Goal: Submit feedback/report problem: Submit feedback/report problem

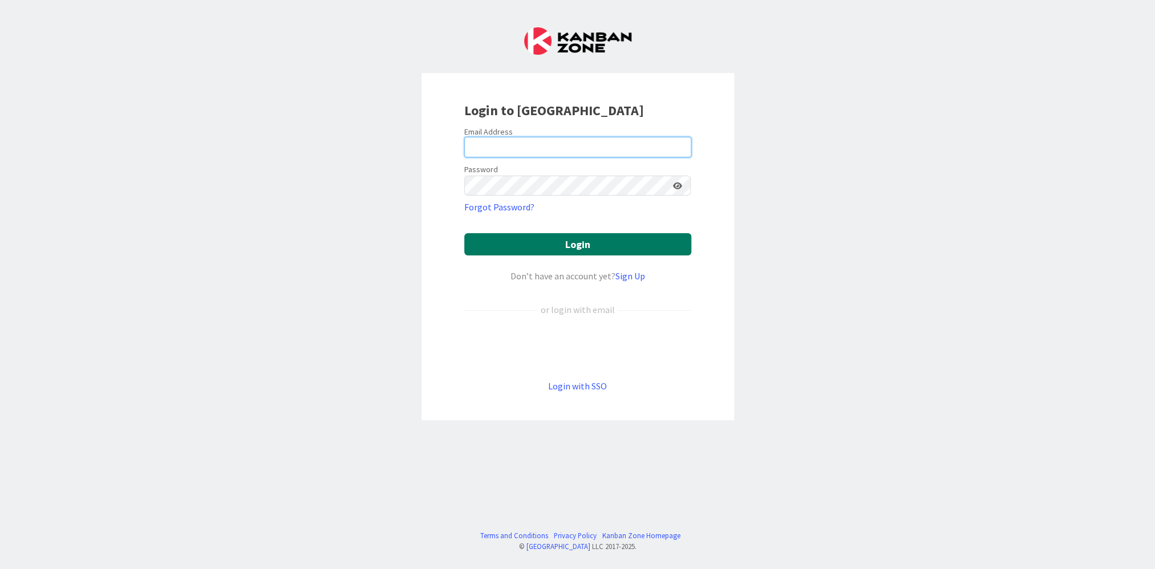
type input "[PERSON_NAME][EMAIL_ADDRESS][PERSON_NAME][DOMAIN_NAME][US_STATE]"
click at [517, 239] on button "Login" at bounding box center [577, 244] width 227 height 22
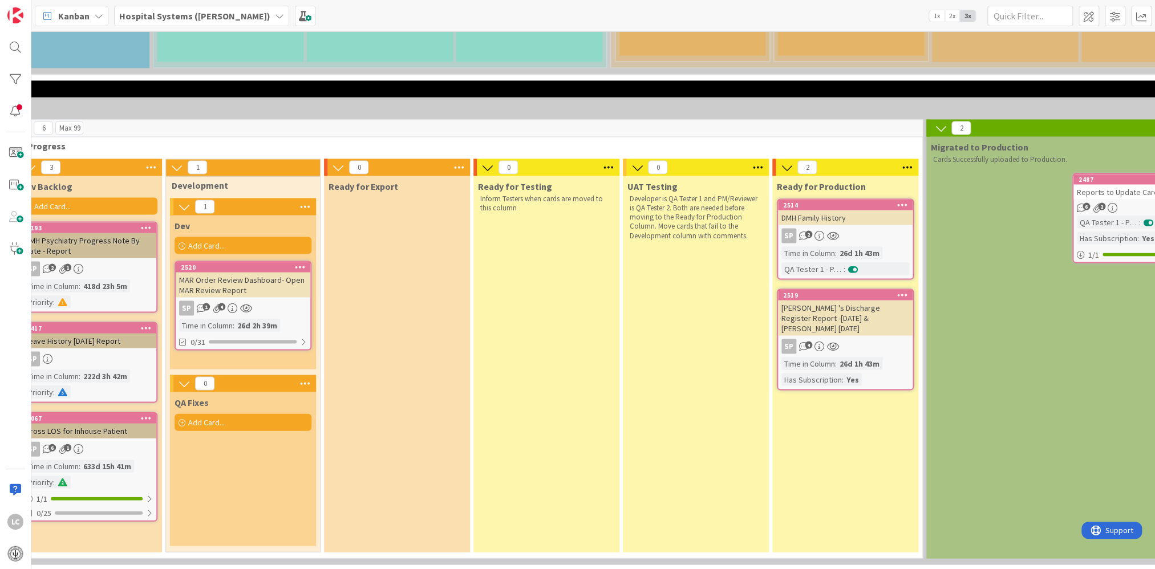
scroll to position [1447, 332]
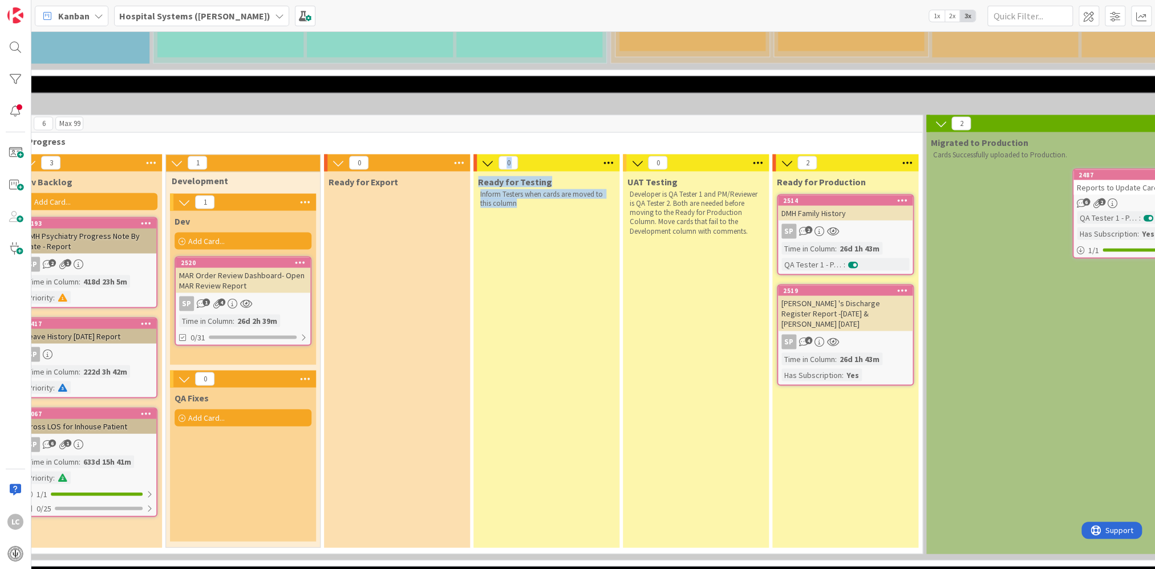
drag, startPoint x: 449, startPoint y: 549, endPoint x: 566, endPoint y: 548, distance: 116.9
click at [566, 548] on div "6 Max 99 In Progress 3 Dev Backlog Add Card... 2193 DMH Psychiatry Progress Not…" at bounding box center [467, 337] width 915 height 445
drag, startPoint x: 566, startPoint y: 548, endPoint x: 550, endPoint y: 406, distance: 142.8
click at [550, 406] on div "Ready for Testing Inform Testers when cards are moved to this column" at bounding box center [546, 359] width 146 height 376
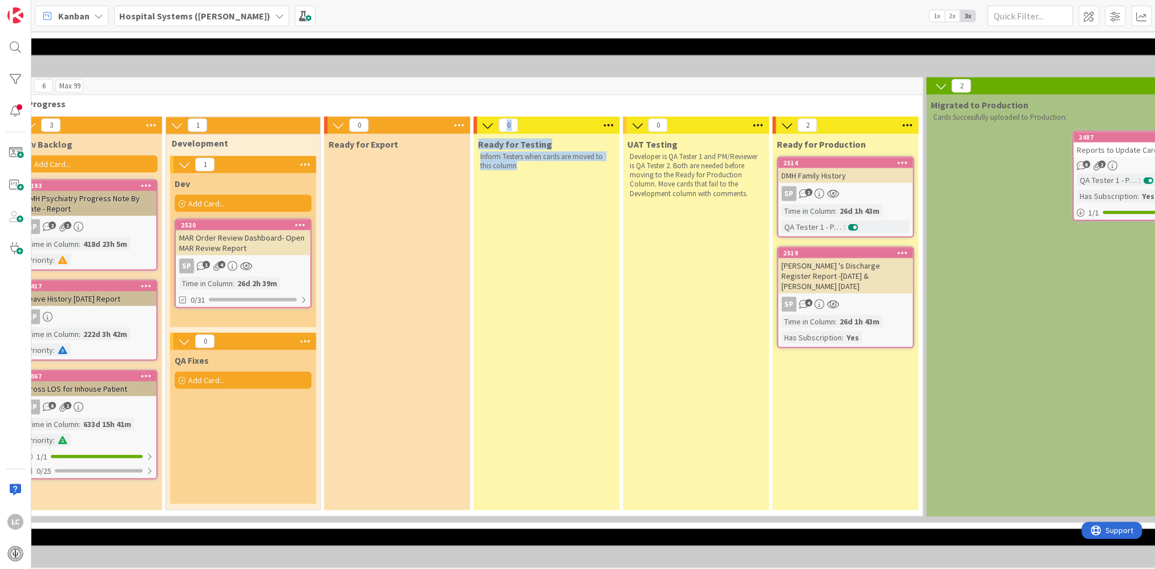
scroll to position [1504, 332]
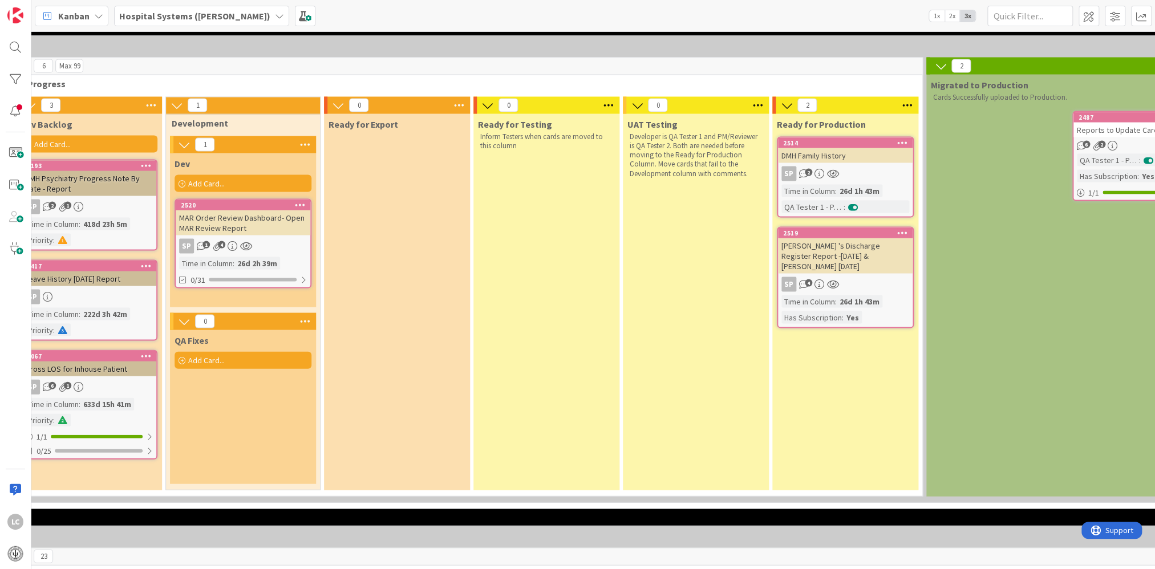
drag, startPoint x: 301, startPoint y: 491, endPoint x: 256, endPoint y: 482, distance: 45.9
click at [256, 484] on div "6 Max 99 In Progress 3 Dev Backlog Add Card... 2193 DMH Psychiatry Progress Not…" at bounding box center [467, 280] width 915 height 445
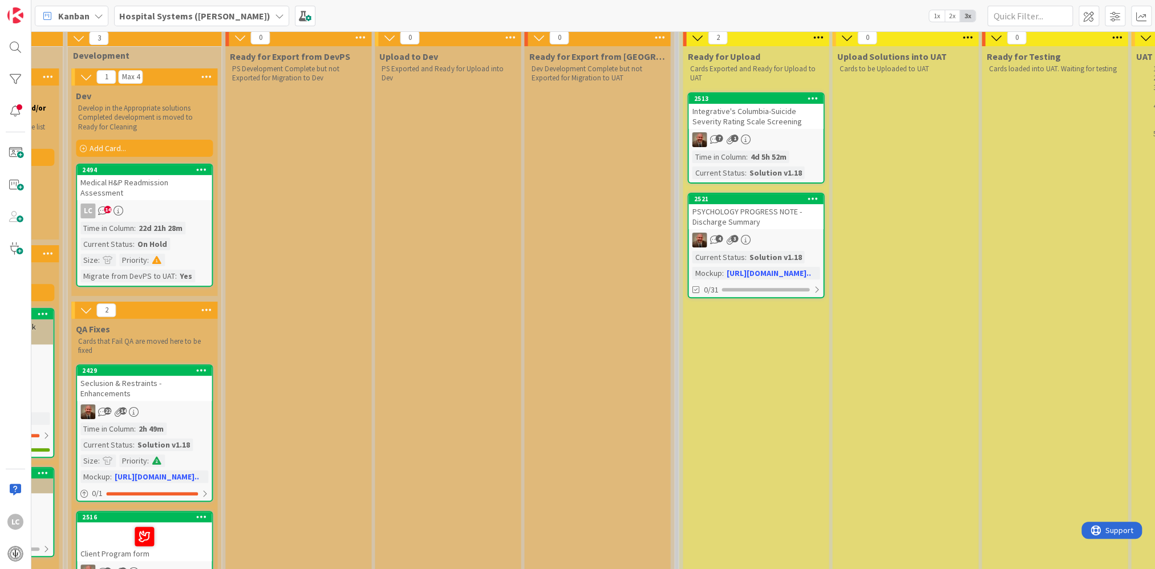
scroll to position [228, 1038]
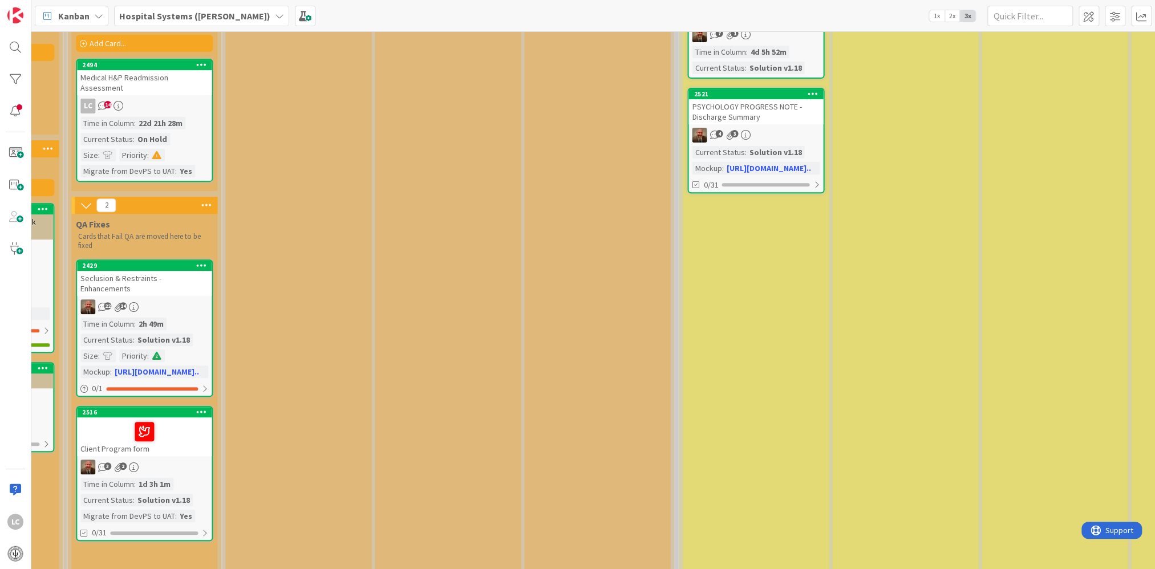
click at [174, 426] on div at bounding box center [144, 432] width 128 height 24
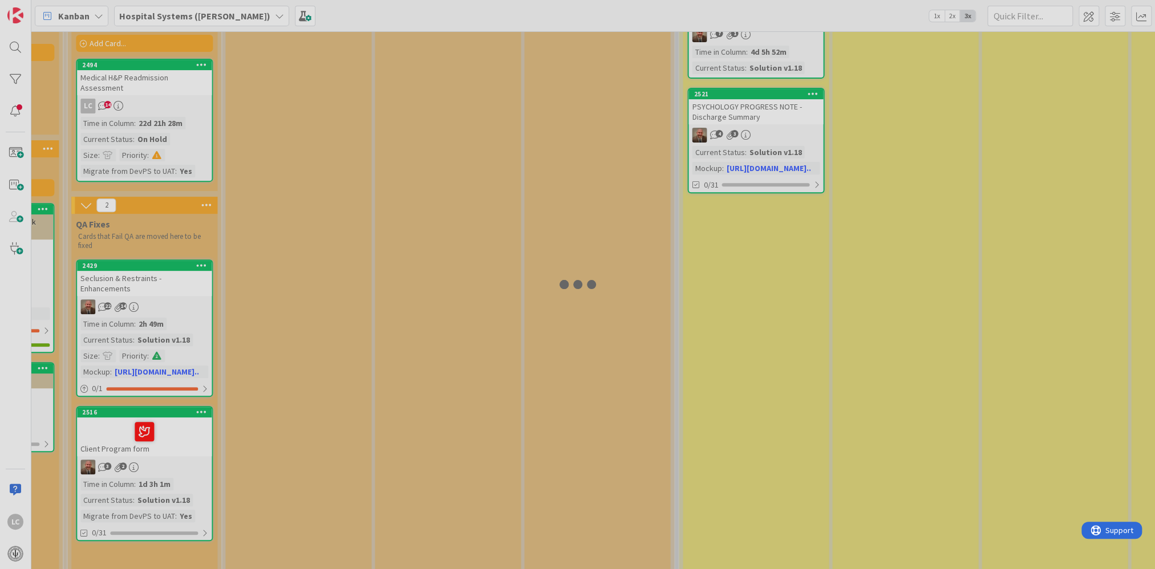
click at [174, 426] on div at bounding box center [577, 284] width 1155 height 569
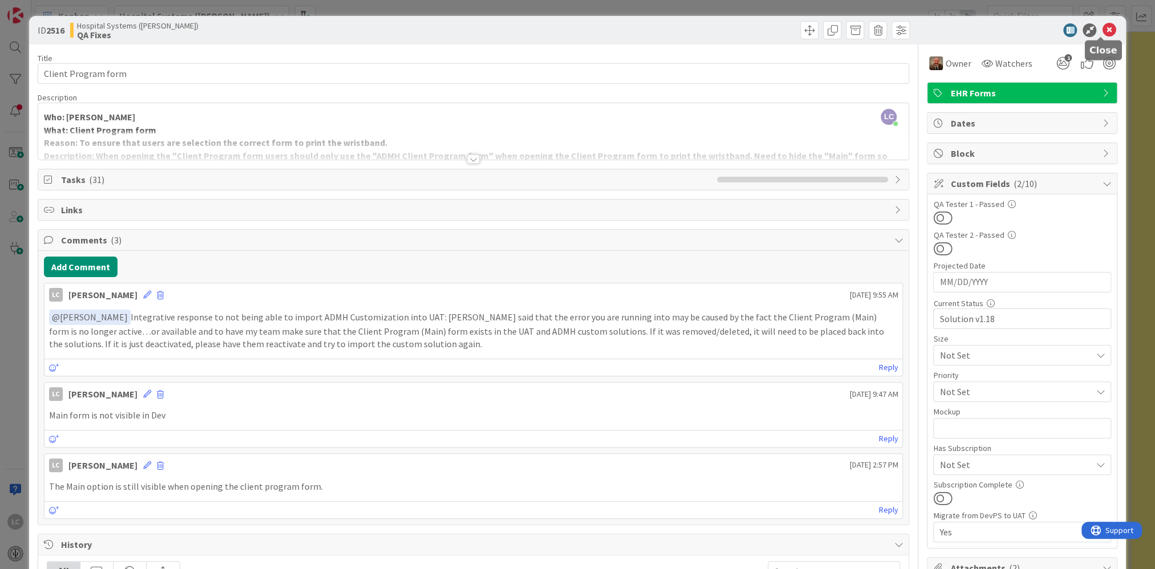
click at [1102, 28] on icon at bounding box center [1109, 30] width 14 height 14
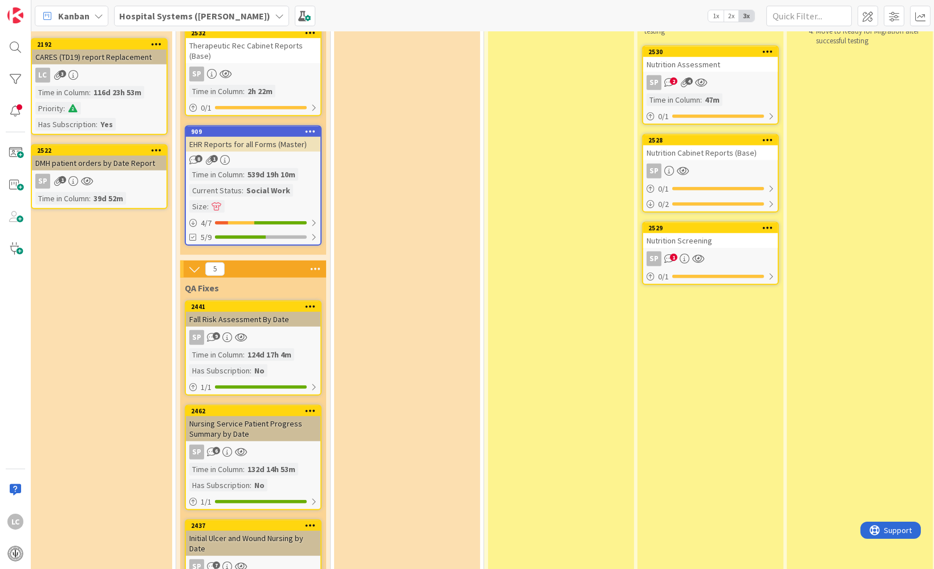
scroll to position [2053, 471]
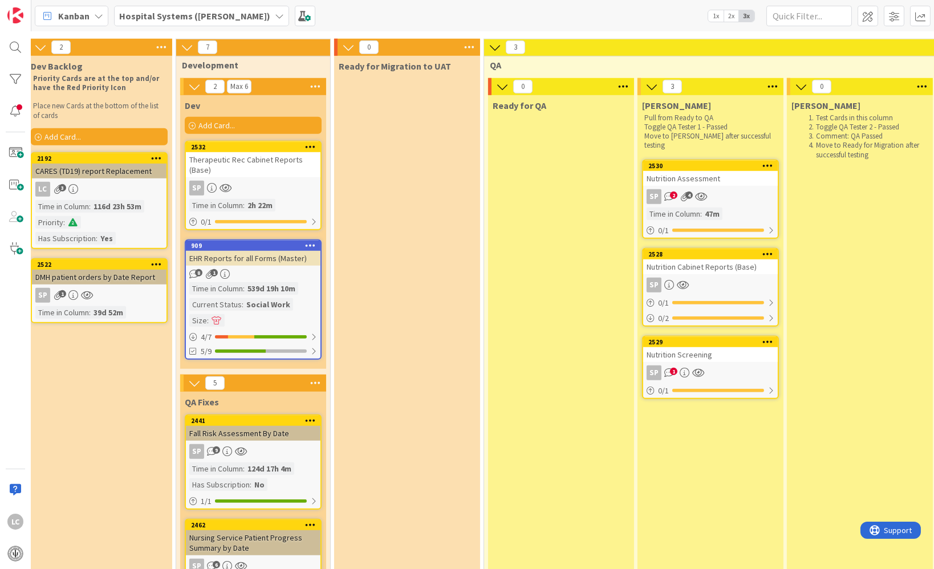
click at [701, 347] on div "Nutrition Screening" at bounding box center [710, 354] width 135 height 15
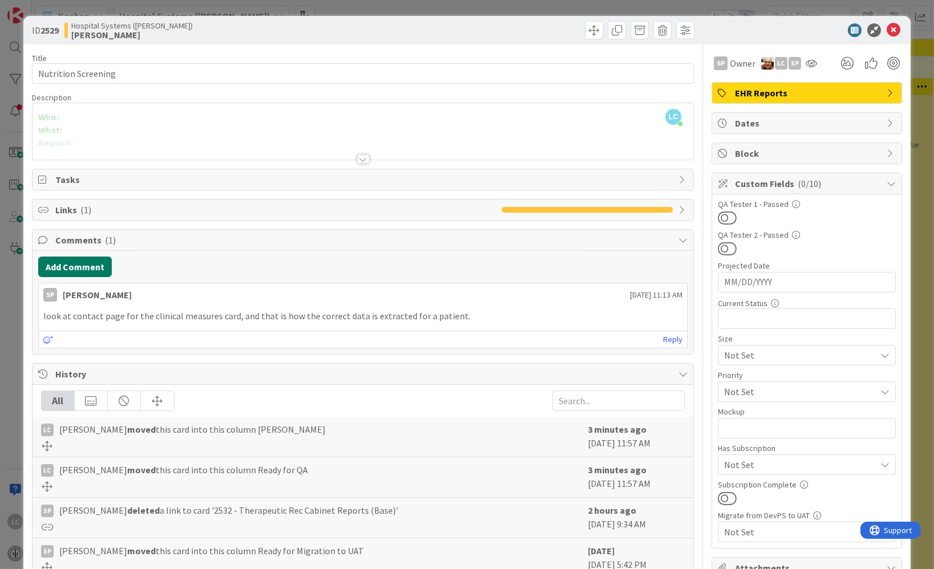
click at [56, 263] on button "Add Comment" at bounding box center [75, 267] width 74 height 21
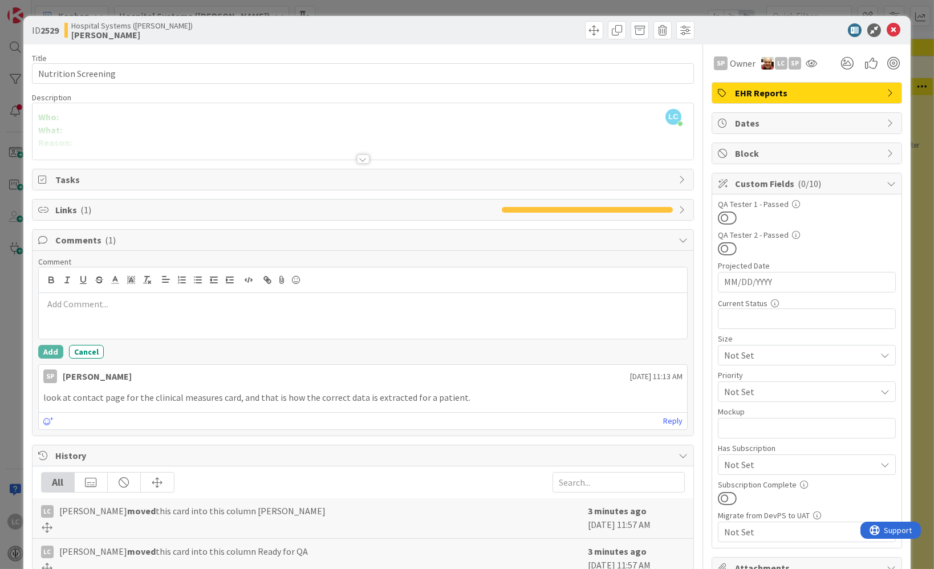
click at [57, 302] on p at bounding box center [362, 304] width 639 height 13
click at [45, 345] on button "Add" at bounding box center [50, 352] width 25 height 14
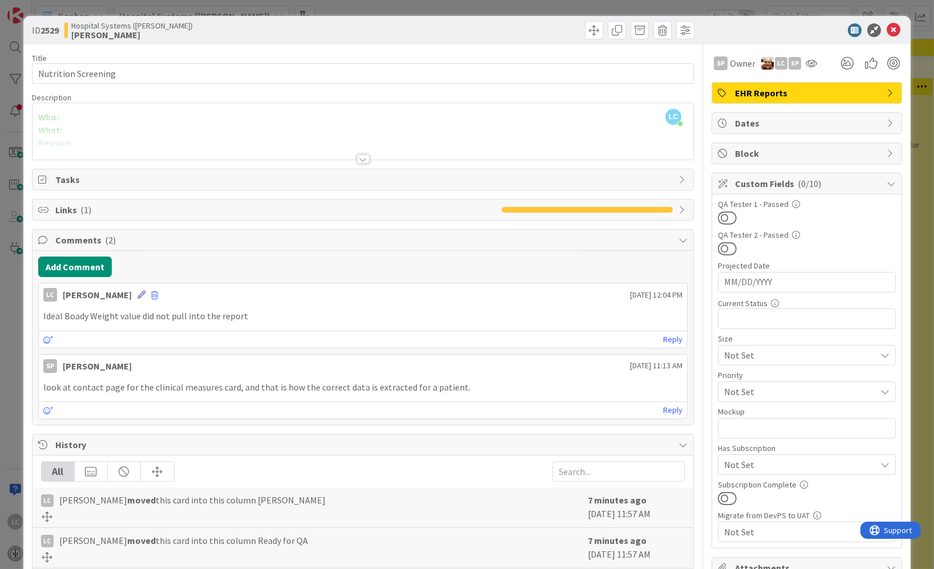
click at [145, 291] on icon at bounding box center [141, 295] width 8 height 8
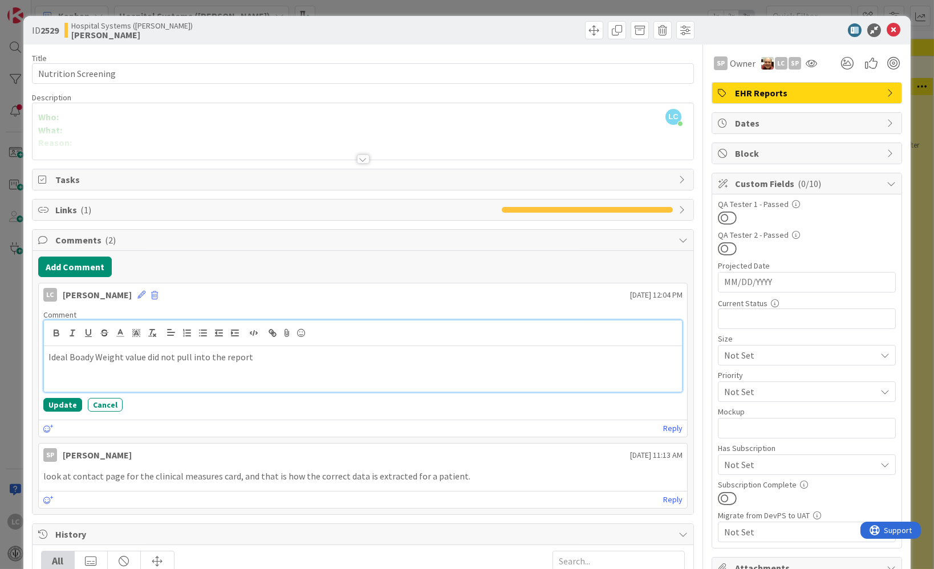
click at [46, 357] on div "Ideal Boady Weight value did not pull into the report" at bounding box center [363, 369] width 638 height 46
click at [336, 356] on p "Under Physical Exam: Ideal Boady Weight value did not pull into the report" at bounding box center [362, 357] width 629 height 13
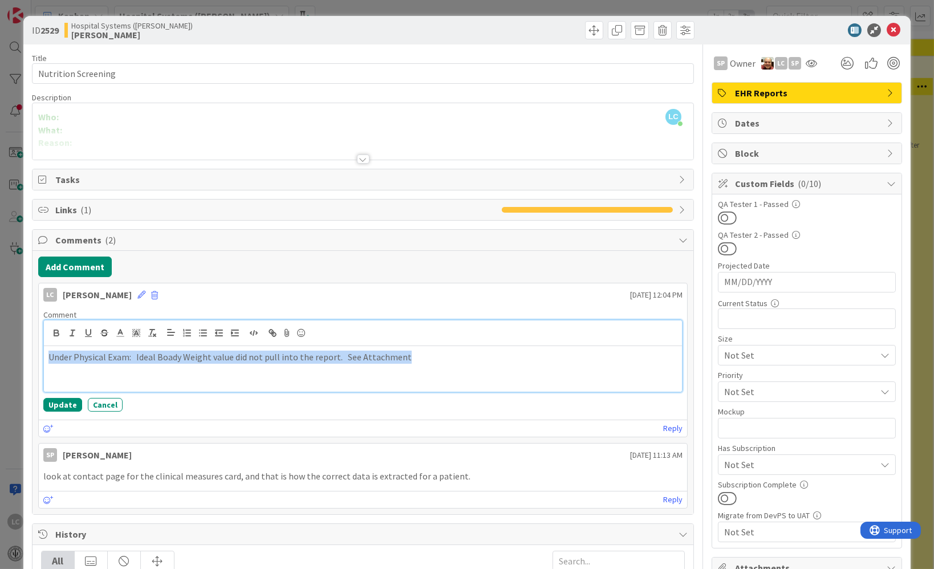
drag, startPoint x: 410, startPoint y: 358, endPoint x: 36, endPoint y: 360, distance: 373.5
click at [36, 360] on div "Add Comment LC [PERSON_NAME] [DATE] 12:04 PM Comment Under Physical Exam: Ideal…" at bounding box center [363, 382] width 661 height 263
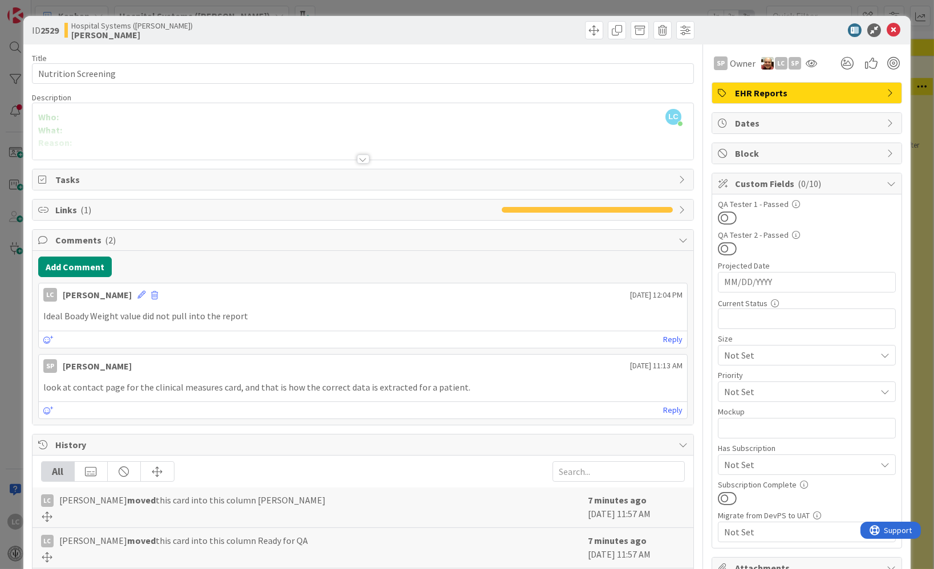
copy p "Under Physical Exam: Ideal Boady Weight value did not pull into the report. See…"
click at [252, 312] on p "Ideal Boady Weight value did not pull into the report" at bounding box center [362, 316] width 639 height 13
click at [145, 291] on icon at bounding box center [141, 295] width 8 height 8
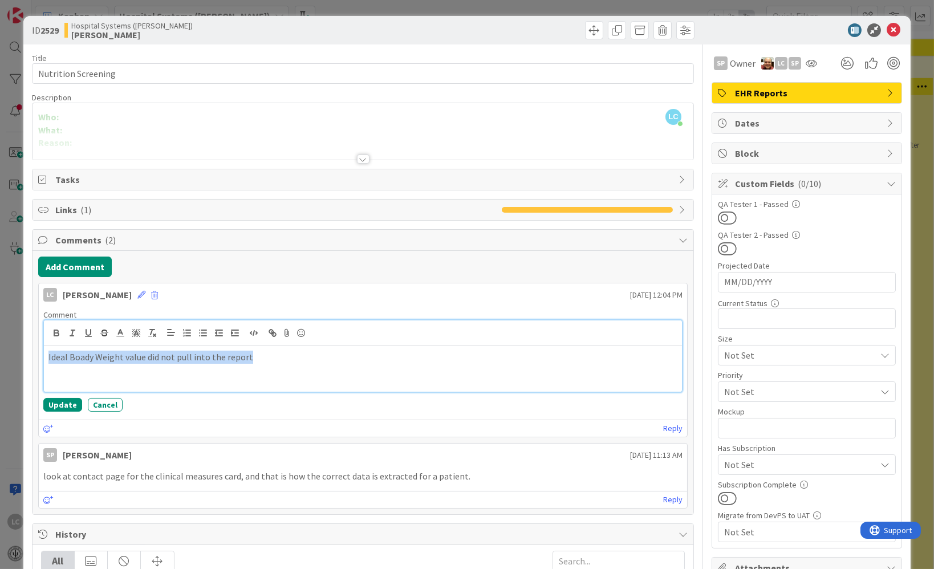
drag, startPoint x: 46, startPoint y: 355, endPoint x: 303, endPoint y: 351, distance: 257.2
click at [303, 351] on div "Ideal Boady Weight value did not pull into the report" at bounding box center [363, 369] width 638 height 46
click at [75, 355] on p at bounding box center [362, 357] width 629 height 13
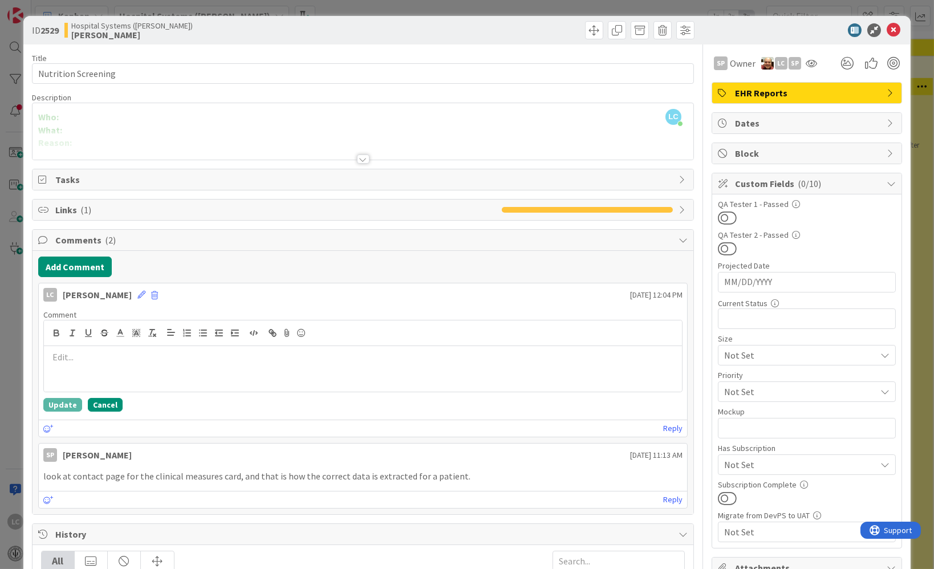
click at [93, 398] on button "Cancel" at bounding box center [105, 405] width 35 height 14
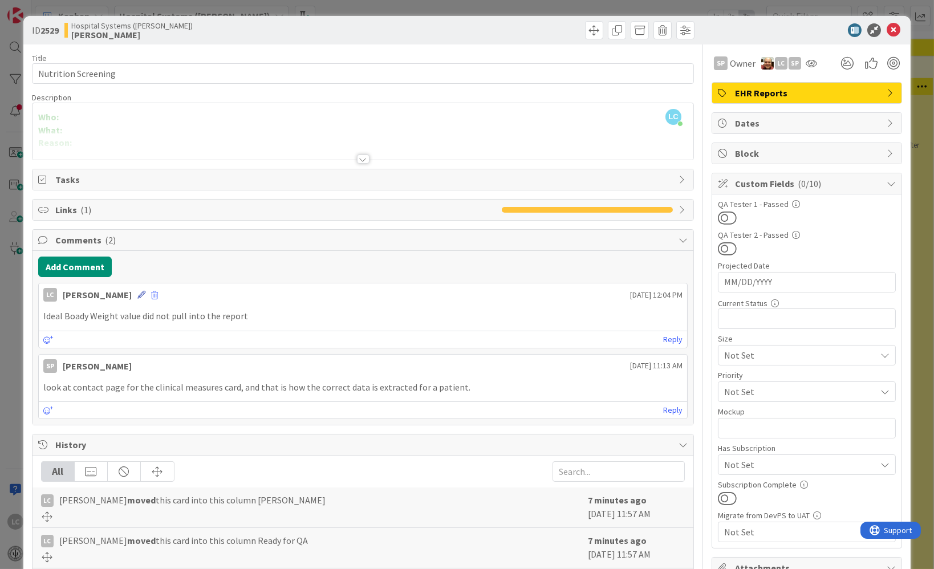
click at [145, 291] on icon at bounding box center [141, 295] width 8 height 8
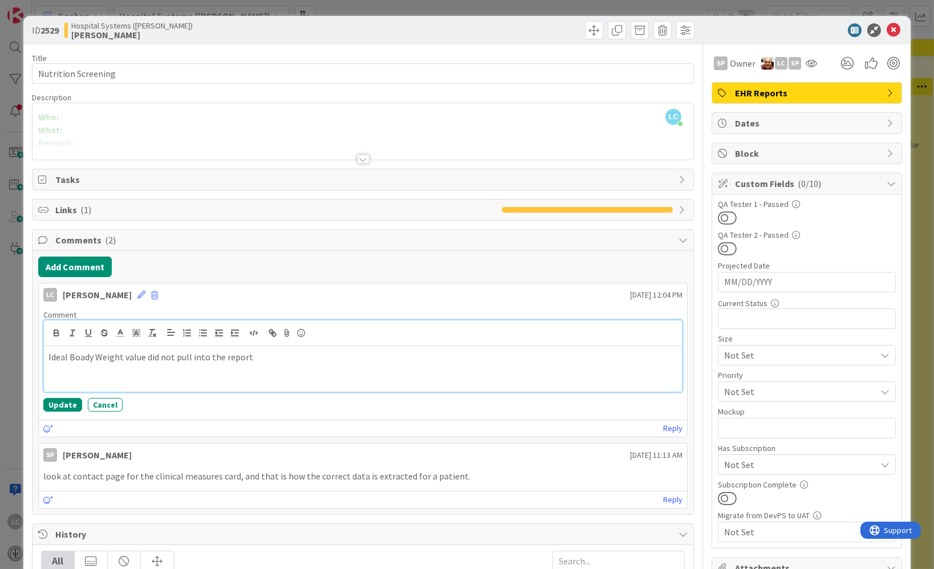
click at [48, 353] on p "Ideal Boady Weight value did not pull into the report" at bounding box center [362, 357] width 629 height 13
click at [337, 356] on p "Under physical exam, Ideal Boady Weight value did not pull into the report" at bounding box center [362, 357] width 629 height 13
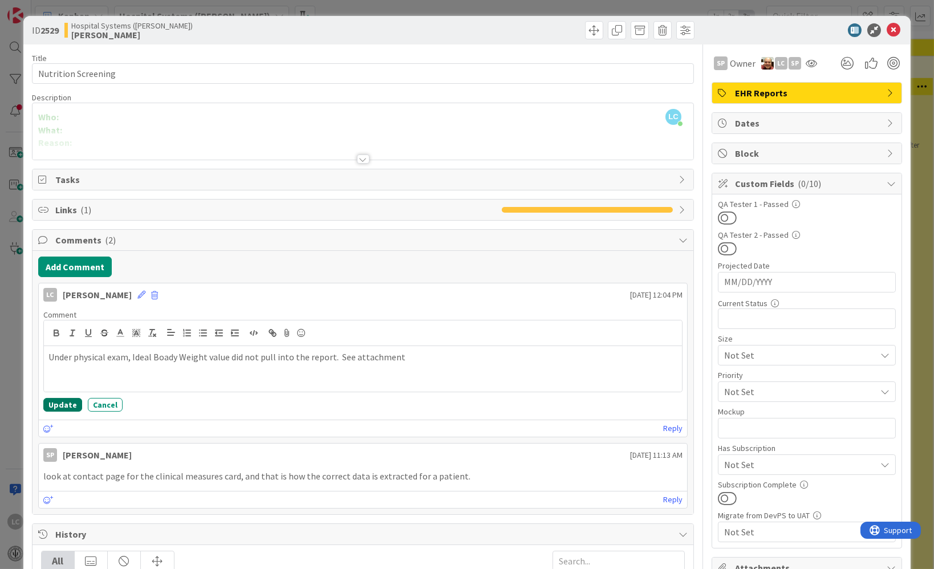
click at [54, 403] on button "Update" at bounding box center [62, 405] width 39 height 14
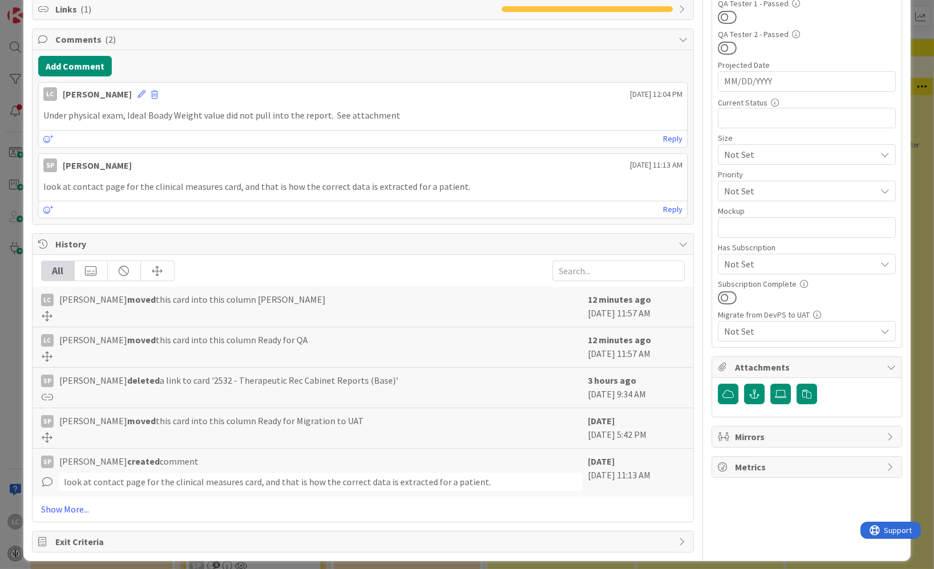
scroll to position [205, 0]
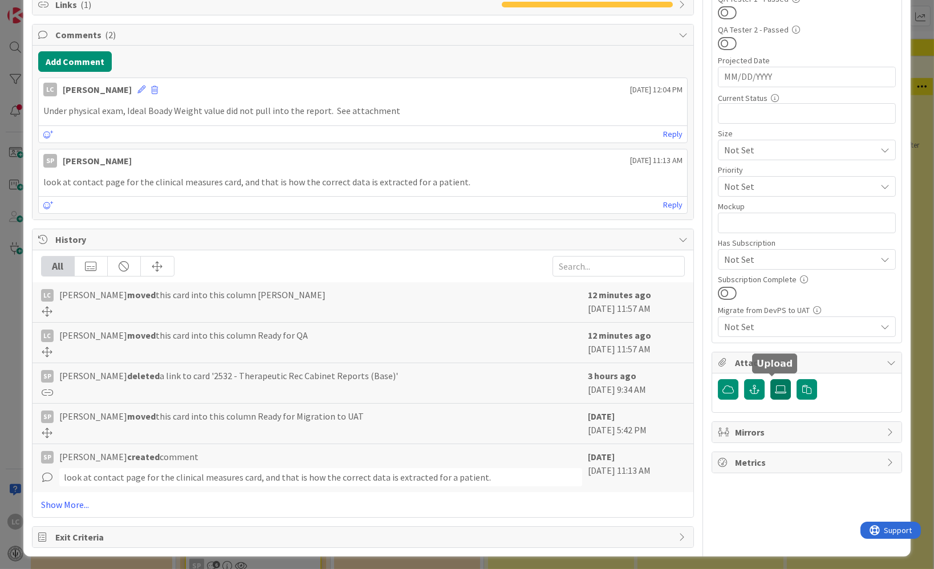
click at [775, 385] on icon at bounding box center [780, 389] width 11 height 9
click at [770, 379] on input "file" at bounding box center [770, 379] width 0 height 0
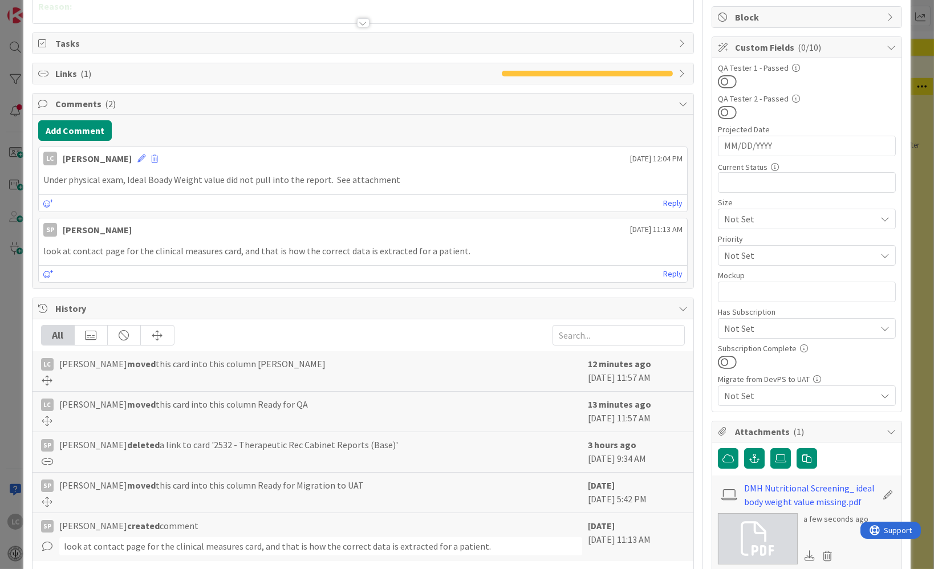
scroll to position [0, 0]
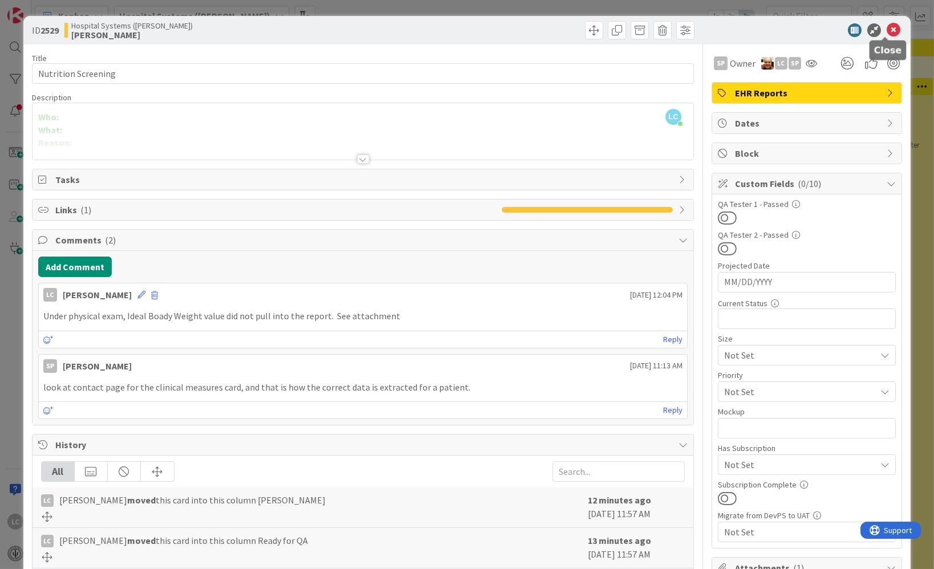
click at [887, 27] on icon at bounding box center [894, 30] width 14 height 14
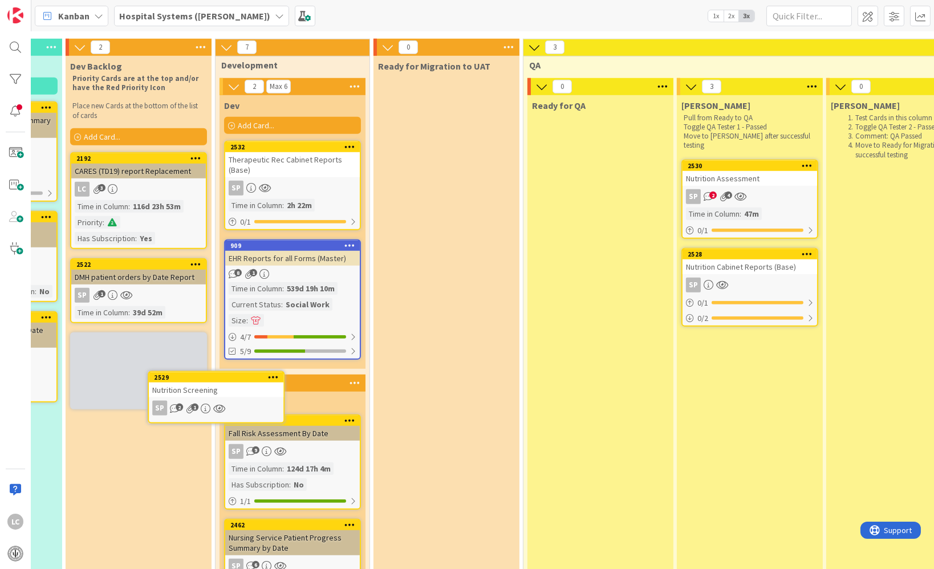
scroll to position [2053, 421]
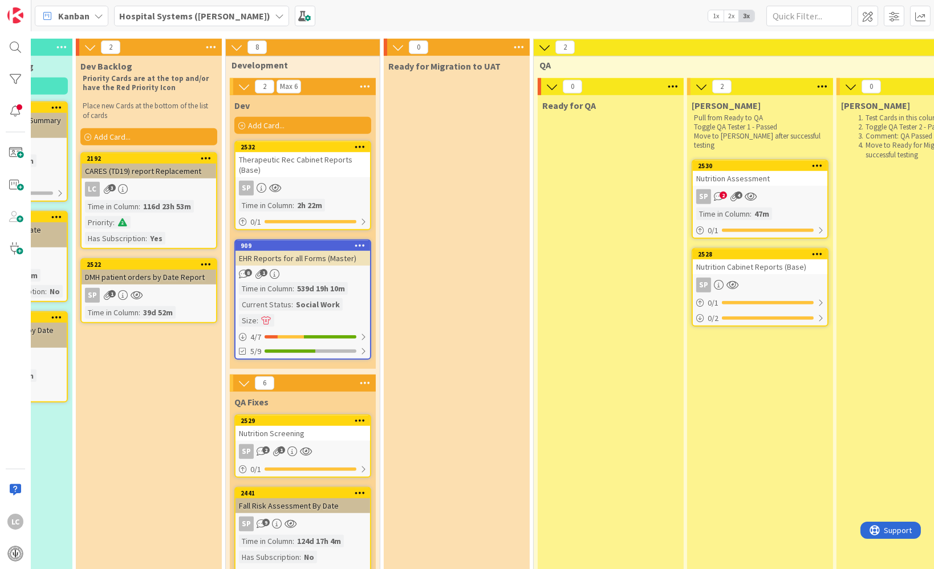
click at [735, 192] on span "4" at bounding box center [738, 195] width 7 height 7
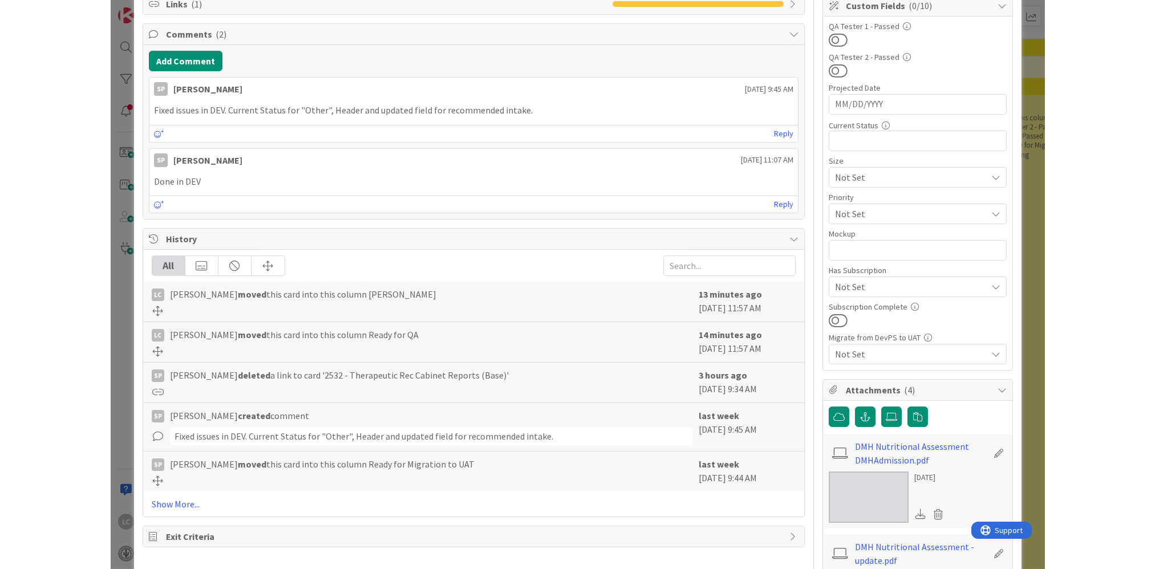
scroll to position [57, 0]
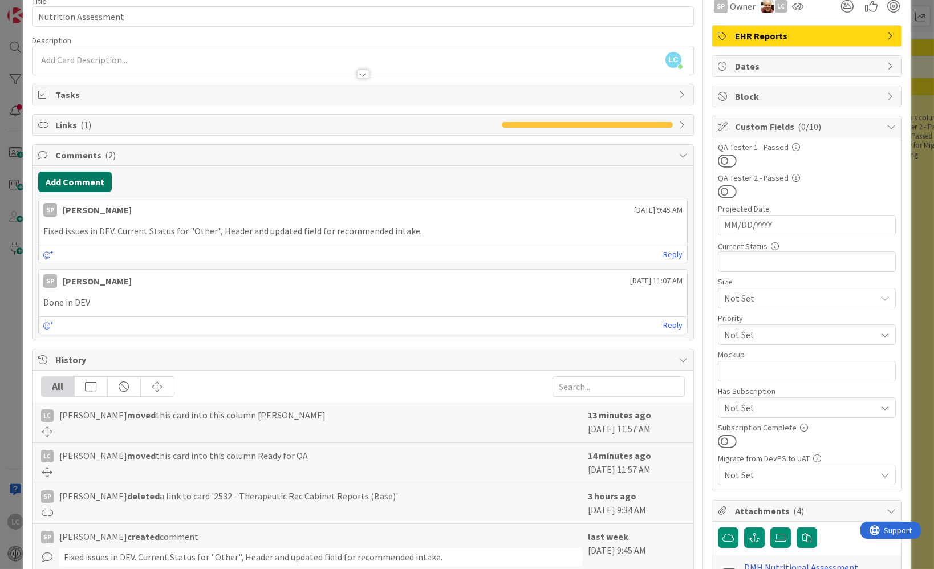
click at [70, 182] on button "Add Comment" at bounding box center [75, 182] width 74 height 21
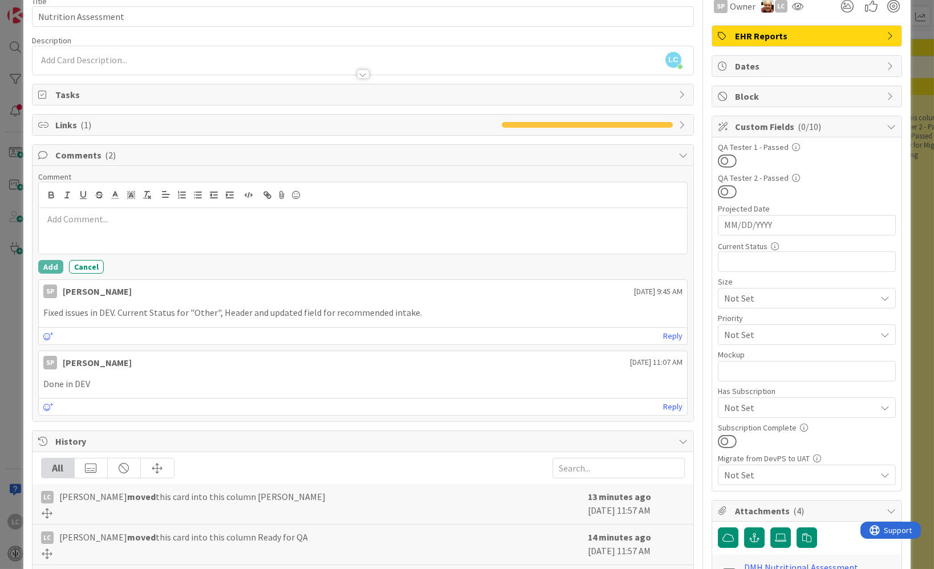
click at [56, 221] on p at bounding box center [362, 219] width 639 height 13
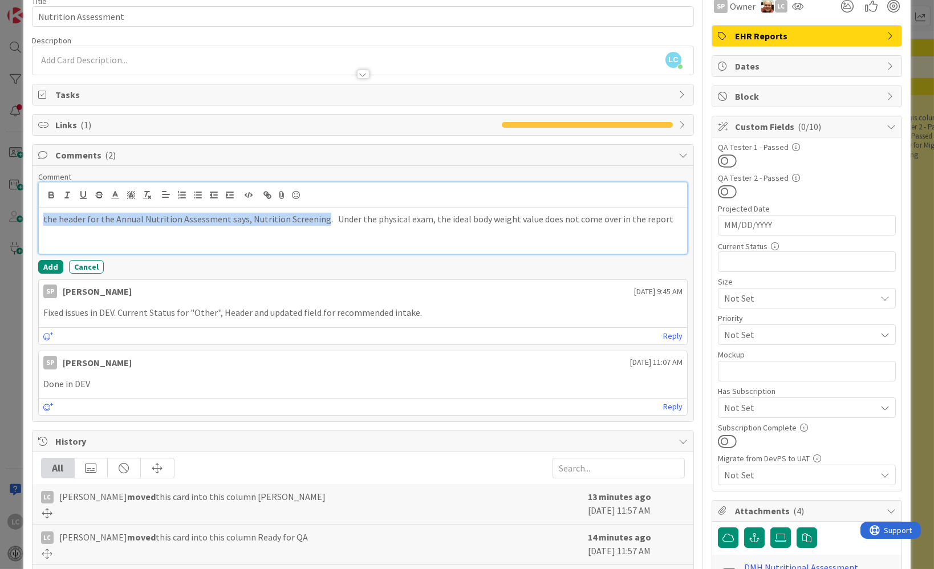
drag, startPoint x: 42, startPoint y: 217, endPoint x: 321, endPoint y: 216, distance: 278.8
click at [321, 216] on p "the header for the Annual Nutrition Assessment says, Nutrition Screening. Under…" at bounding box center [362, 219] width 639 height 13
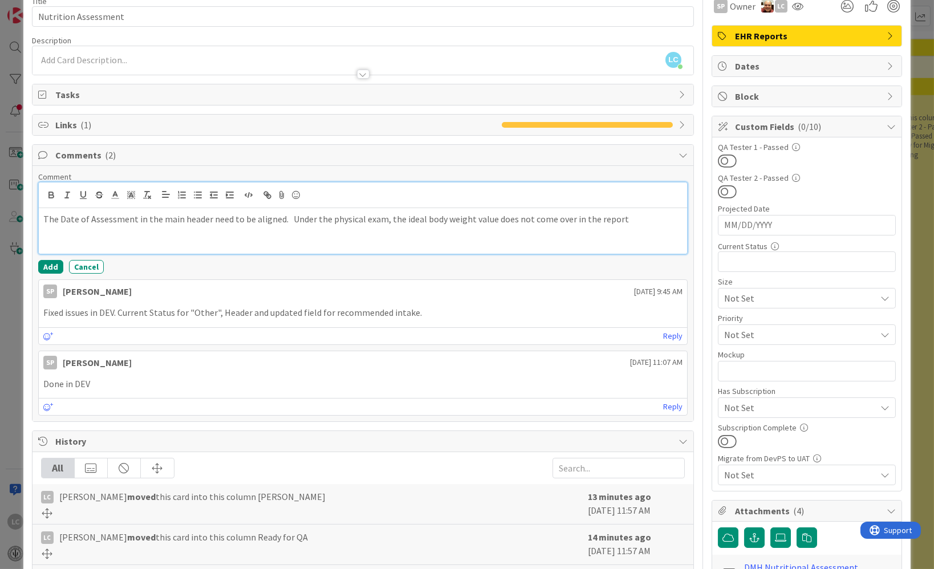
click at [278, 217] on p "The Date of Assessment in the main header need to be aligned. Under the physica…" at bounding box center [362, 219] width 639 height 13
drag, startPoint x: 377, startPoint y: 215, endPoint x: 559, endPoint y: 218, distance: 181.3
click at [559, 218] on p "The Date of Assessment in the main header need to be aligned on each page. Unde…" at bounding box center [362, 219] width 639 height 13
click at [614, 213] on p "The Date of Assessment in the main header need to be aligned on each page. Unde…" at bounding box center [362, 219] width 639 height 13
click at [43, 217] on p "The Date of Assessment in the main header need to be aligned on each page. Unde…" at bounding box center [362, 226] width 639 height 26
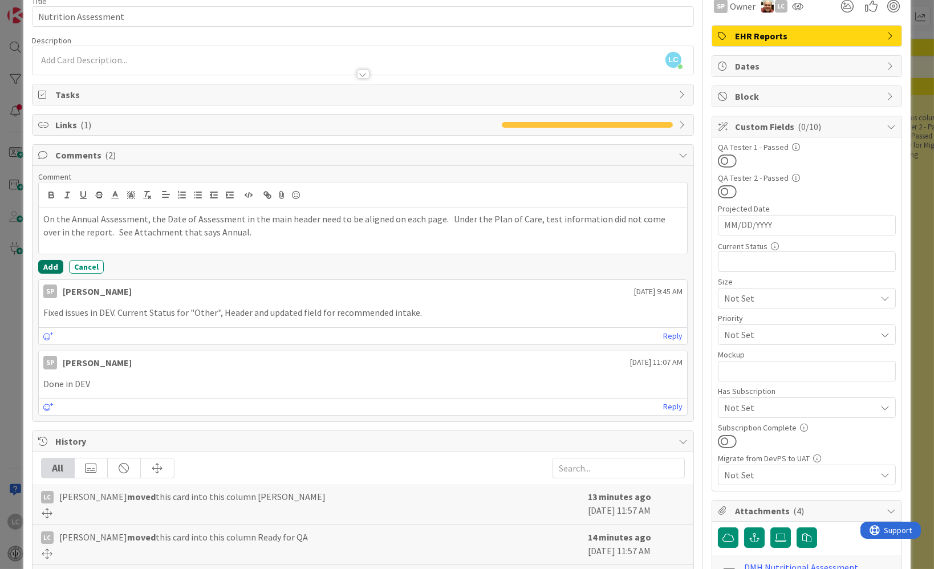
click at [48, 263] on button "Add" at bounding box center [50, 267] width 25 height 14
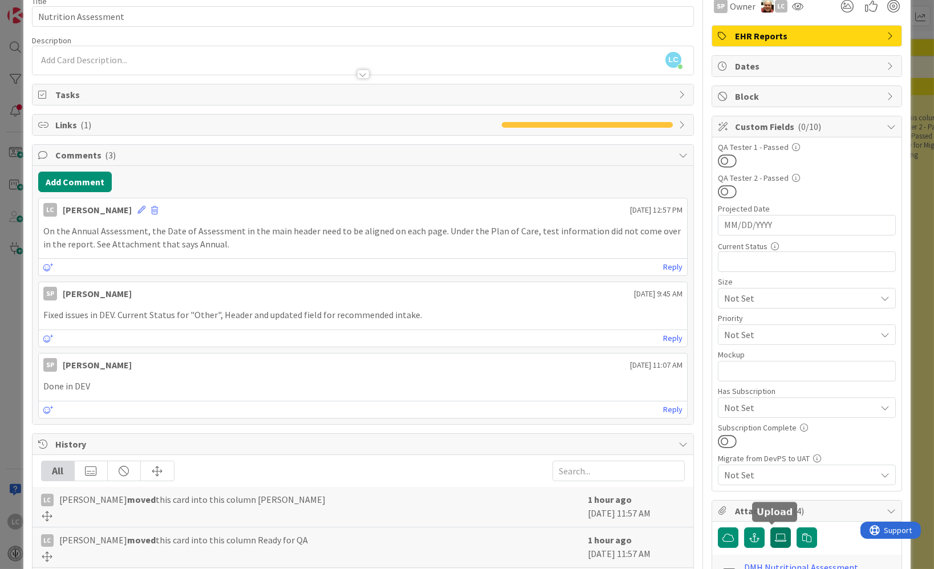
click at [775, 534] on icon at bounding box center [780, 537] width 11 height 9
click at [770, 527] on input "file" at bounding box center [770, 527] width 0 height 0
click at [775, 538] on icon at bounding box center [780, 537] width 11 height 9
click at [770, 527] on input "file" at bounding box center [770, 527] width 0 height 0
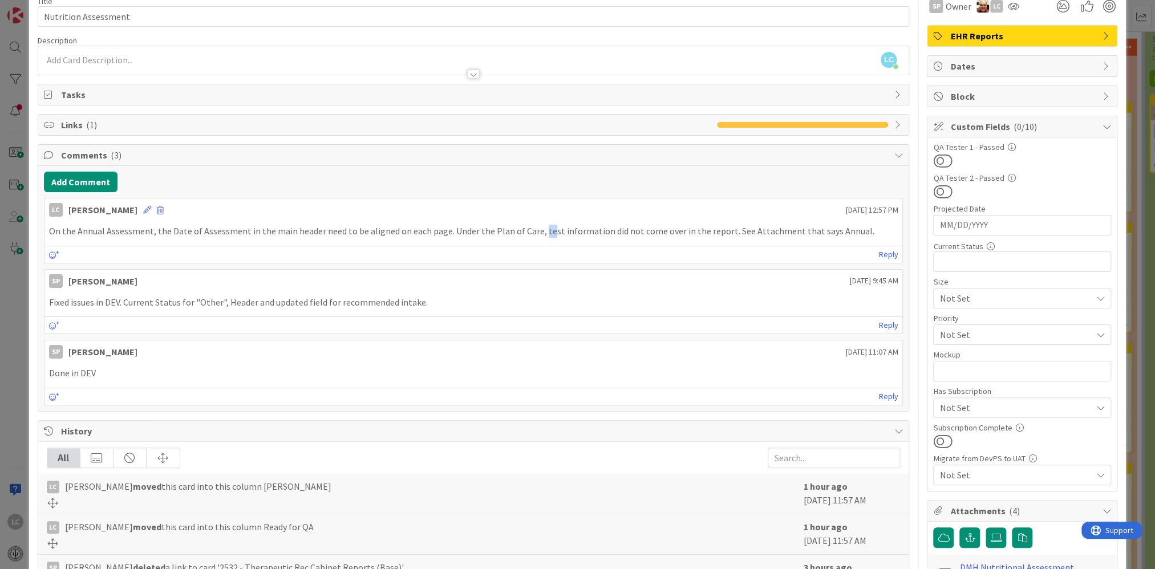
drag, startPoint x: 534, startPoint y: 228, endPoint x: 539, endPoint y: 228, distance: 5.7
click at [539, 228] on p "On the Annual Assessment, the Date of Assessment in the main header need to be …" at bounding box center [473, 231] width 849 height 13
click at [150, 206] on icon at bounding box center [147, 210] width 8 height 8
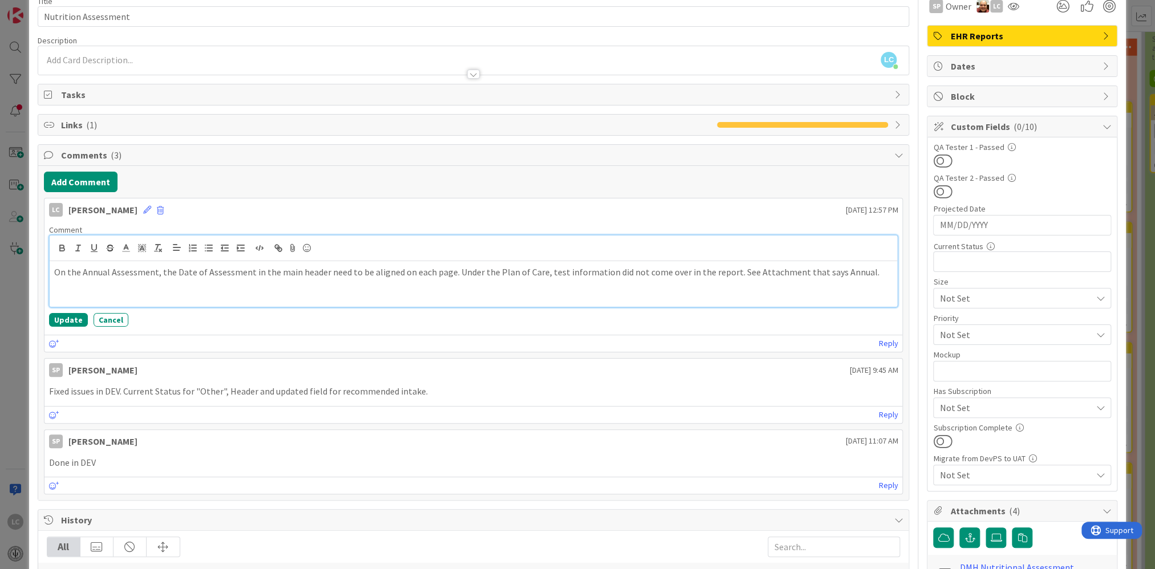
click at [538, 270] on p "On the Annual Assessment, the Date of Assessment in the main header need to be …" at bounding box center [473, 272] width 839 height 13
click at [587, 270] on p "On the Annual Assessment, the Date of Assessment in the main header need to be …" at bounding box center [473, 272] width 839 height 13
click at [69, 315] on button "Update" at bounding box center [68, 320] width 39 height 14
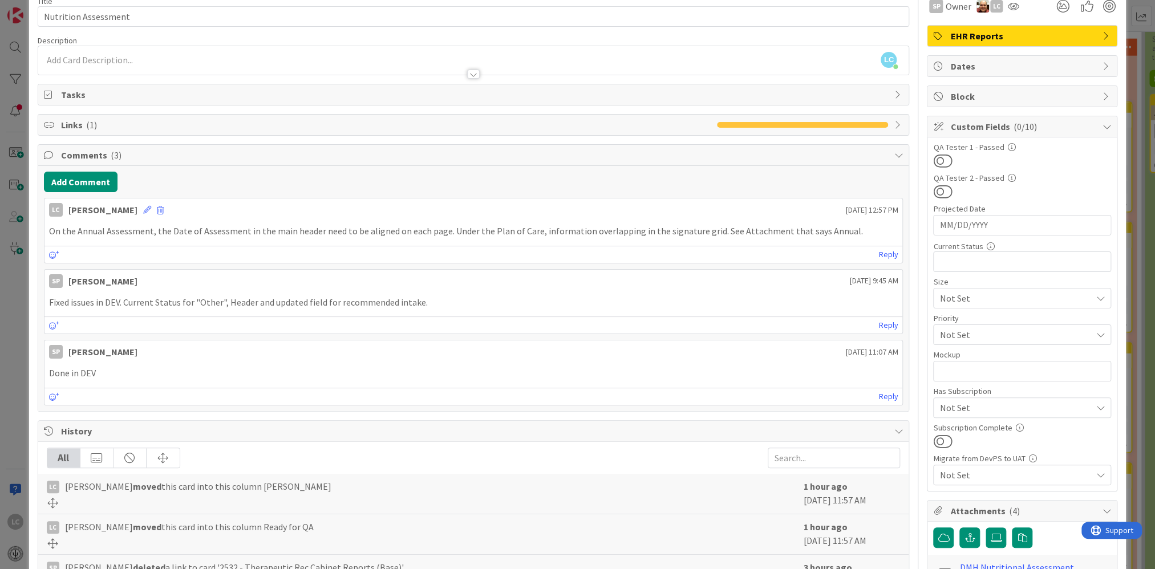
click at [153, 203] on div "LC [PERSON_NAME] [DATE] 12:57 PM" at bounding box center [473, 207] width 858 height 18
click at [151, 206] on icon at bounding box center [147, 210] width 8 height 8
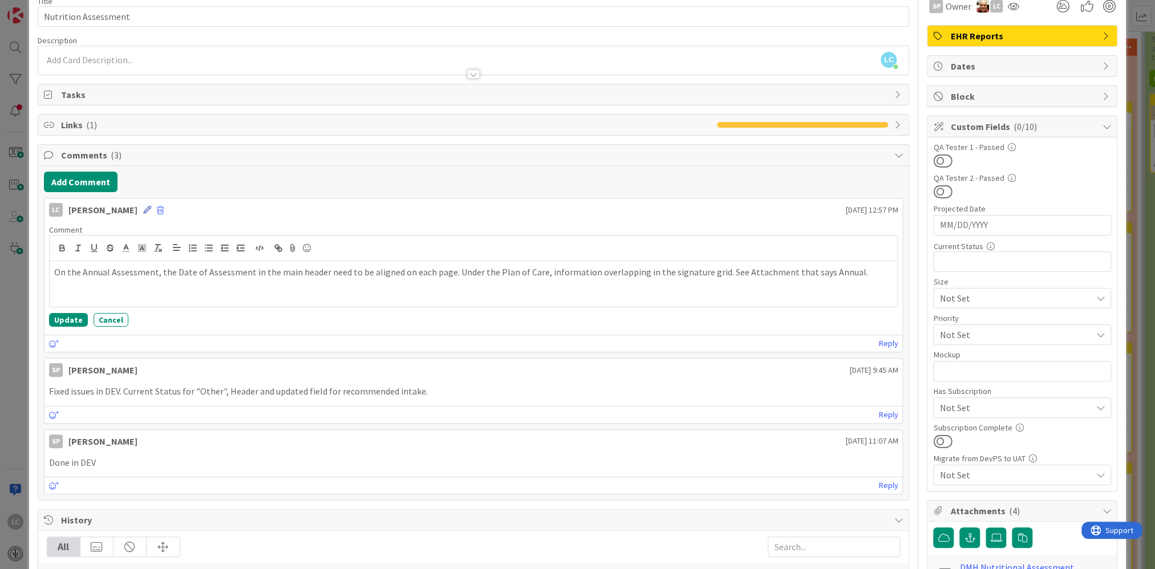
click at [151, 206] on icon at bounding box center [147, 210] width 8 height 8
click at [67, 321] on button "Update" at bounding box center [68, 320] width 39 height 14
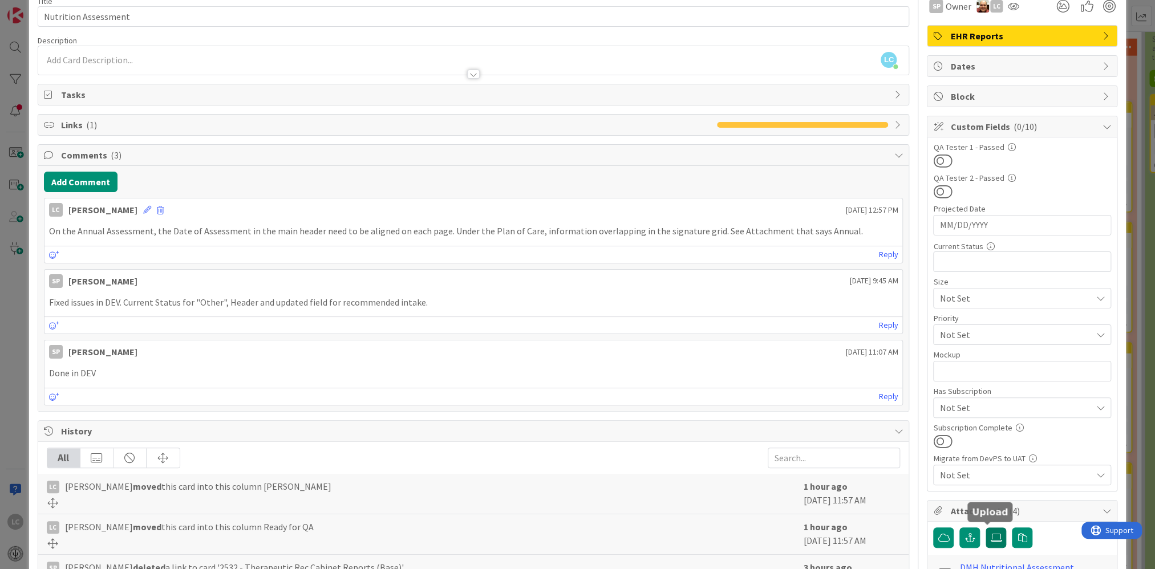
click at [990, 533] on icon at bounding box center [995, 537] width 11 height 9
click at [985, 527] on input "file" at bounding box center [985, 527] width 0 height 0
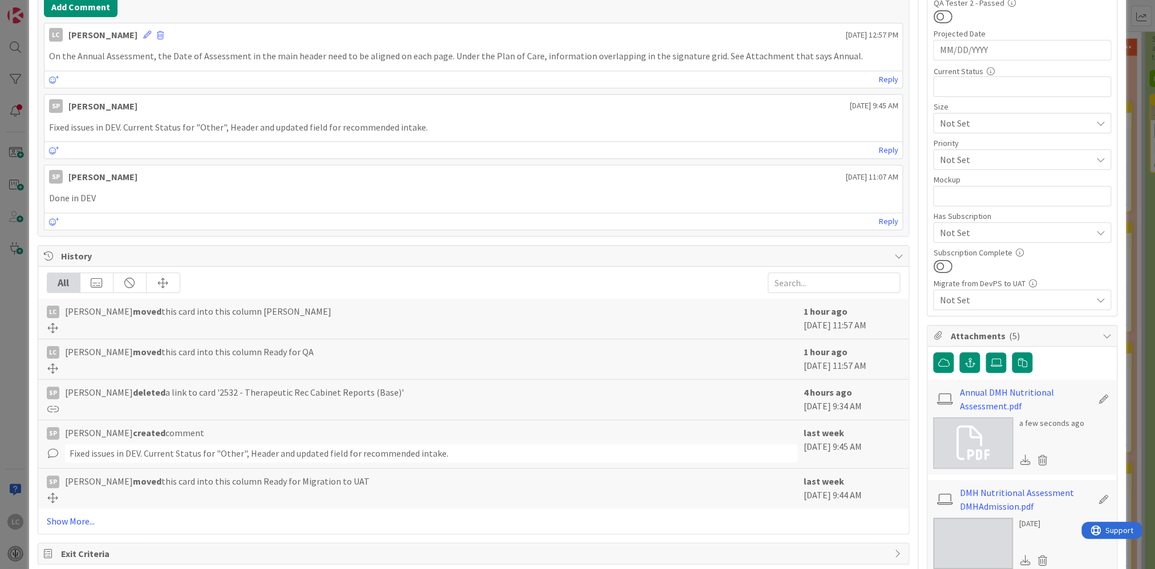
scroll to position [285, 0]
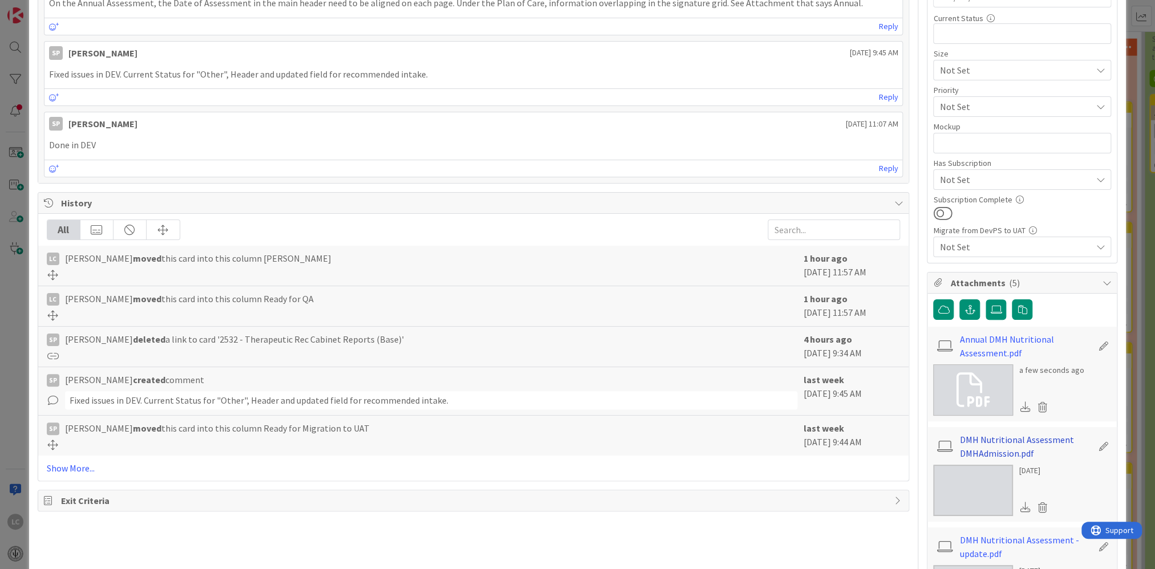
click at [986, 438] on link "DMH Nutritional Assessment DMHAdmission.pdf" at bounding box center [1026, 446] width 132 height 27
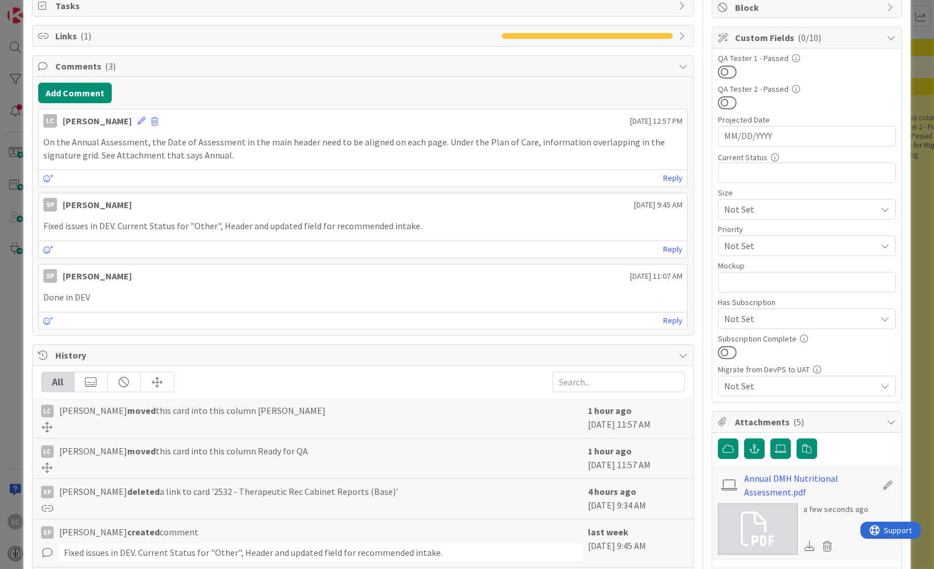
scroll to position [0, 0]
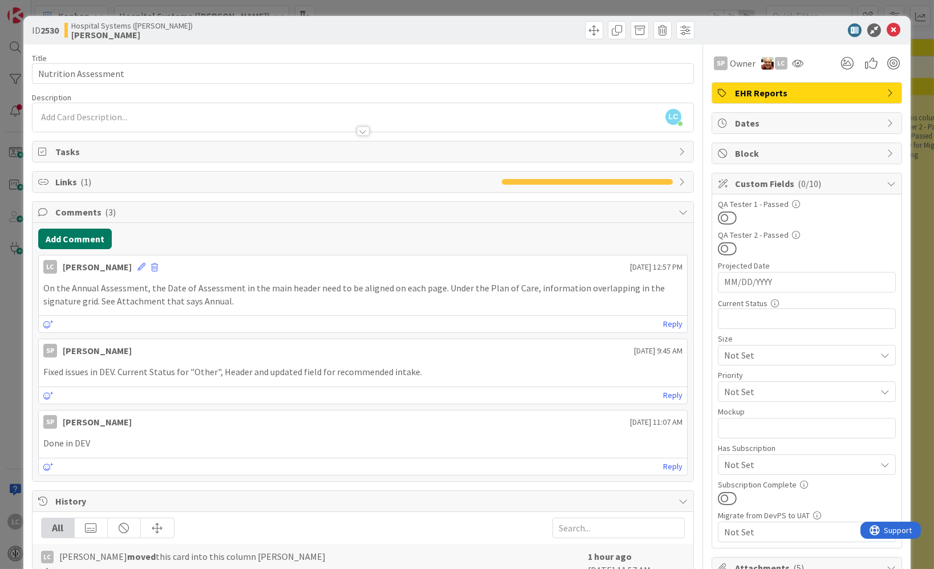
click at [68, 234] on button "Add Comment" at bounding box center [75, 239] width 74 height 21
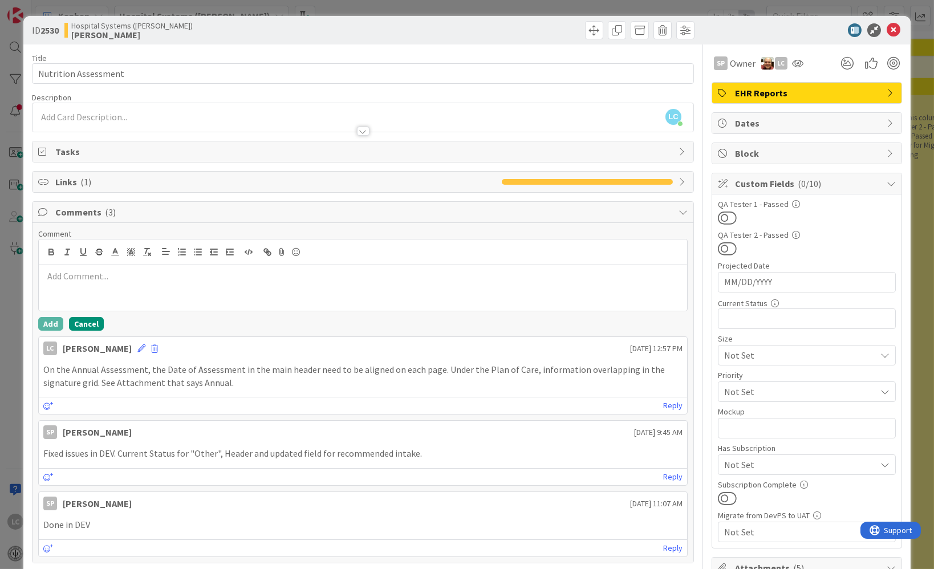
click at [80, 324] on button "Cancel" at bounding box center [86, 324] width 35 height 14
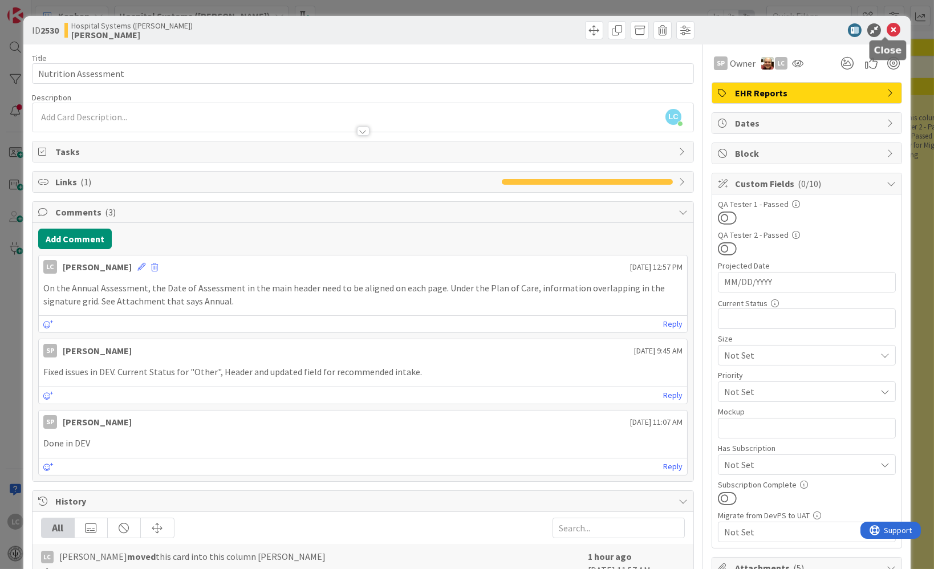
click at [888, 28] on icon at bounding box center [894, 30] width 14 height 14
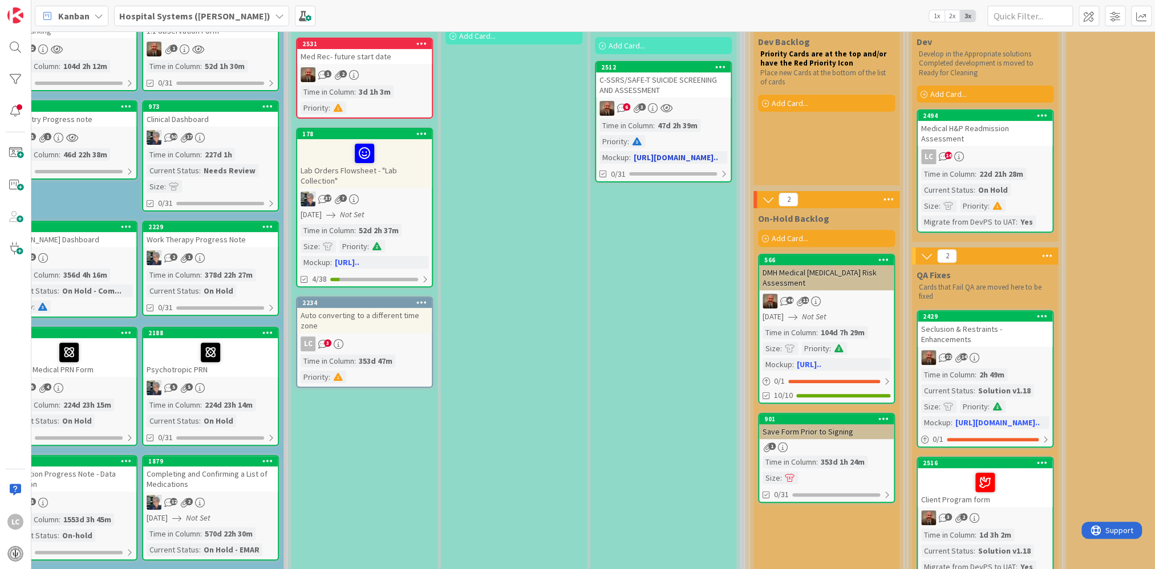
scroll to position [342, 198]
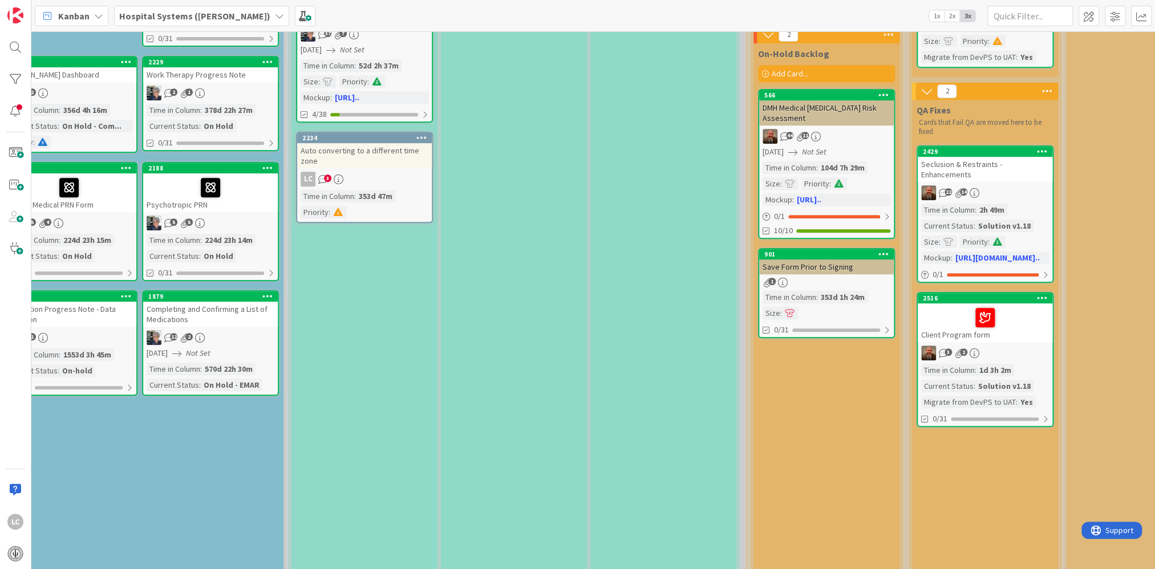
click at [625, 136] on div "Mockup Approval Process Cannot move without signatures from all three facilitie…" at bounding box center [663, 494] width 146 height 1335
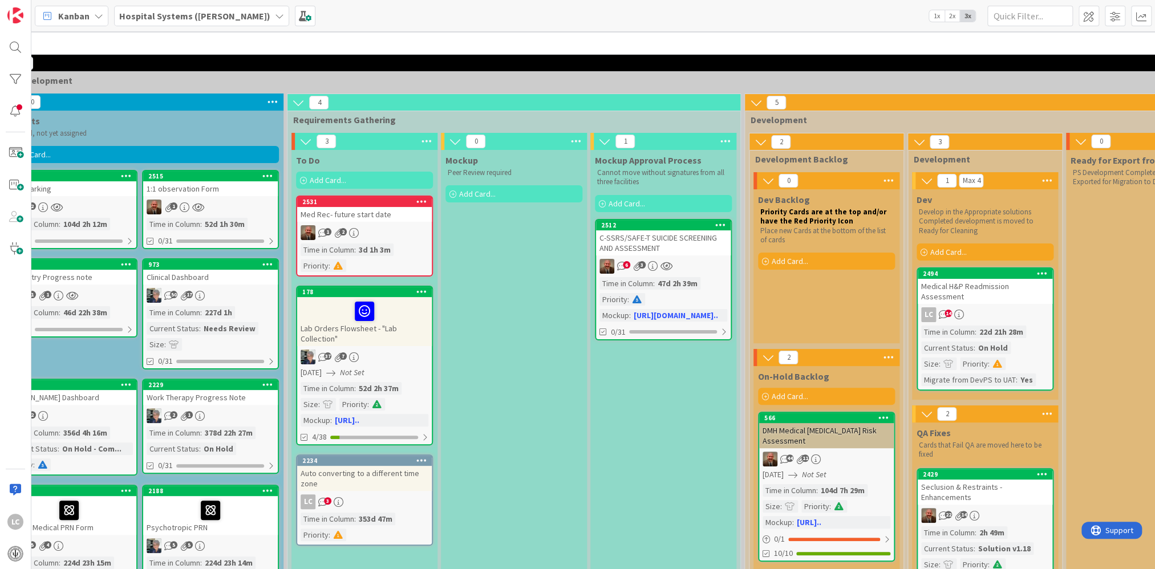
scroll to position [0, 198]
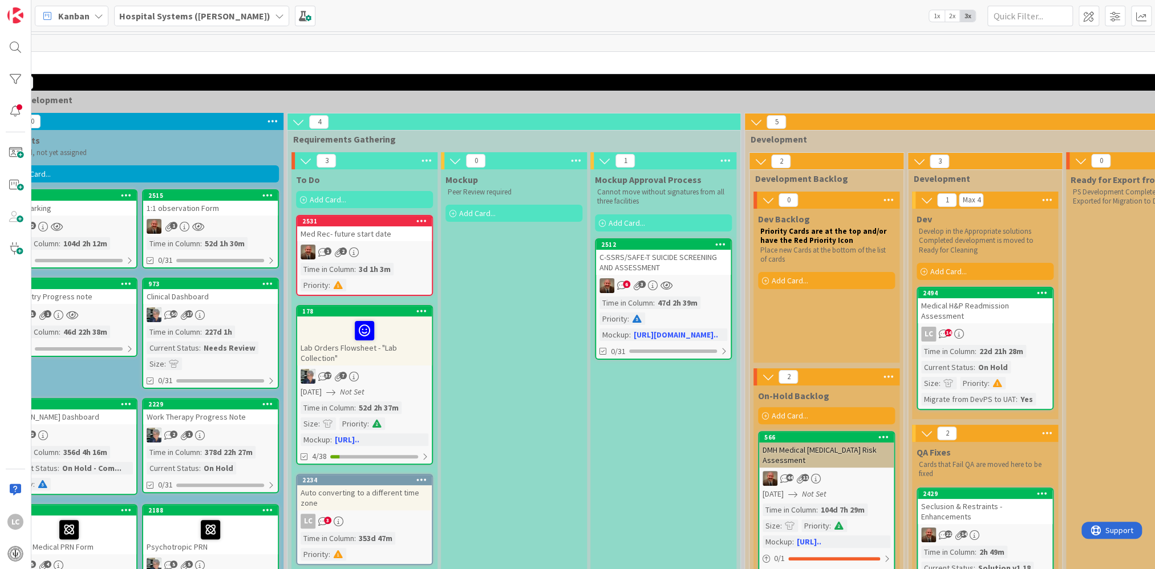
click at [936, 16] on span "1x" at bounding box center [936, 15] width 15 height 11
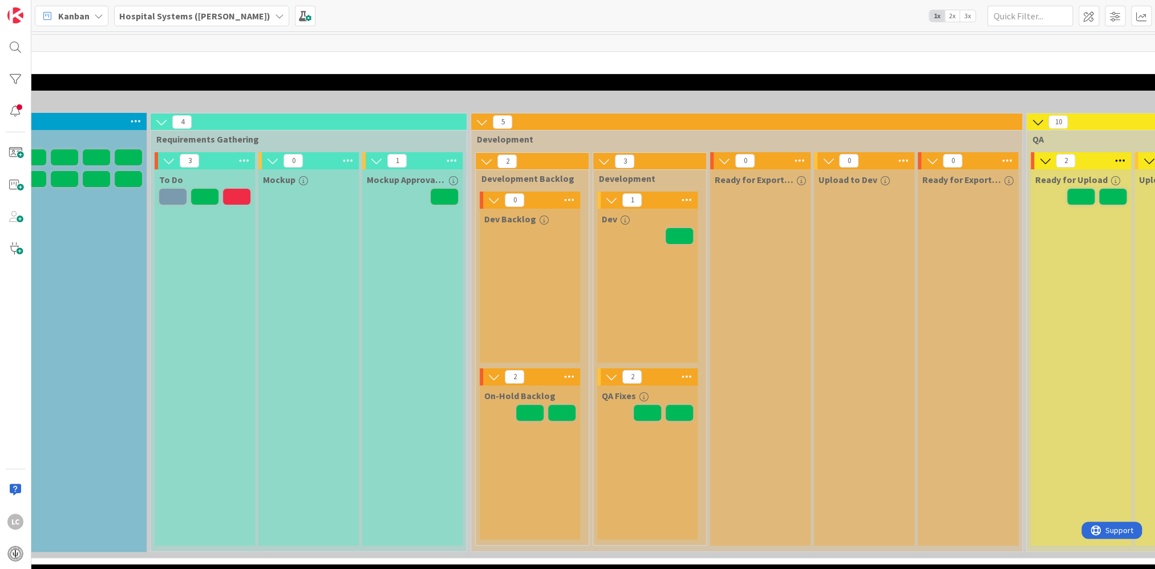
click at [950, 17] on span "2x" at bounding box center [951, 15] width 15 height 11
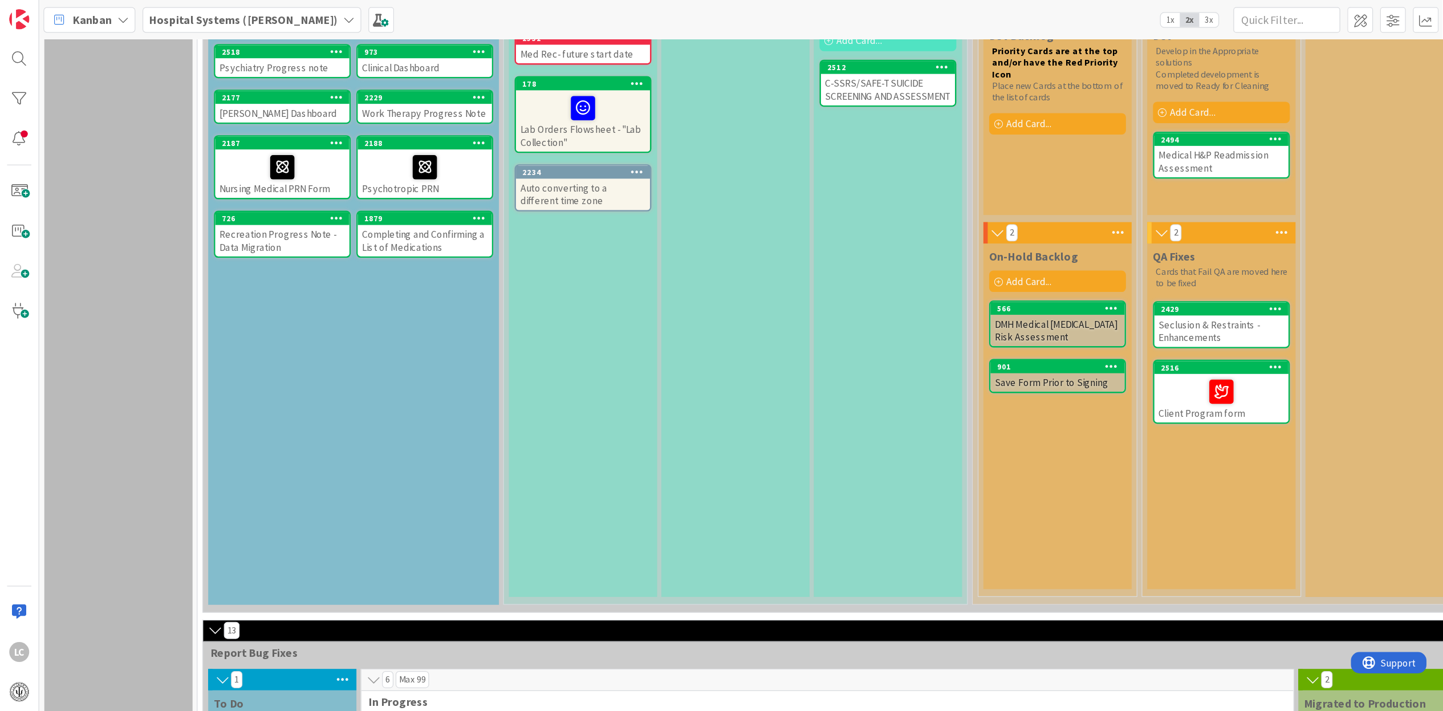
scroll to position [171, 0]
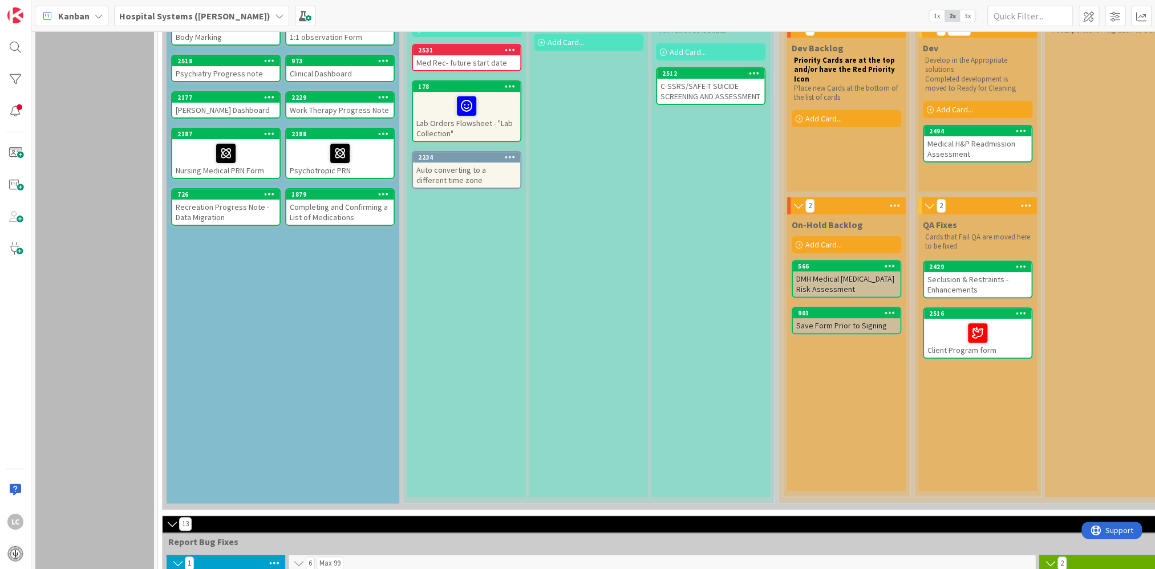
click at [605, 173] on div "Mockup Peer Review required Add Card..." at bounding box center [588, 247] width 119 height 499
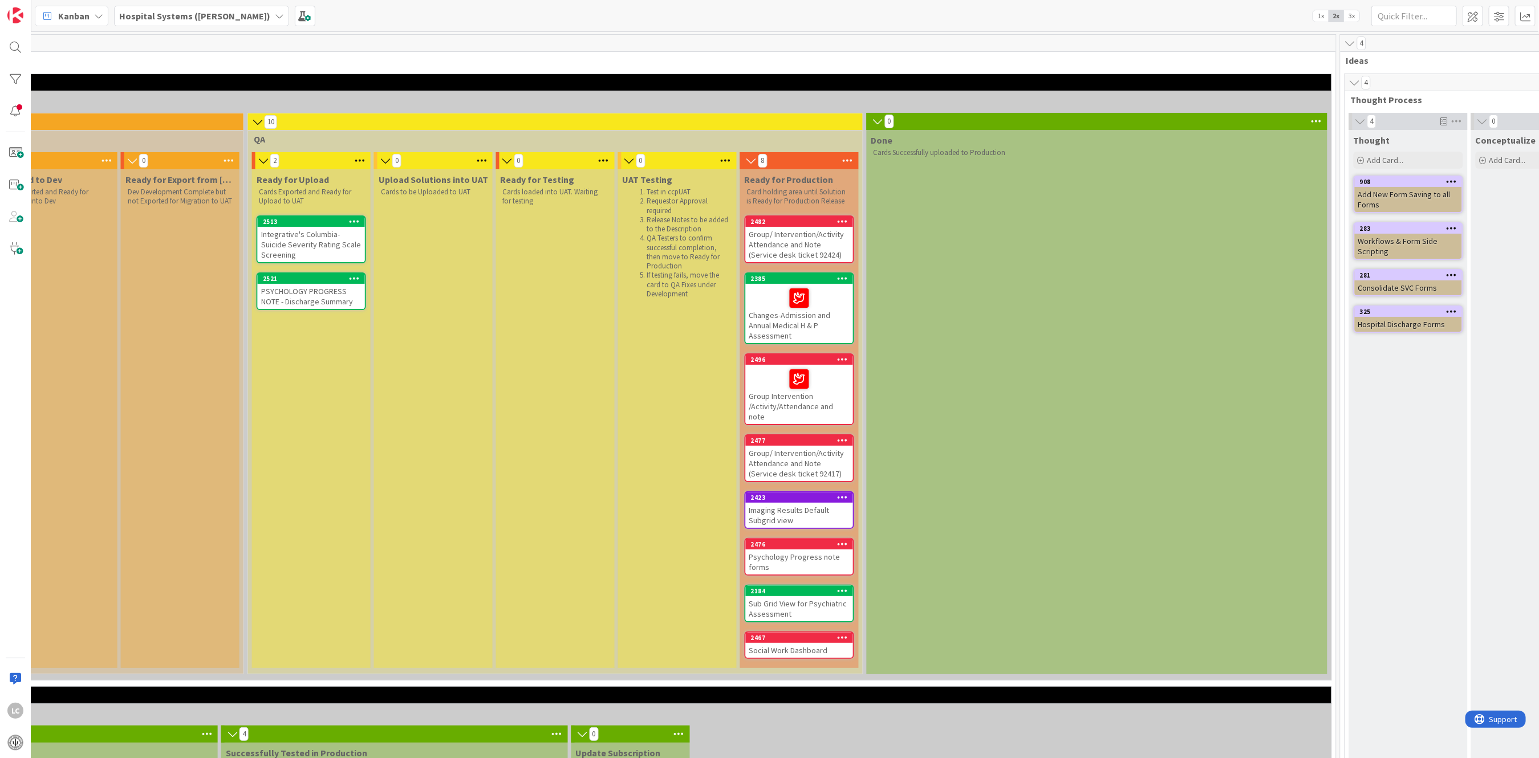
scroll to position [0, 1215]
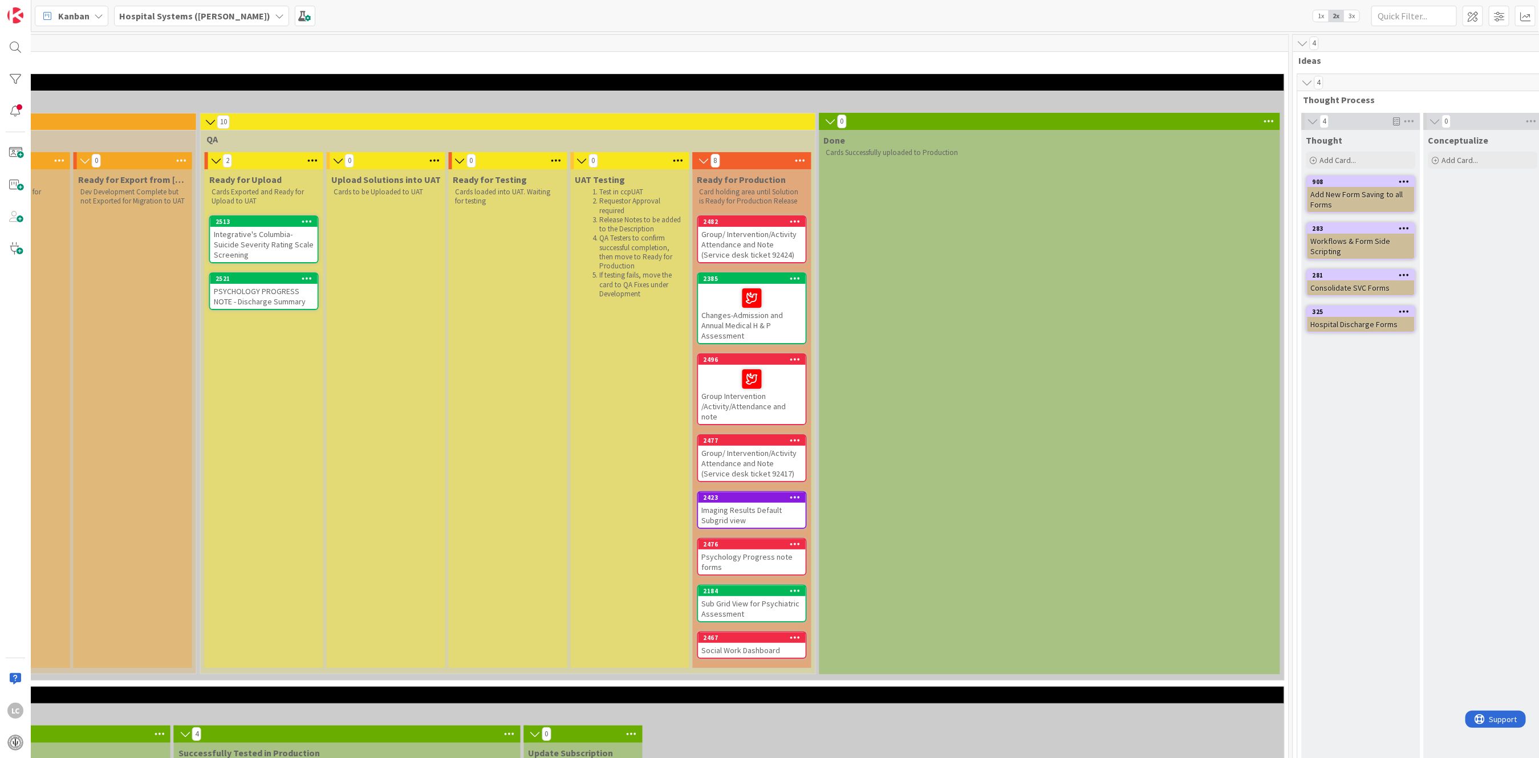
click at [1154, 16] on span "3x" at bounding box center [1351, 15] width 15 height 11
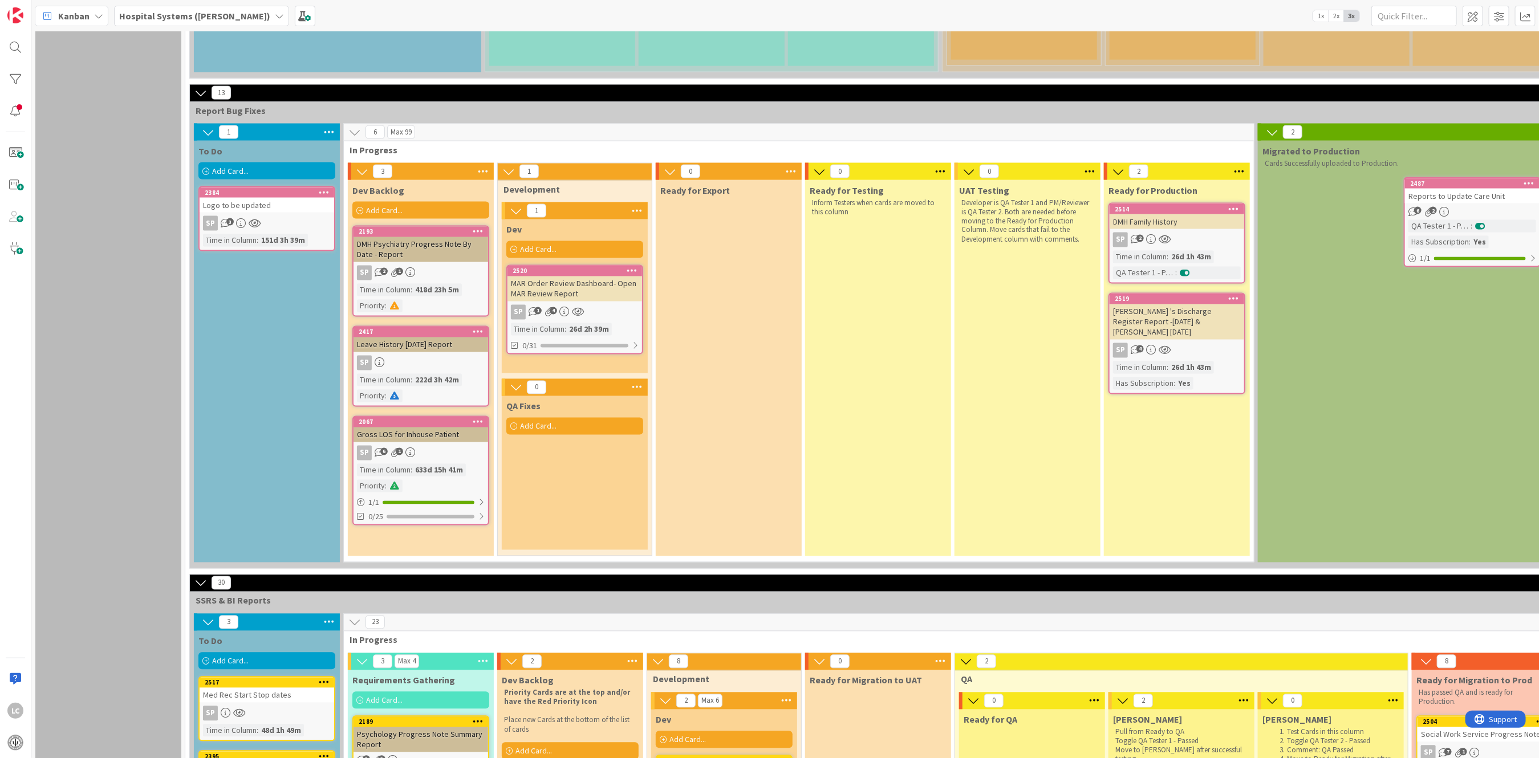
scroll to position [1444, 0]
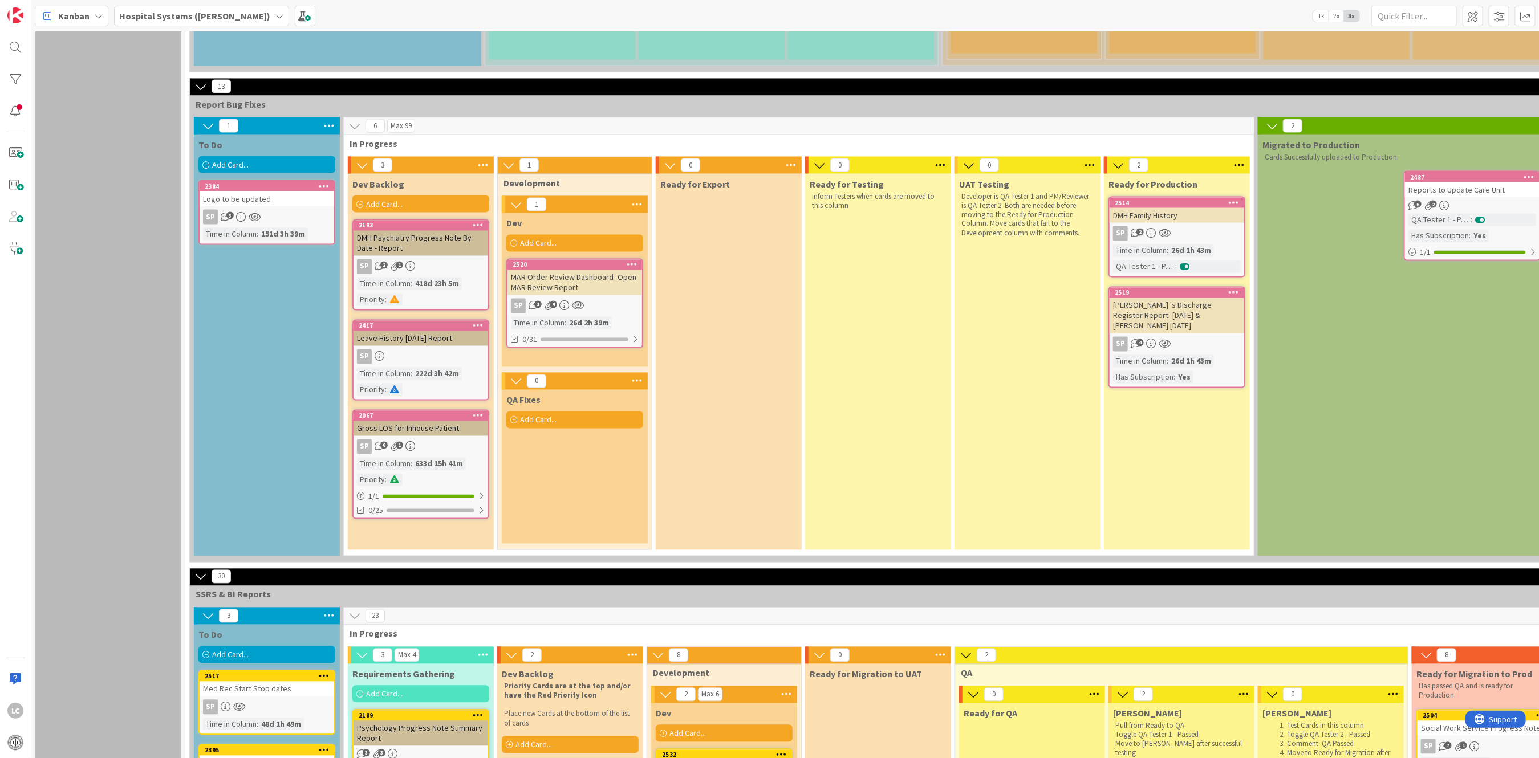
click at [413, 331] on div "Leave History [DATE] Report" at bounding box center [421, 338] width 135 height 15
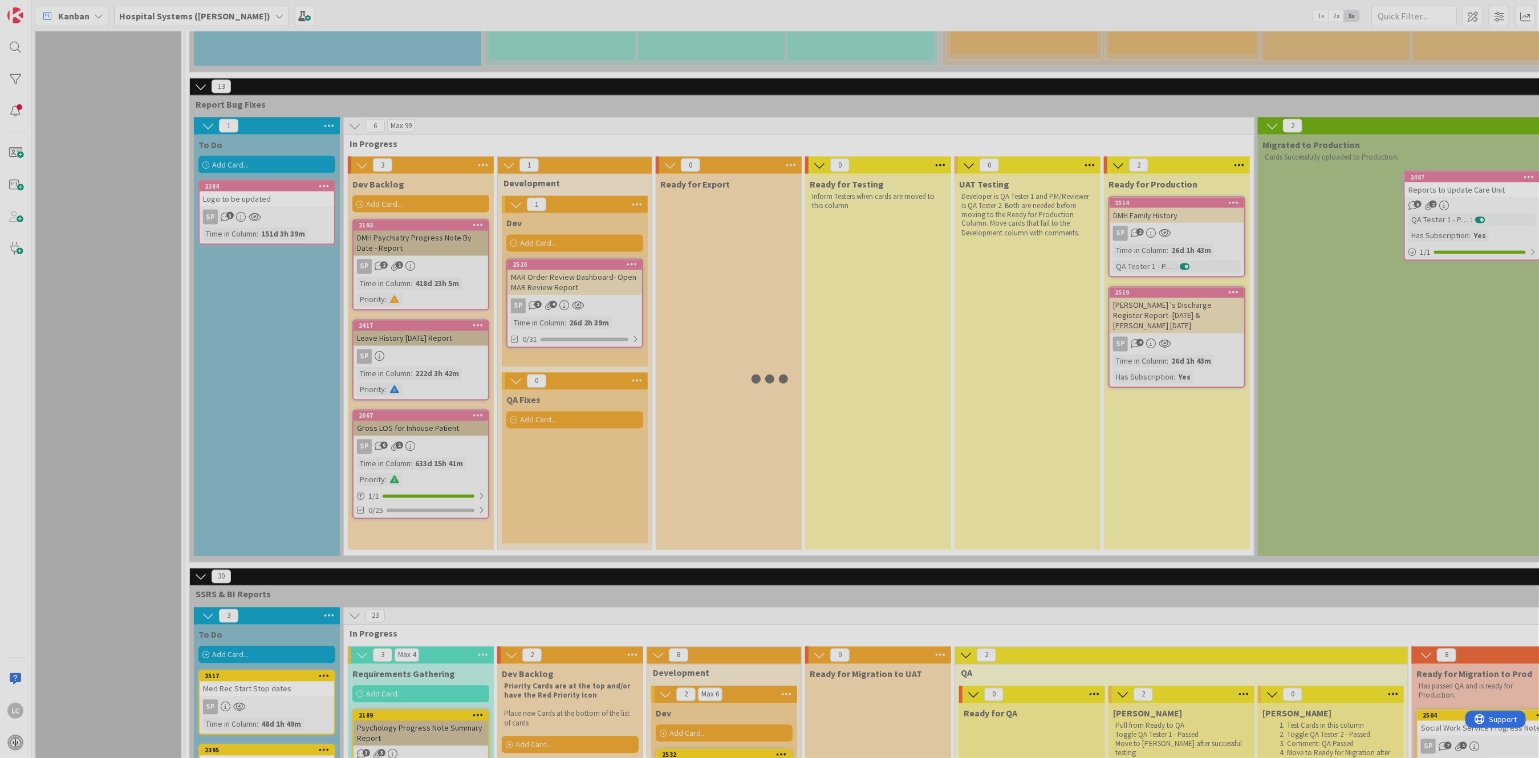
click at [413, 326] on div at bounding box center [769, 379] width 1539 height 758
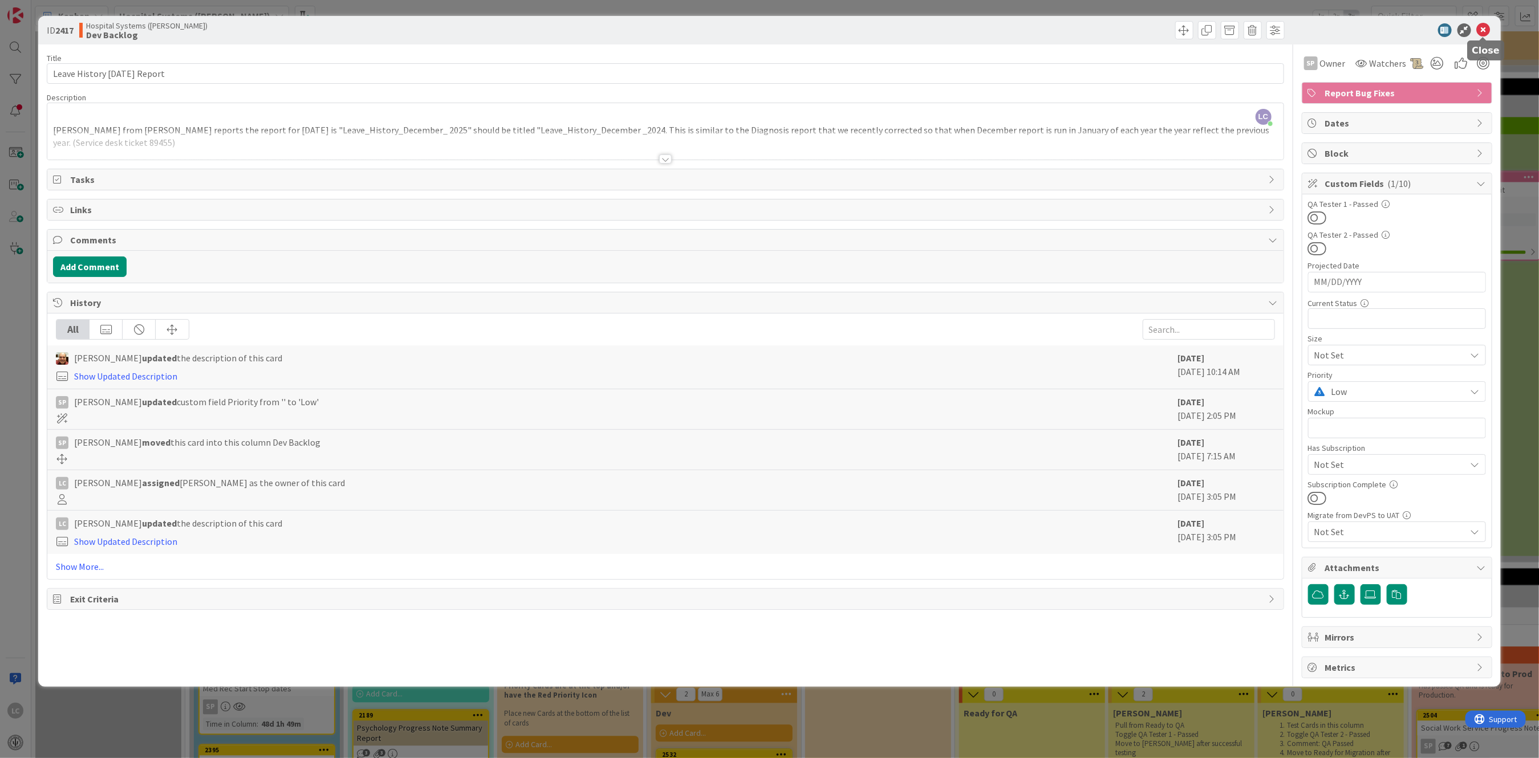
click at [1154, 23] on icon at bounding box center [1484, 30] width 14 height 14
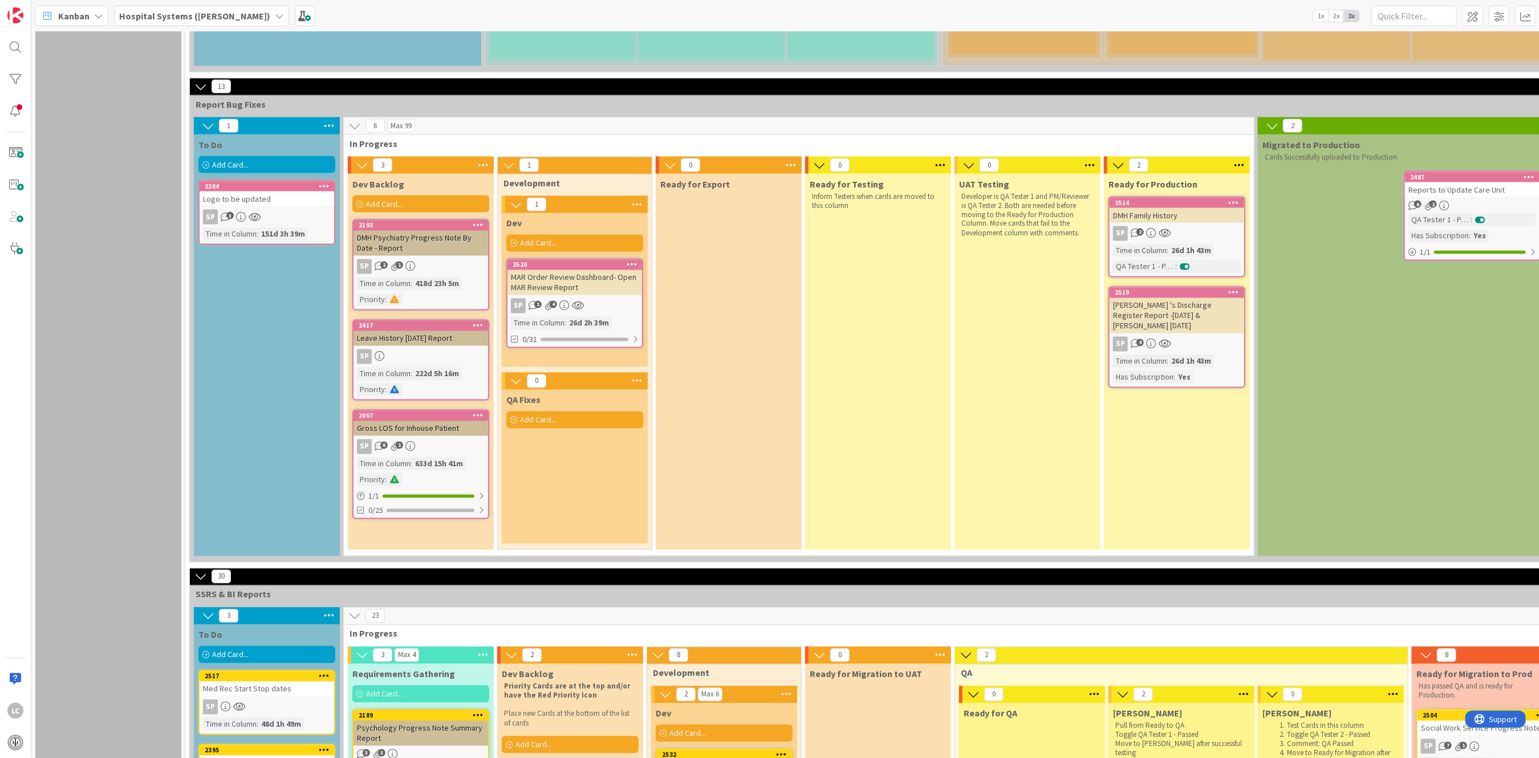
click at [428, 331] on div "Leave History [DATE] Report" at bounding box center [421, 338] width 135 height 15
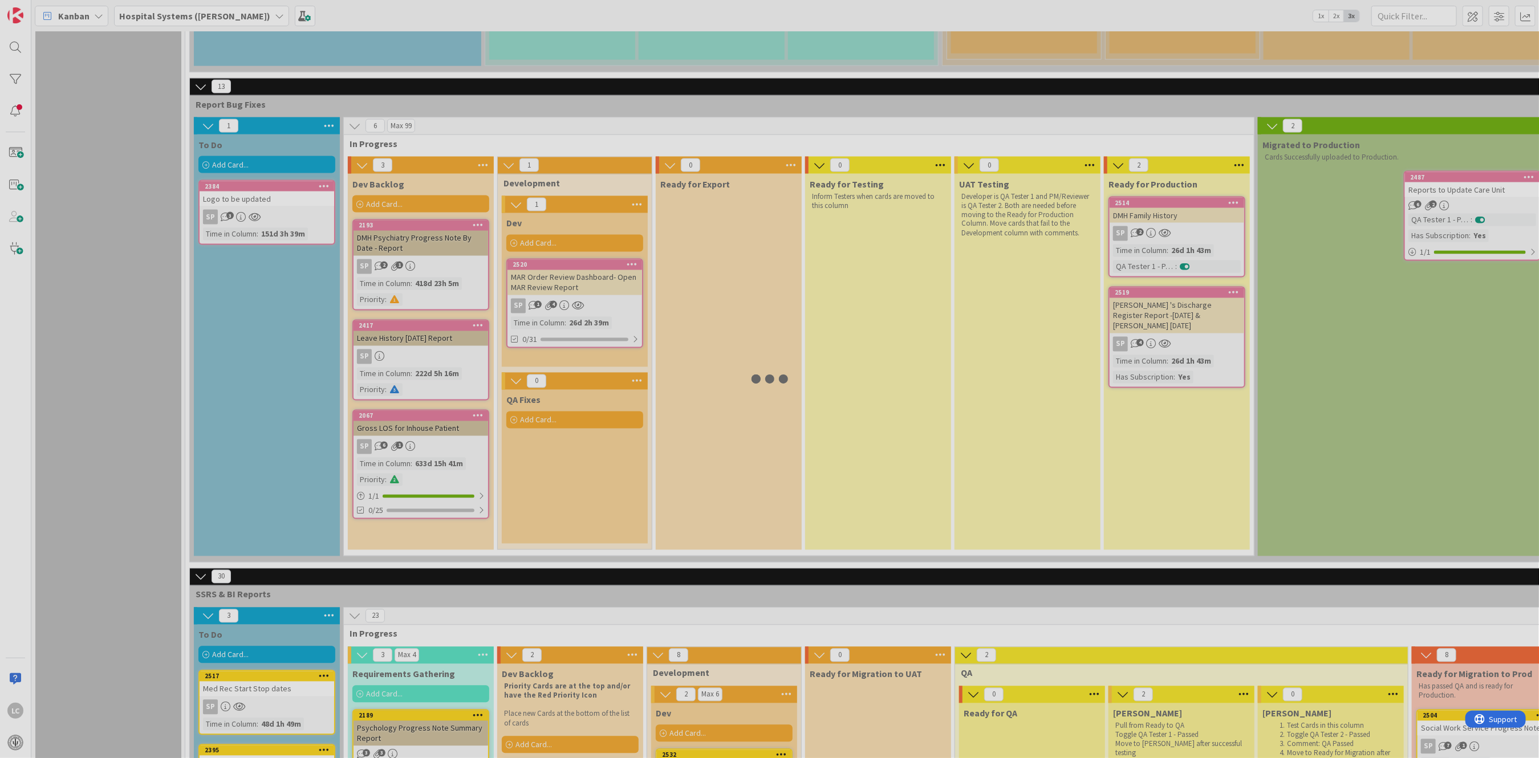
click at [428, 320] on div at bounding box center [769, 379] width 1539 height 758
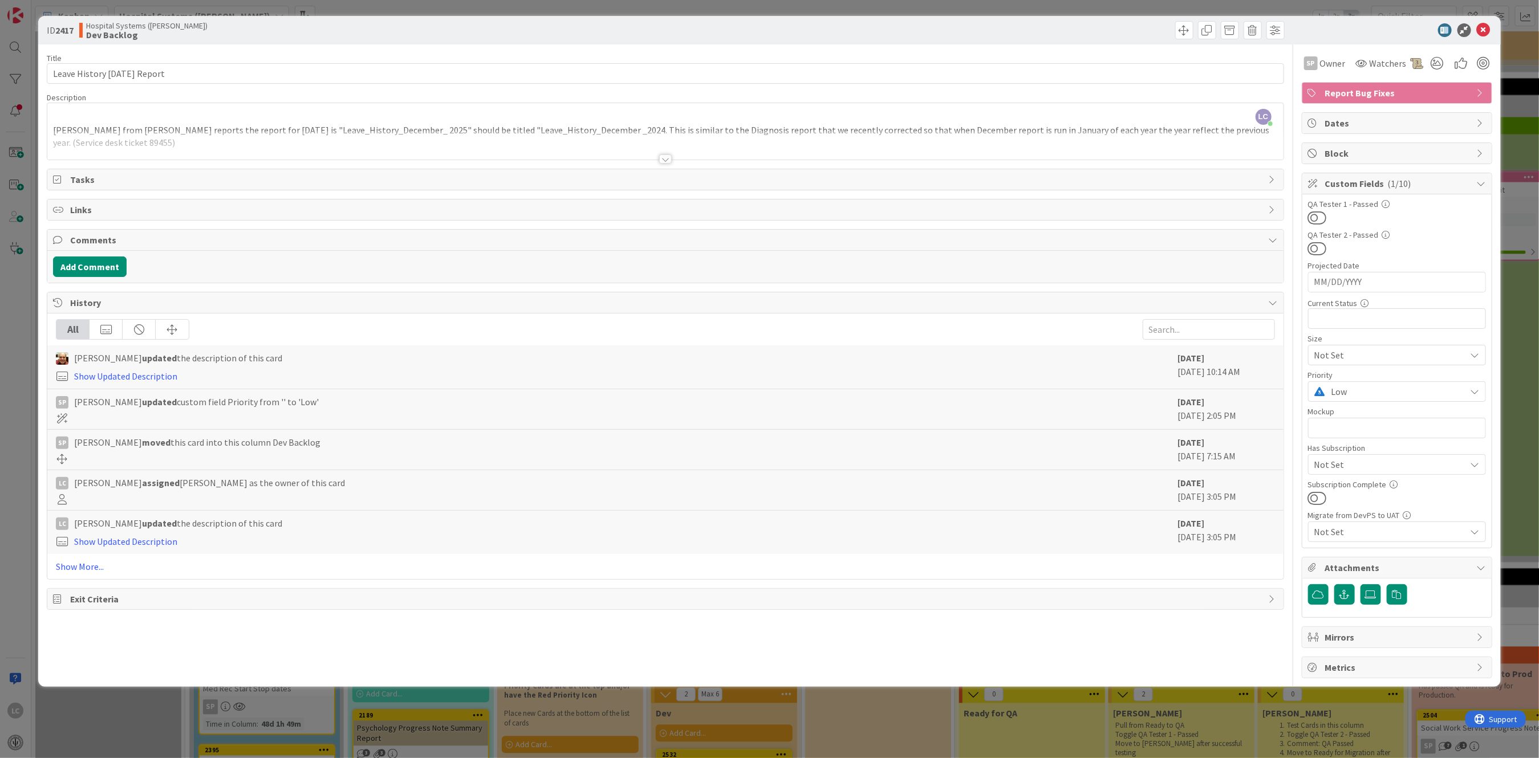
click at [663, 156] on div at bounding box center [665, 159] width 13 height 9
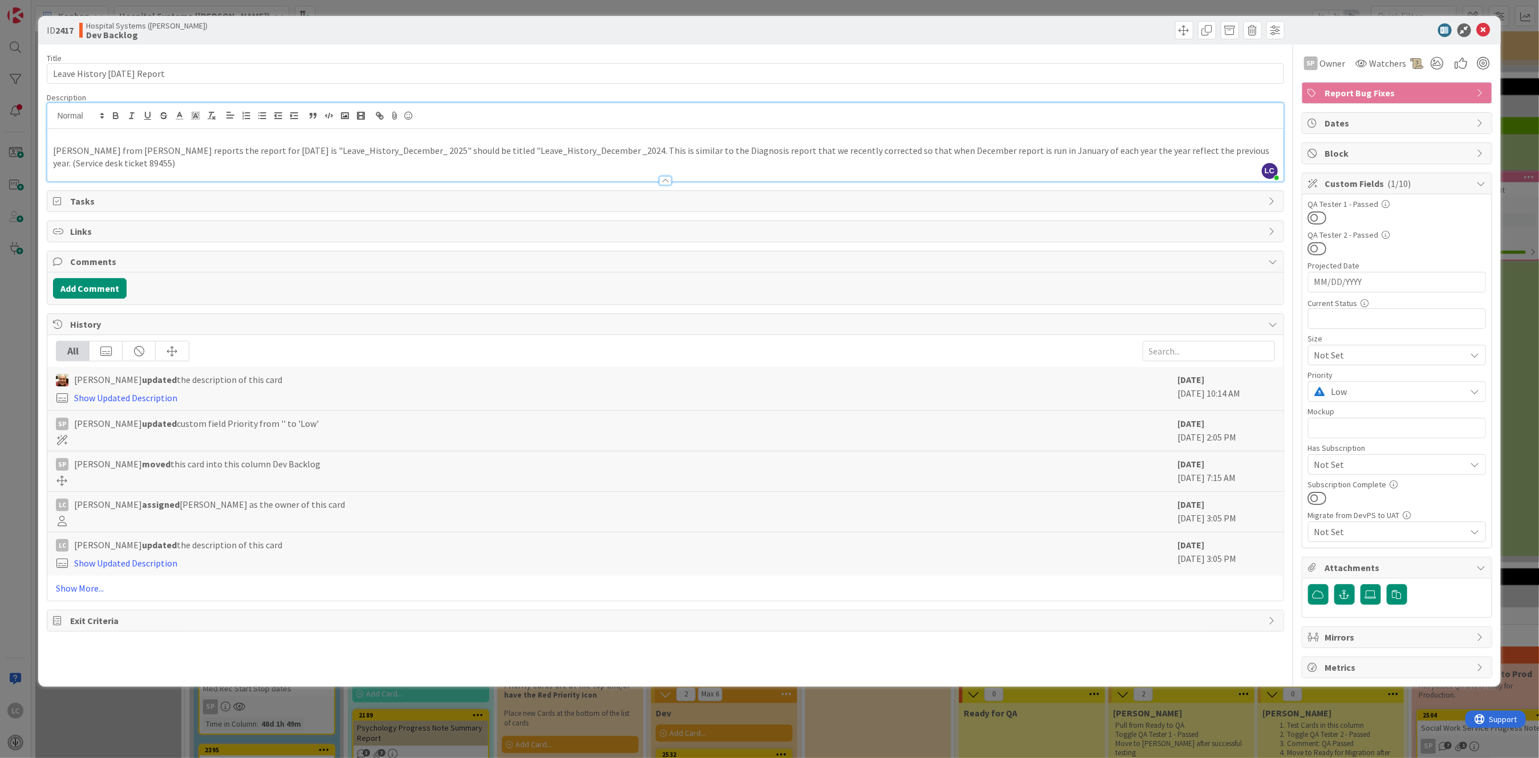
click at [663, 156] on p "[PERSON_NAME] from [PERSON_NAME] reports the report for [DATE] is "Leave_Histor…" at bounding box center [665, 157] width 1224 height 26
click at [663, 184] on div at bounding box center [665, 180] width 13 height 9
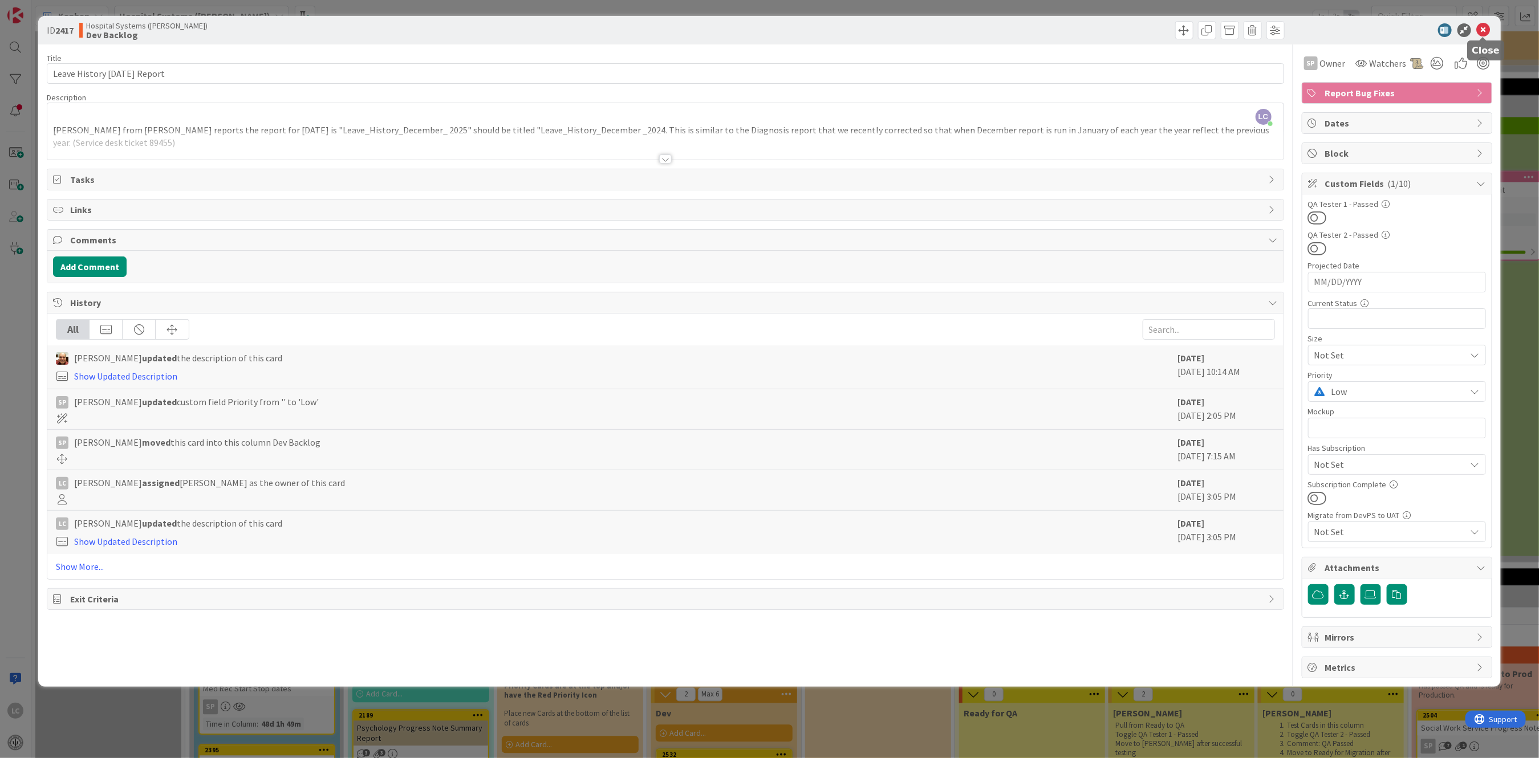
click at [1154, 26] on icon at bounding box center [1484, 30] width 14 height 14
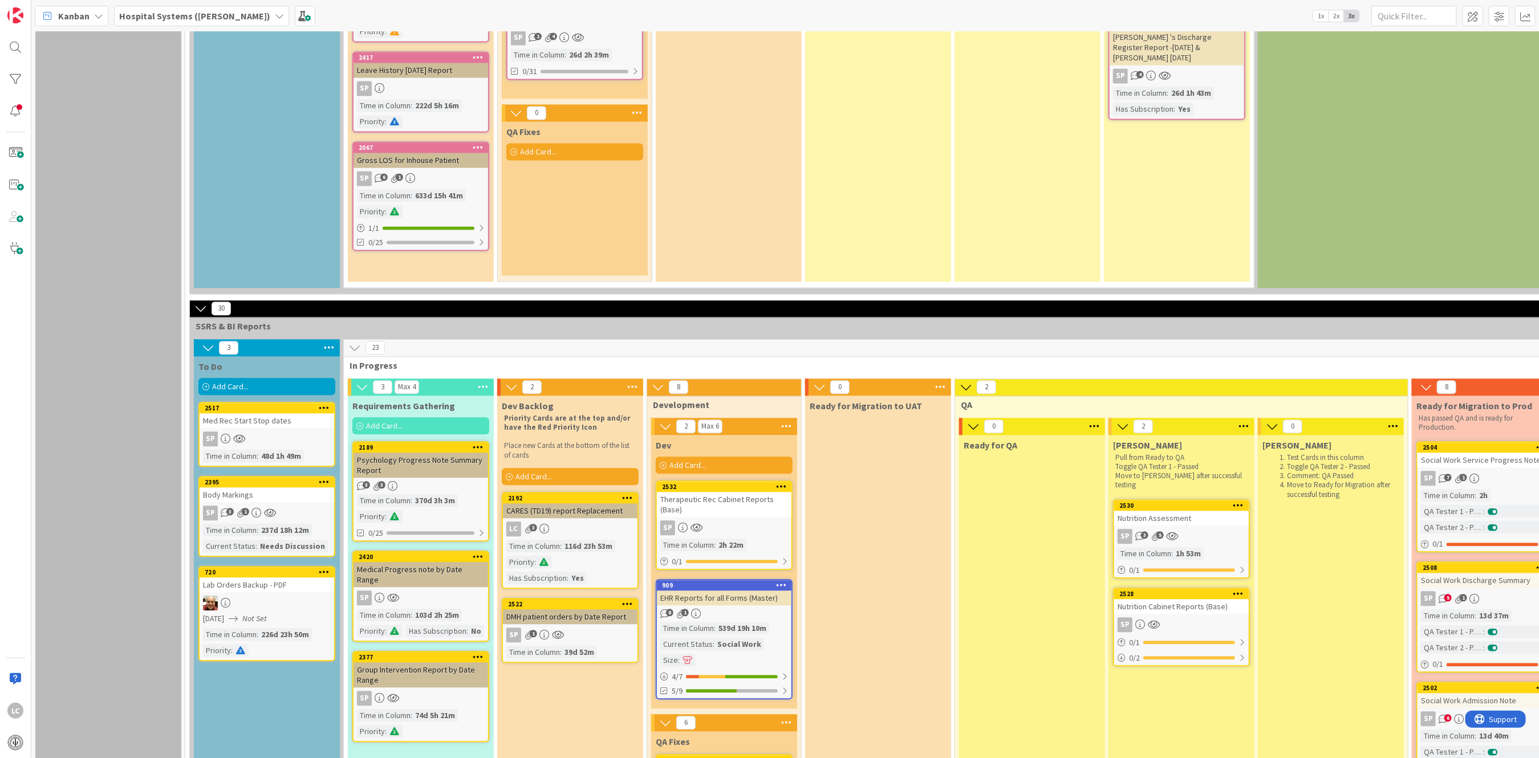
scroll to position [1825, 0]
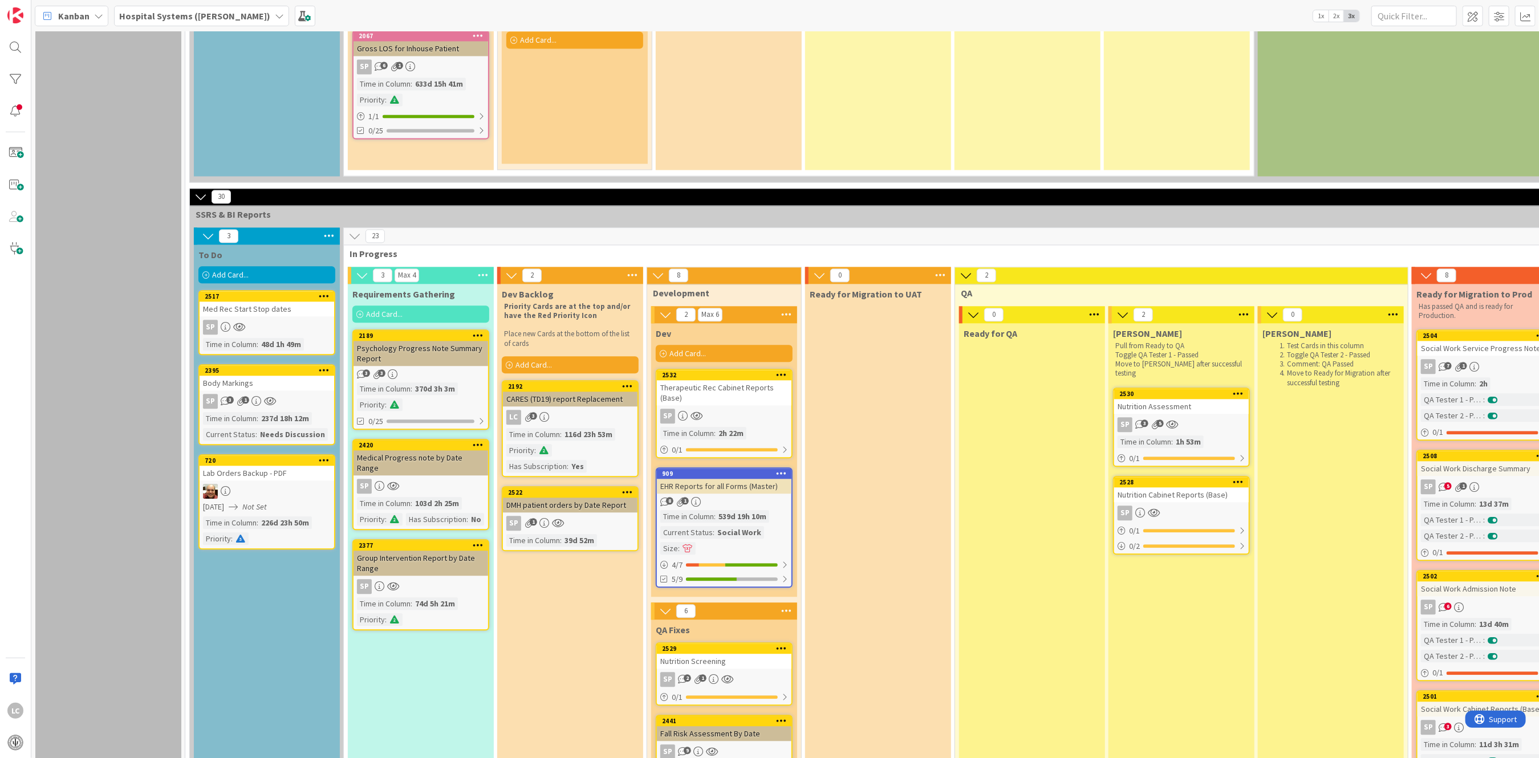
drag, startPoint x: 411, startPoint y: 744, endPoint x: 426, endPoint y: 745, distance: 15.4
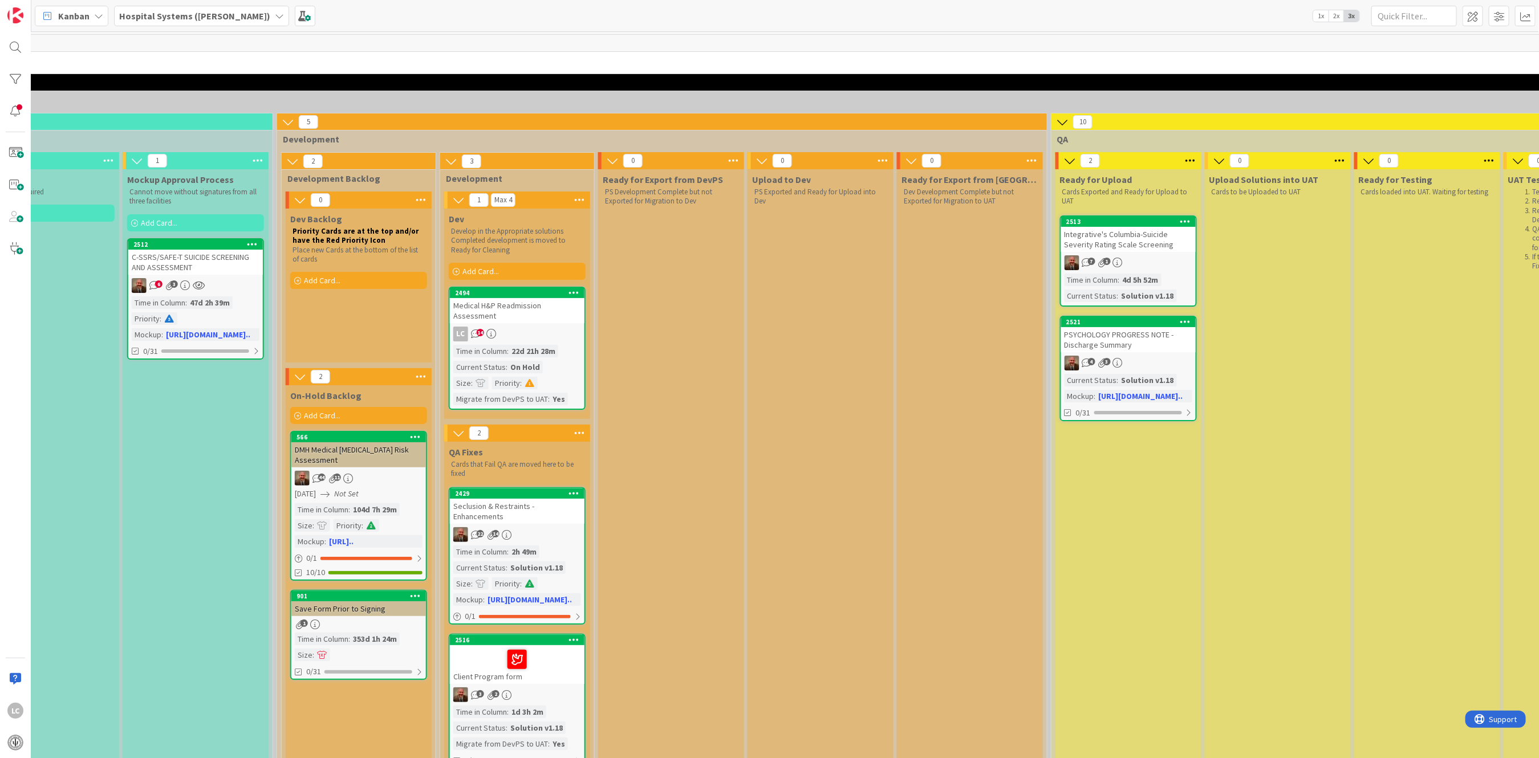
scroll to position [0, 674]
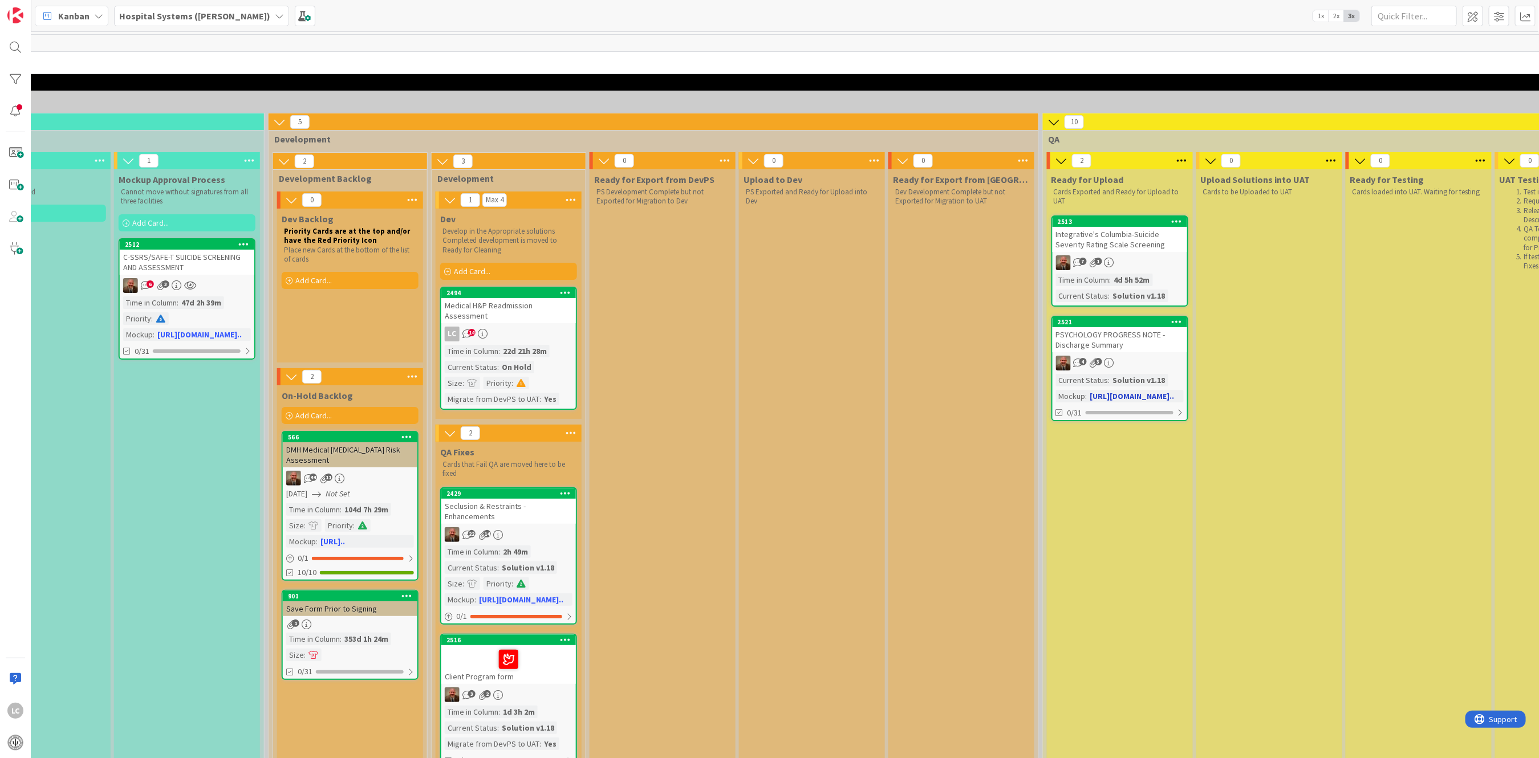
click at [1110, 334] on div "PSYCHOLOGY PROGRESS NOTE - Discharge Summary" at bounding box center [1120, 339] width 135 height 25
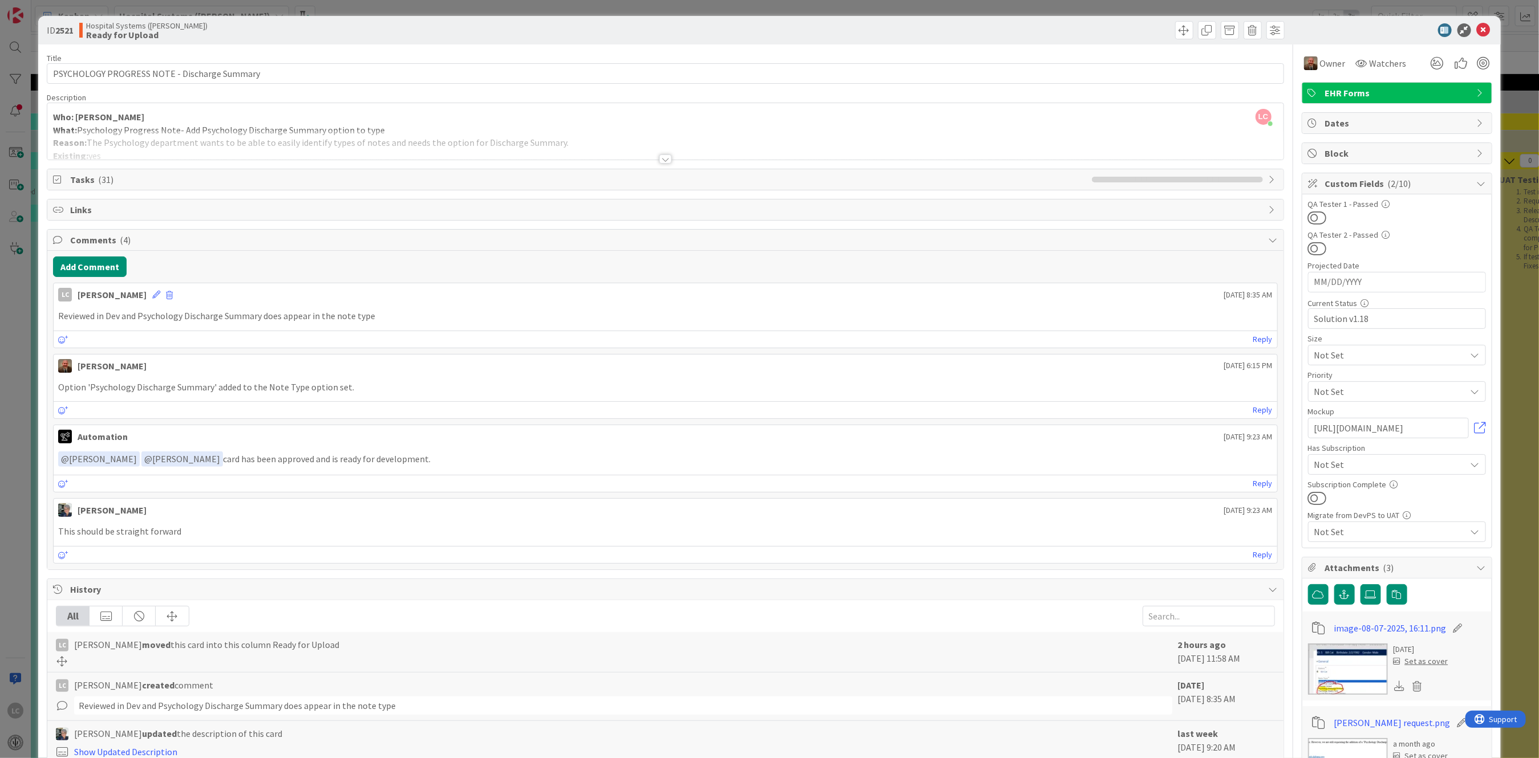
click at [659, 160] on div at bounding box center [665, 159] width 13 height 9
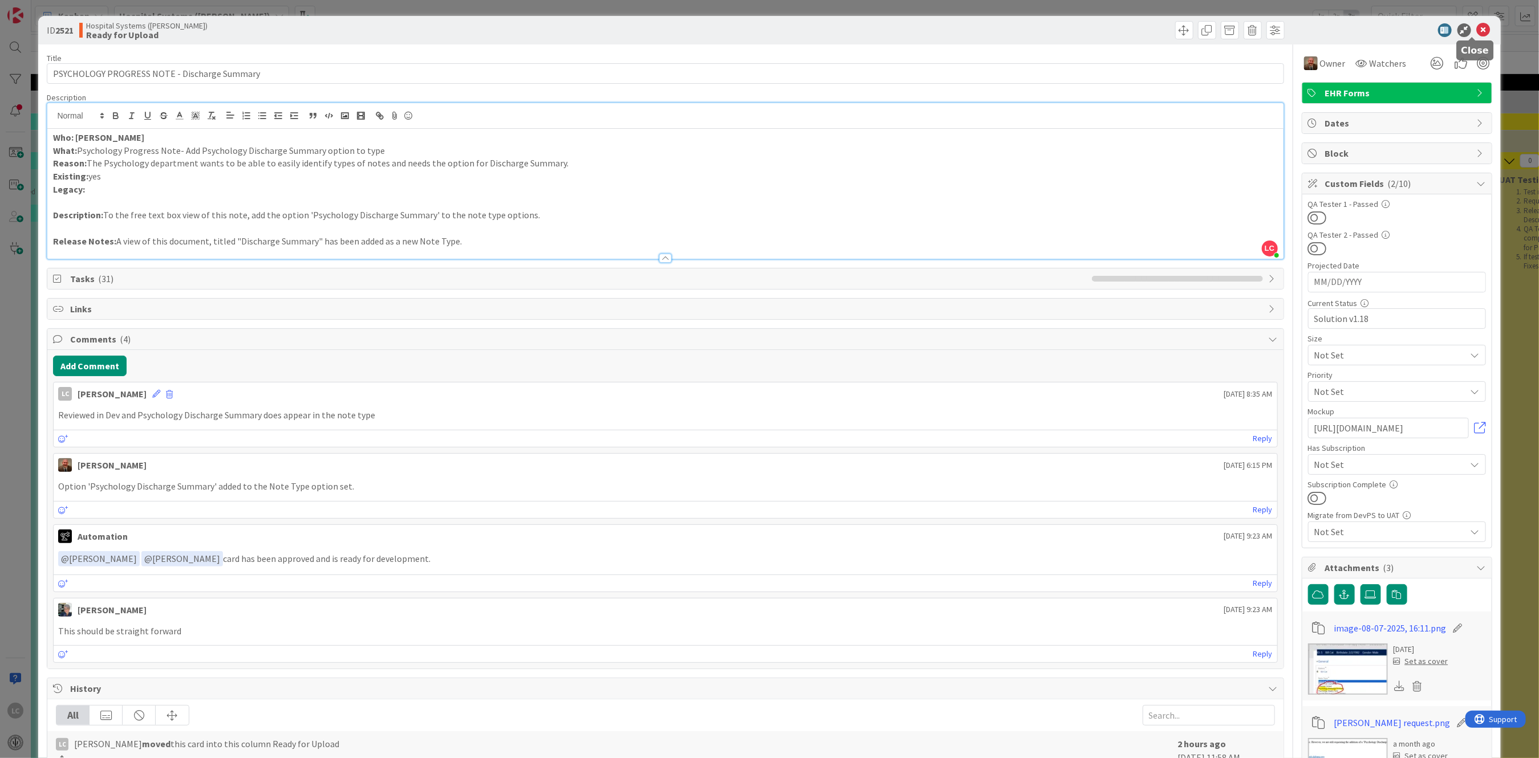
click at [1154, 26] on icon at bounding box center [1484, 30] width 14 height 14
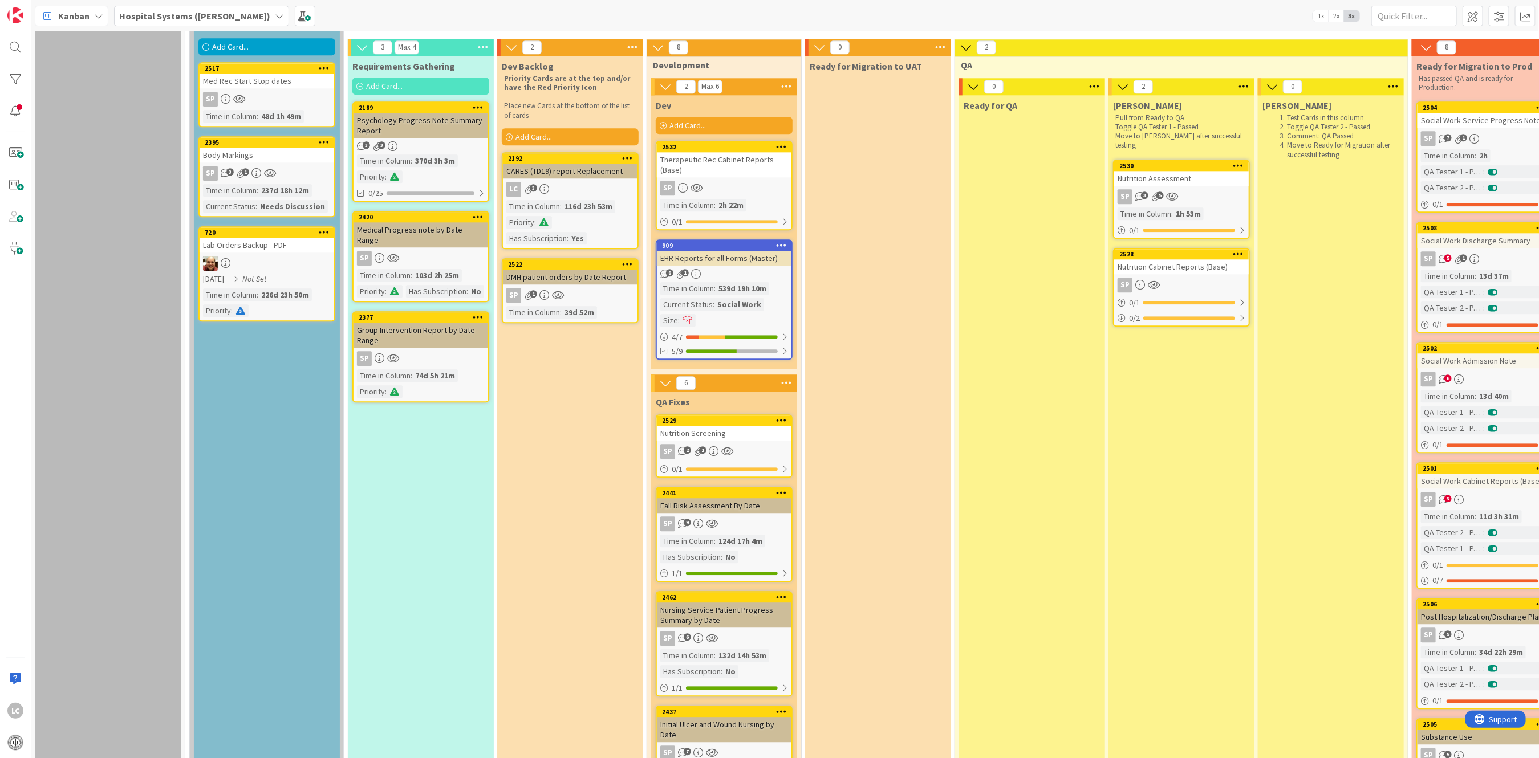
scroll to position [2129, 0]
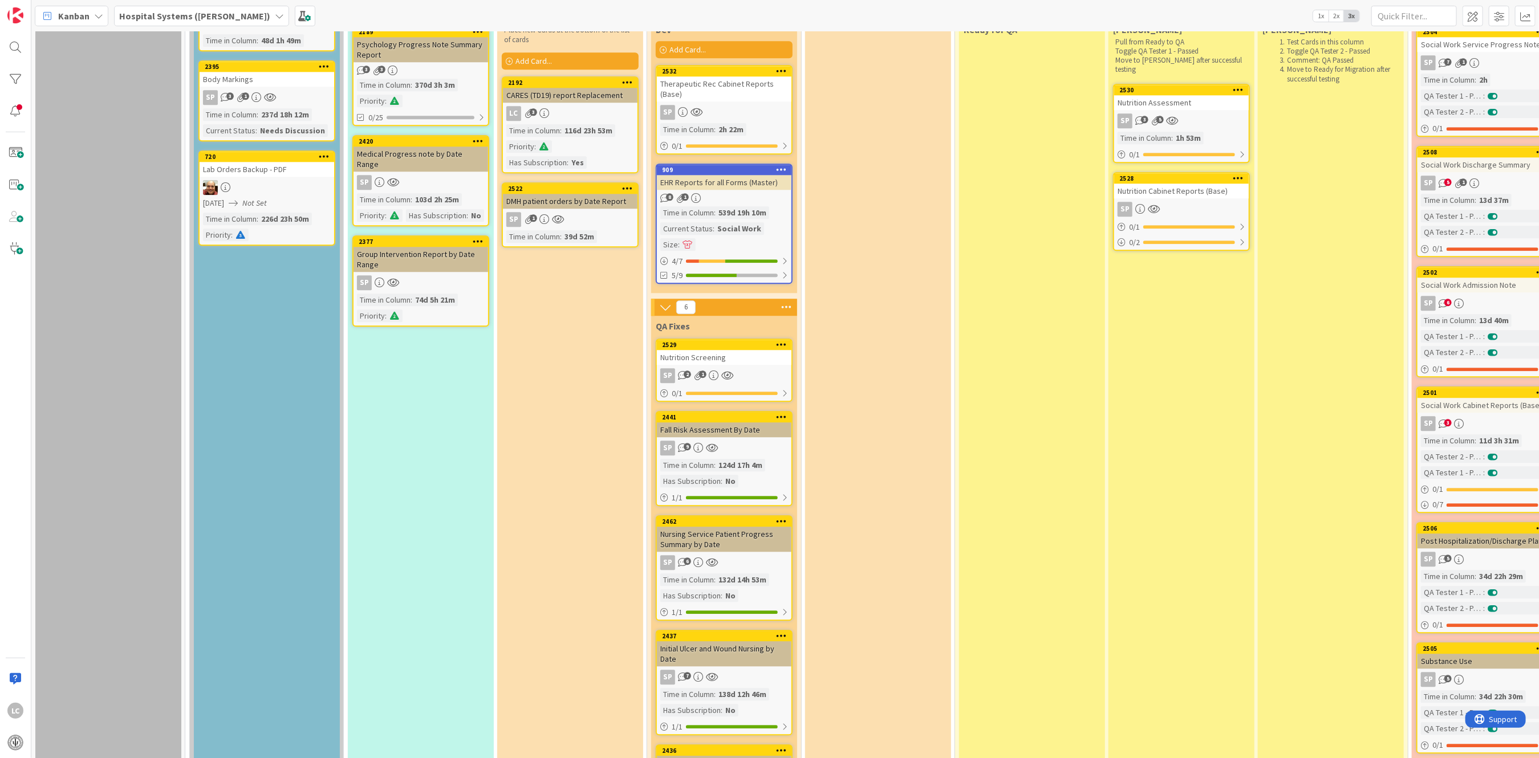
click at [1138, 113] on div "SP 3 5" at bounding box center [1181, 120] width 135 height 15
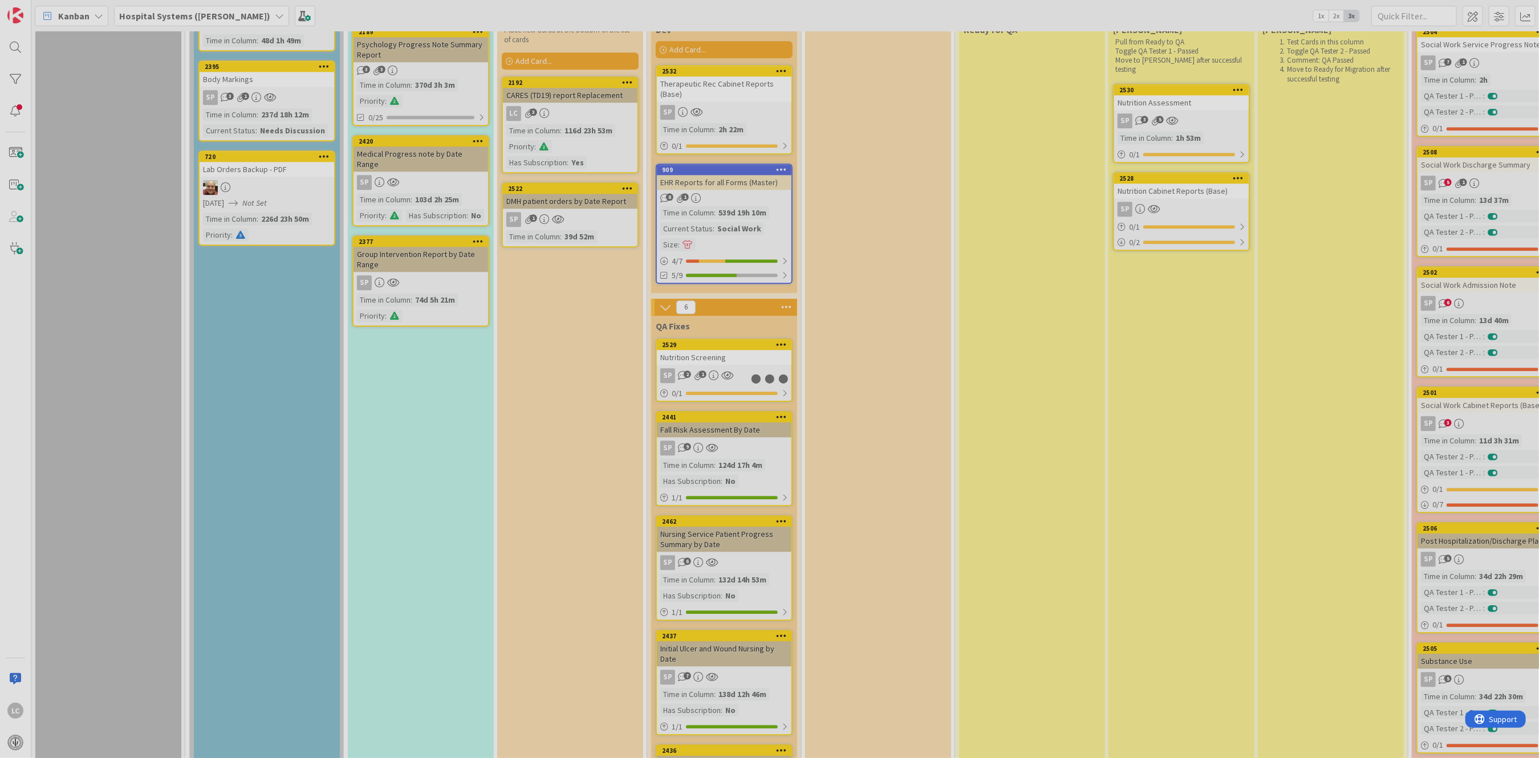
click at [1138, 95] on div at bounding box center [769, 379] width 1539 height 758
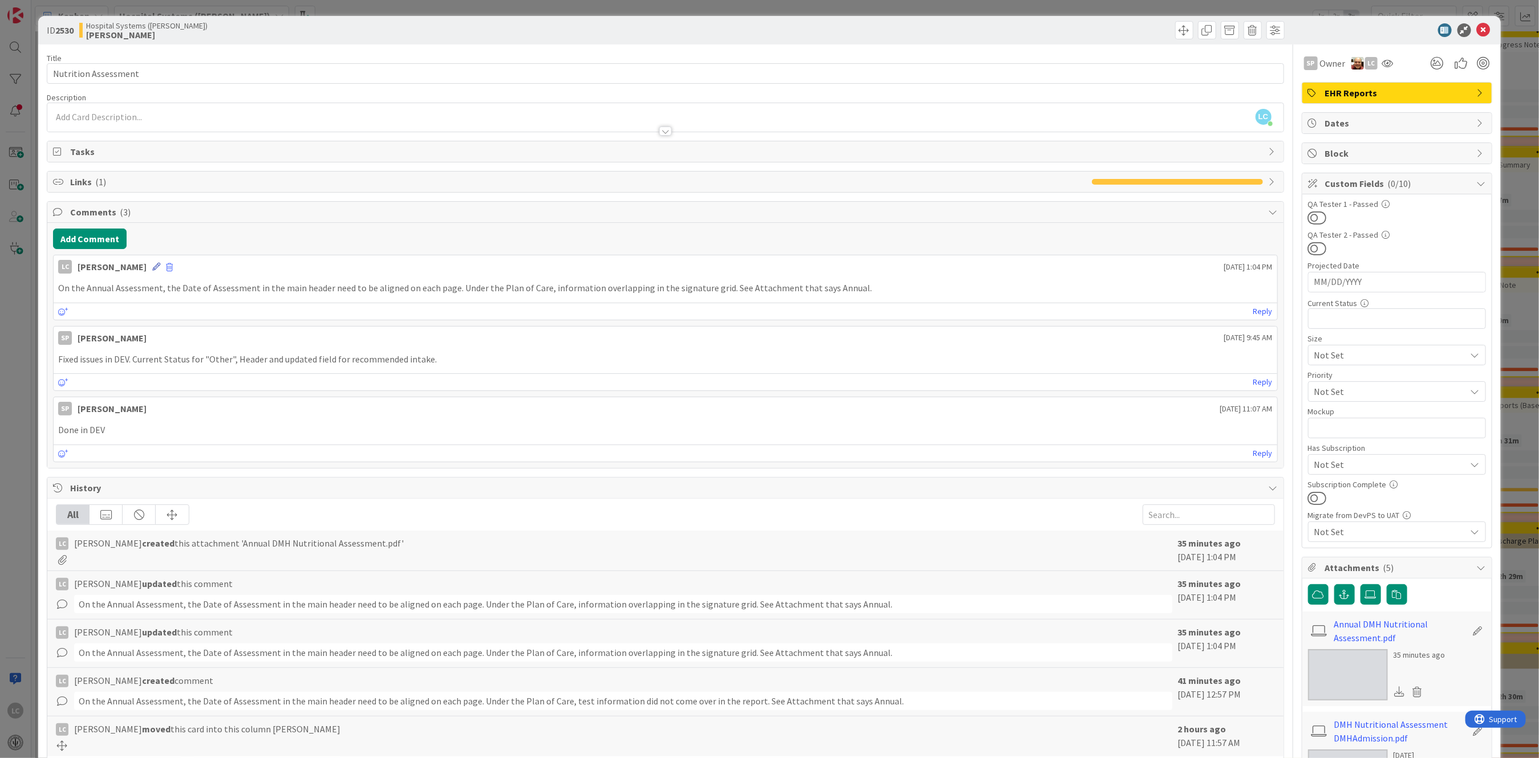
click at [160, 267] on icon at bounding box center [156, 267] width 8 height 8
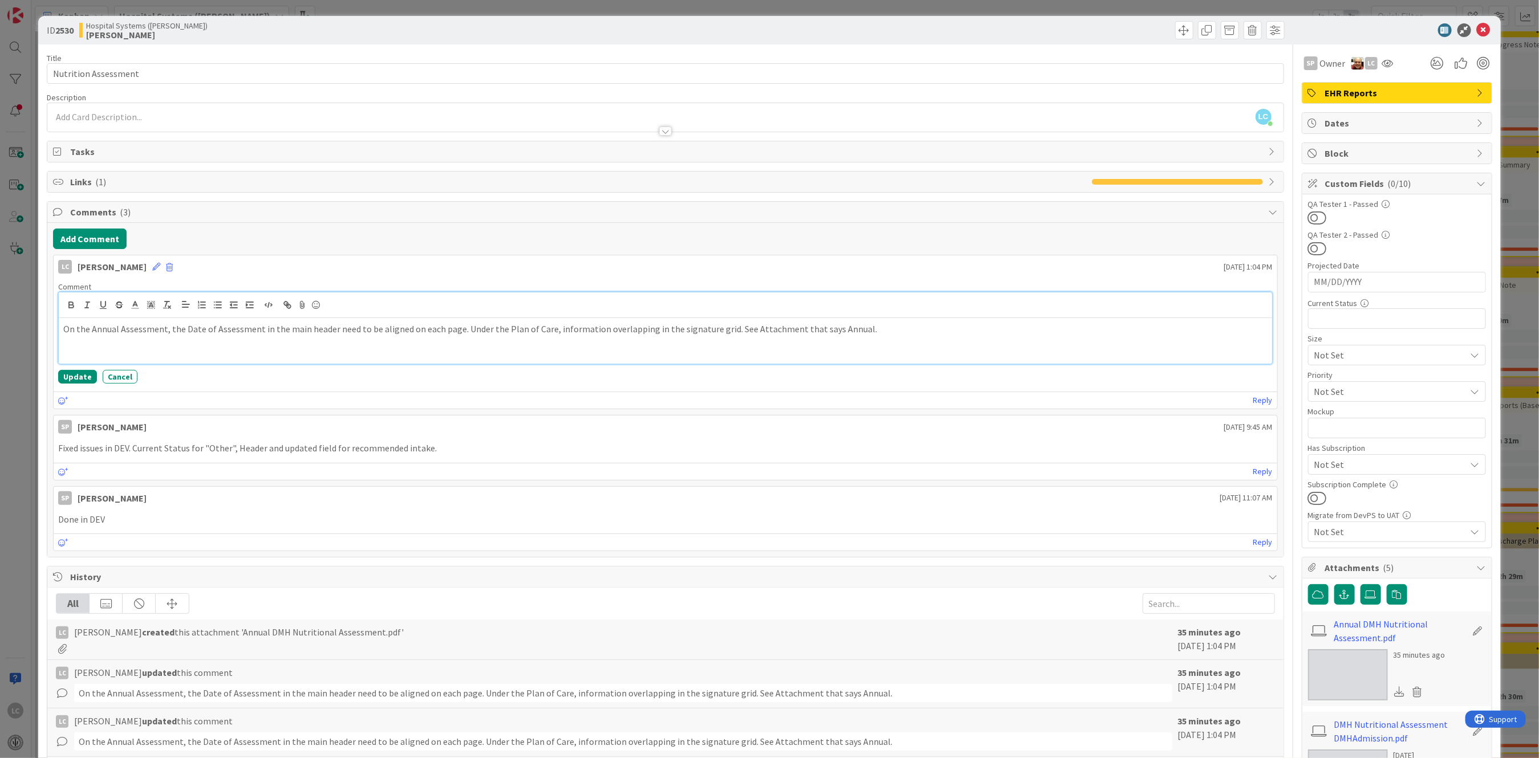
click at [871, 325] on p "On the Annual Assessment, the Date of Assessment in the main header need to be …" at bounding box center [665, 329] width 1204 height 13
click at [275, 354] on p "On the Admission Assessment, the dates for the labs are 8" at bounding box center [665, 354] width 1204 height 13
drag, startPoint x: 275, startPoint y: 355, endPoint x: 289, endPoint y: 359, distance: 14.3
click at [304, 351] on p "On the Admission Assessment, the dates for the labs are 6-8" at bounding box center [665, 354] width 1204 height 13
click at [254, 354] on p "On the Admission Assessment, the dates for the labs are 6-8 months older than t…" at bounding box center [665, 354] width 1204 height 13
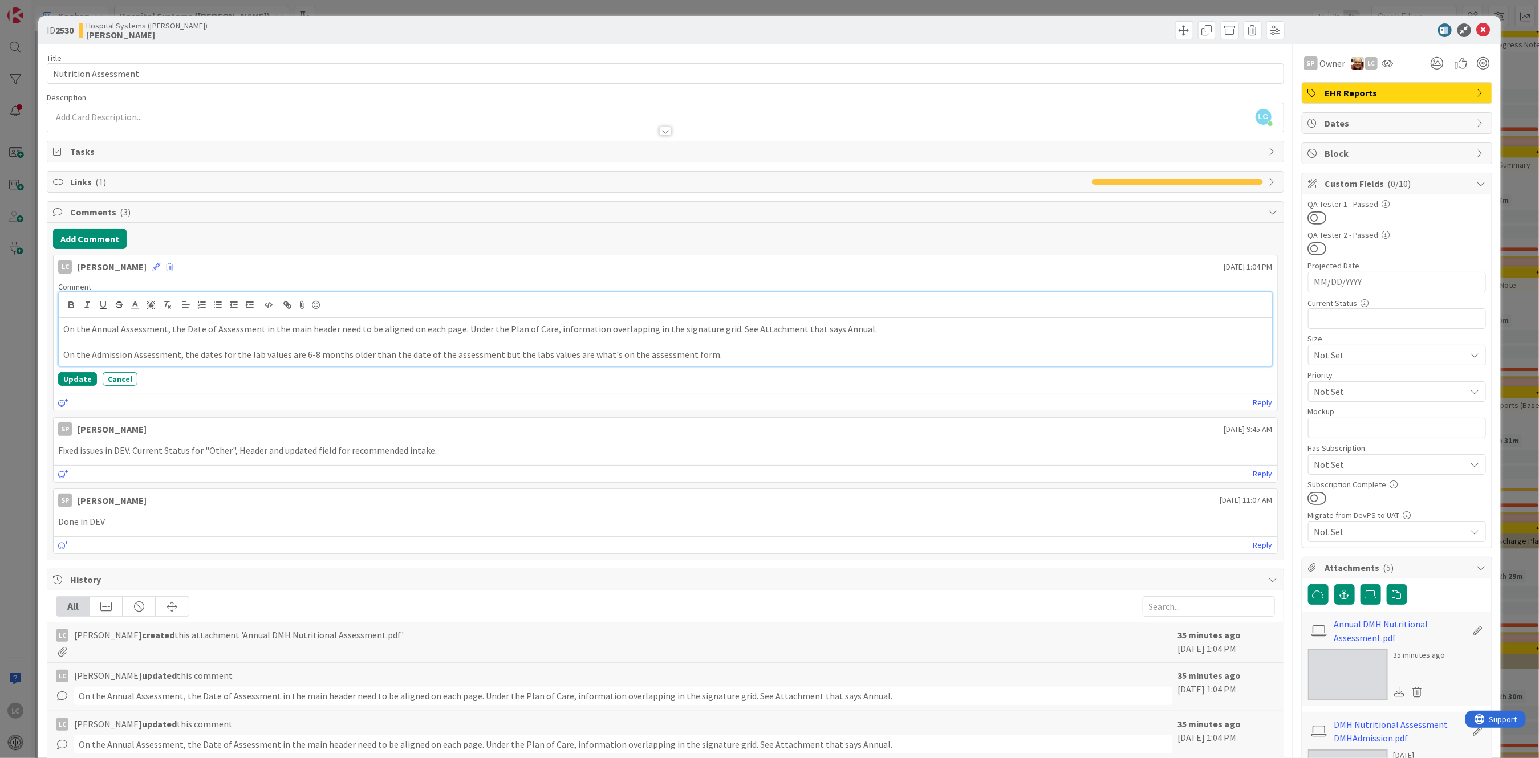
click at [181, 354] on p "On the Admission Assessment, the dates for the lab values are 6-8 months older …" at bounding box center [665, 354] width 1204 height 13
click at [291, 355] on p "On the Admission Assessment, typo in the General section: Current Diet Disorder…" at bounding box center [665, 354] width 1204 height 13
click at [372, 353] on p "On the Admission Assessment, typo in the General section: "Current Diet Disorde…" at bounding box center [665, 354] width 1204 height 13
click at [419, 355] on p "On the Admission Assessment, typo in the General section: "Current Diet Disorde…" at bounding box center [665, 354] width 1204 height 13
click at [492, 354] on p "On the Admission Assessment, typo in the General section: "Current Diet Disorde…" at bounding box center [665, 354] width 1204 height 13
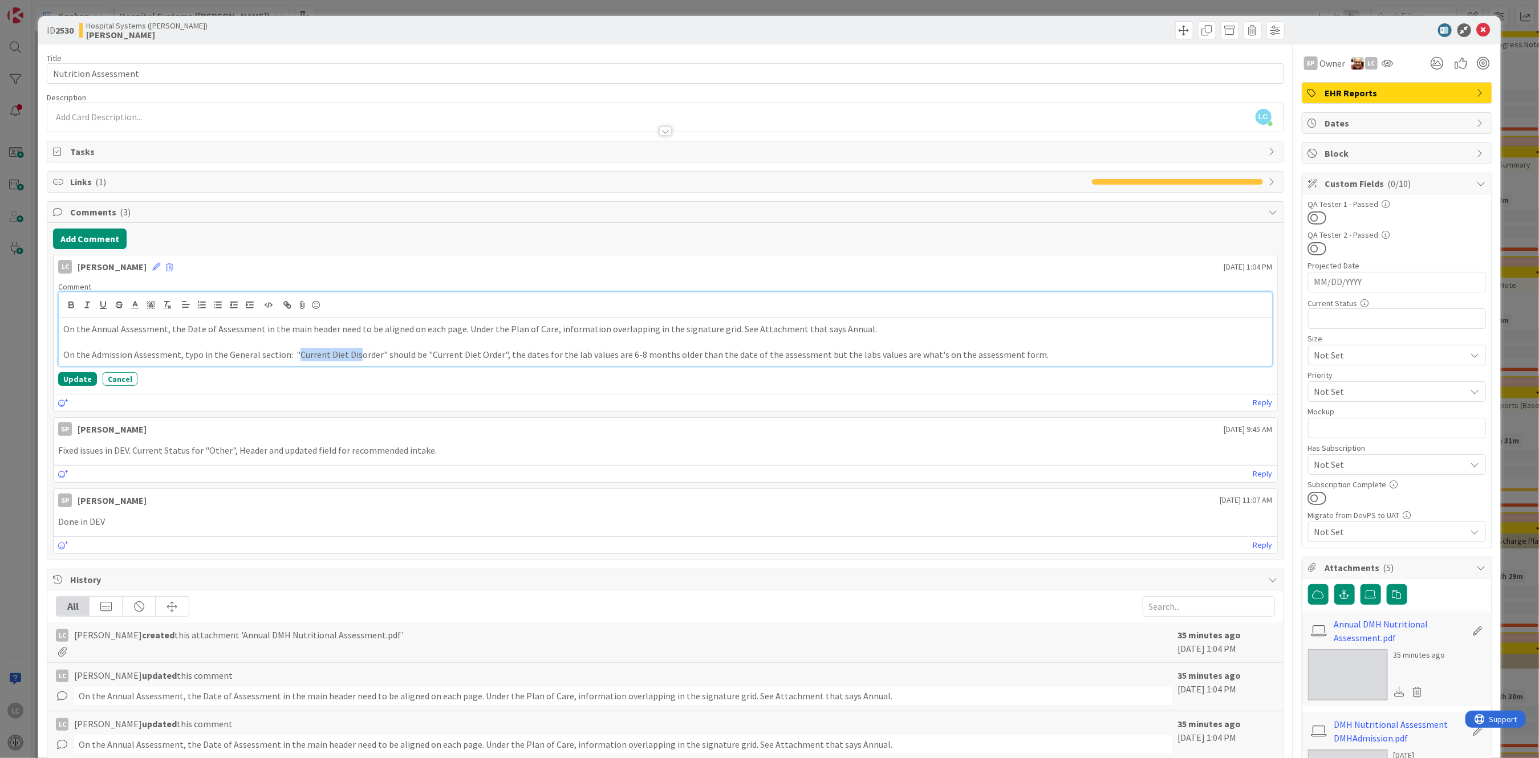
drag, startPoint x: 295, startPoint y: 358, endPoint x: 353, endPoint y: 356, distance: 58.2
click at [353, 356] on p "On the Admission Assessment, typo in the General section: "Current Diet Disorde…" at bounding box center [665, 354] width 1204 height 13
click at [348, 358] on p "On the Admission Assessment, typo in the General section: "Current Diet Disorde…" at bounding box center [665, 354] width 1204 height 13
drag, startPoint x: 343, startPoint y: 355, endPoint x: 373, endPoint y: 355, distance: 30.2
click at [373, 355] on p "On the Admission Assessment, typo in the General section: "Current Diet Disorde…" at bounding box center [665, 354] width 1204 height 13
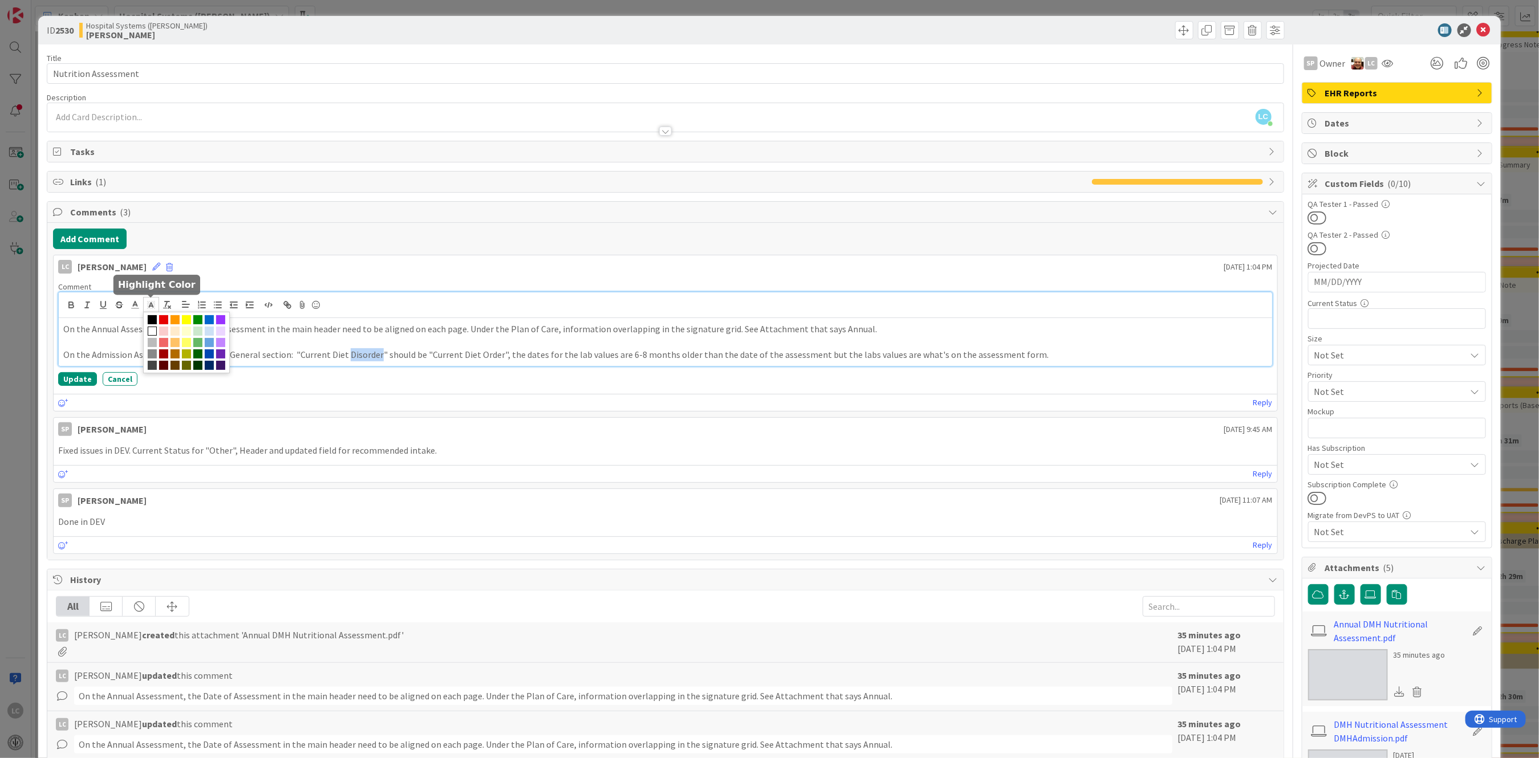
click at [152, 305] on polyline at bounding box center [151, 305] width 4 height 5
click at [185, 318] on span at bounding box center [186, 319] width 9 height 9
drag, startPoint x: 469, startPoint y: 355, endPoint x: 493, endPoint y: 354, distance: 24.0
click at [493, 354] on p "On the Admission Assessment, typo in the General section: "Current Diet Disorde…" at bounding box center [665, 354] width 1204 height 13
click at [153, 303] on icon at bounding box center [151, 305] width 10 height 10
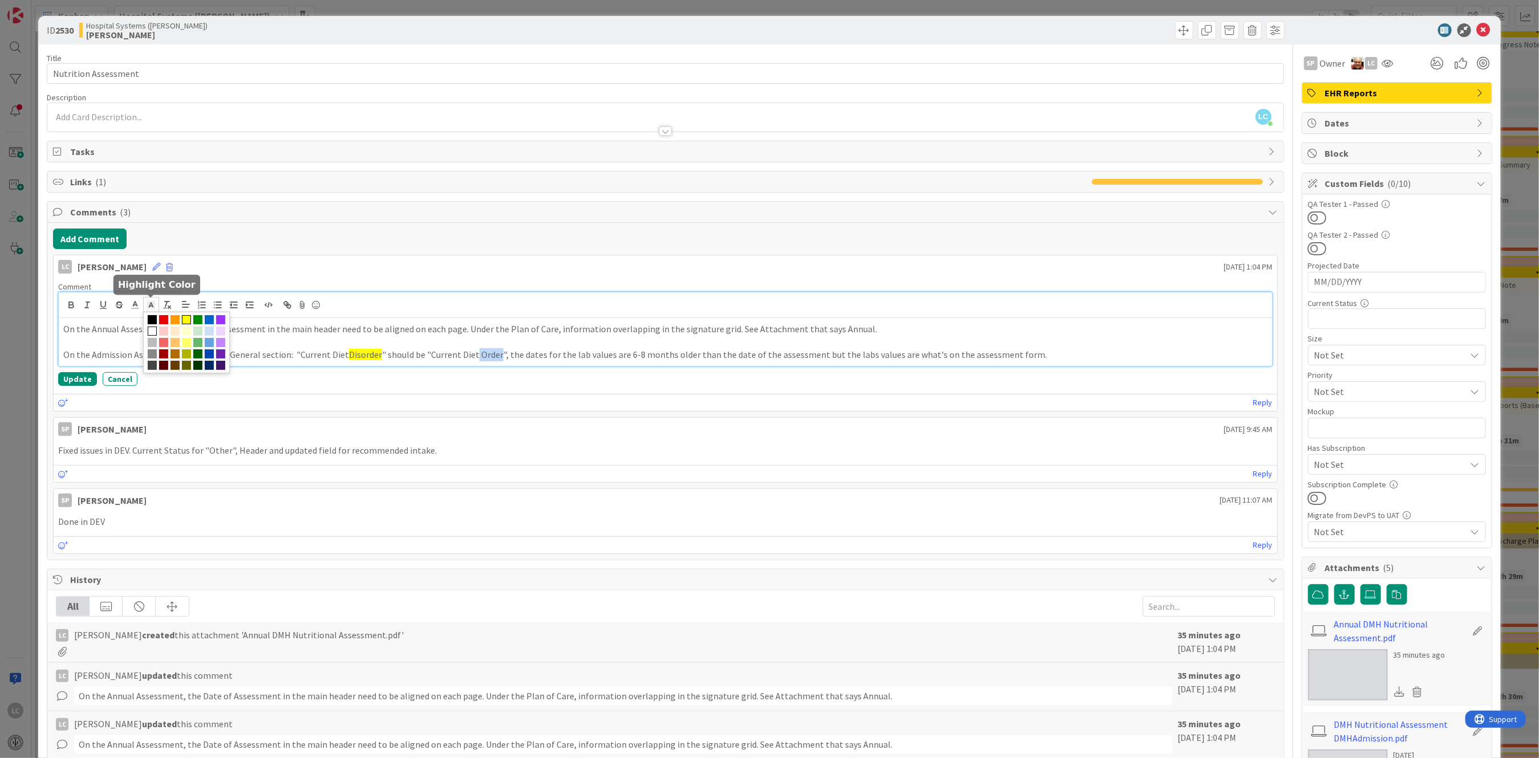
click at [184, 319] on span at bounding box center [186, 319] width 9 height 9
click at [1047, 348] on div "On the Annual Assessment, the Date of Assessment in the main header need to be …" at bounding box center [665, 342] width 1213 height 48
click at [500, 355] on p "On the Admission Assessment, typo in the General section: "Current Diet Disorde…" at bounding box center [665, 354] width 1204 height 13
drag, startPoint x: 498, startPoint y: 354, endPoint x: 572, endPoint y: 352, distance: 74.1
click at [572, 352] on p "On the Admission Assessment, typo in the General section: "Current Diet Disorde…" at bounding box center [665, 354] width 1204 height 13
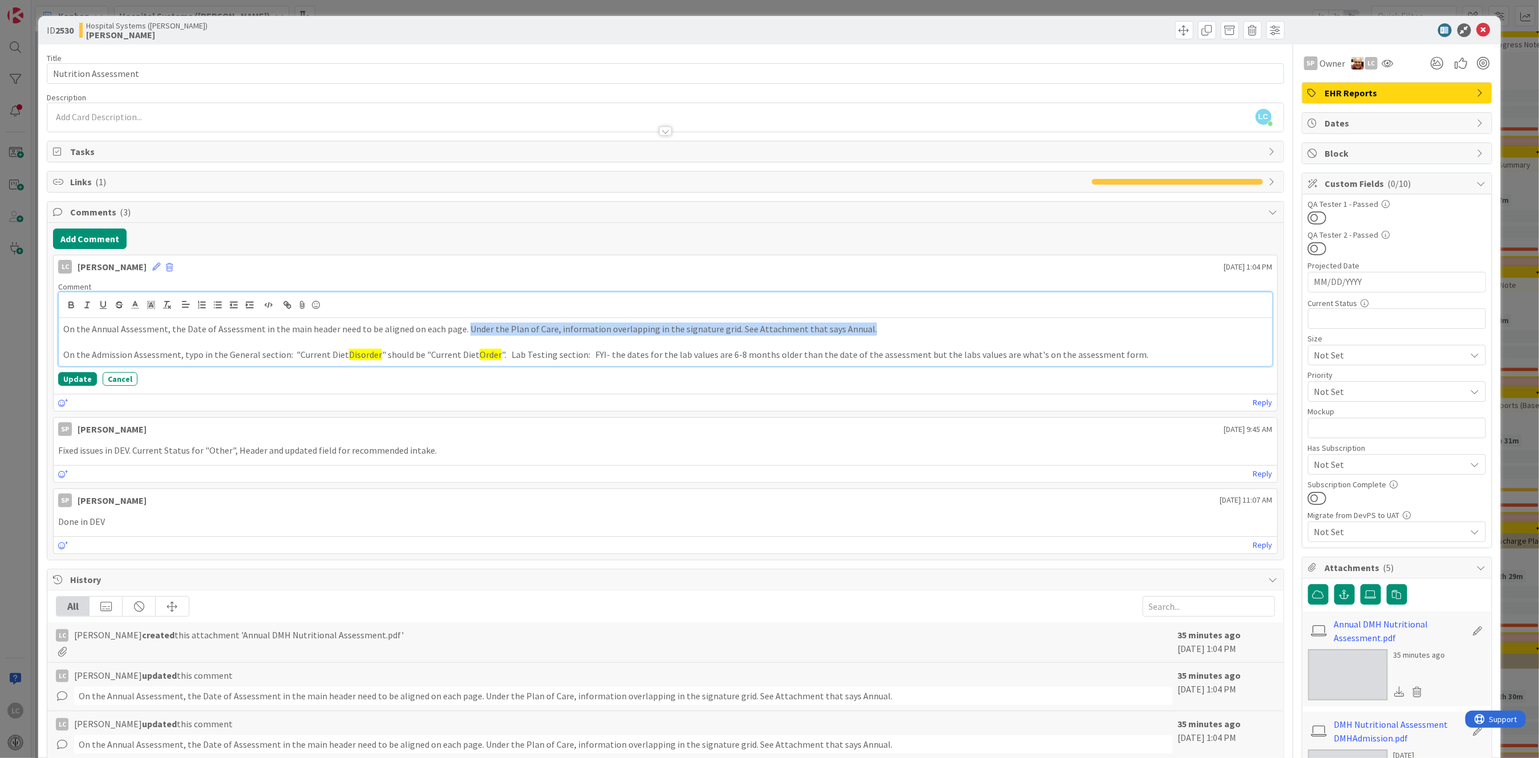
drag, startPoint x: 459, startPoint y: 331, endPoint x: 905, endPoint y: 311, distance: 446.4
click at [908, 310] on div "On the Annual Assessment, the Date of Assessment in the main header need to be …" at bounding box center [665, 330] width 1213 height 74
copy p "Under the Plan of Care, information overlapping in the signature grid. See Atta…"
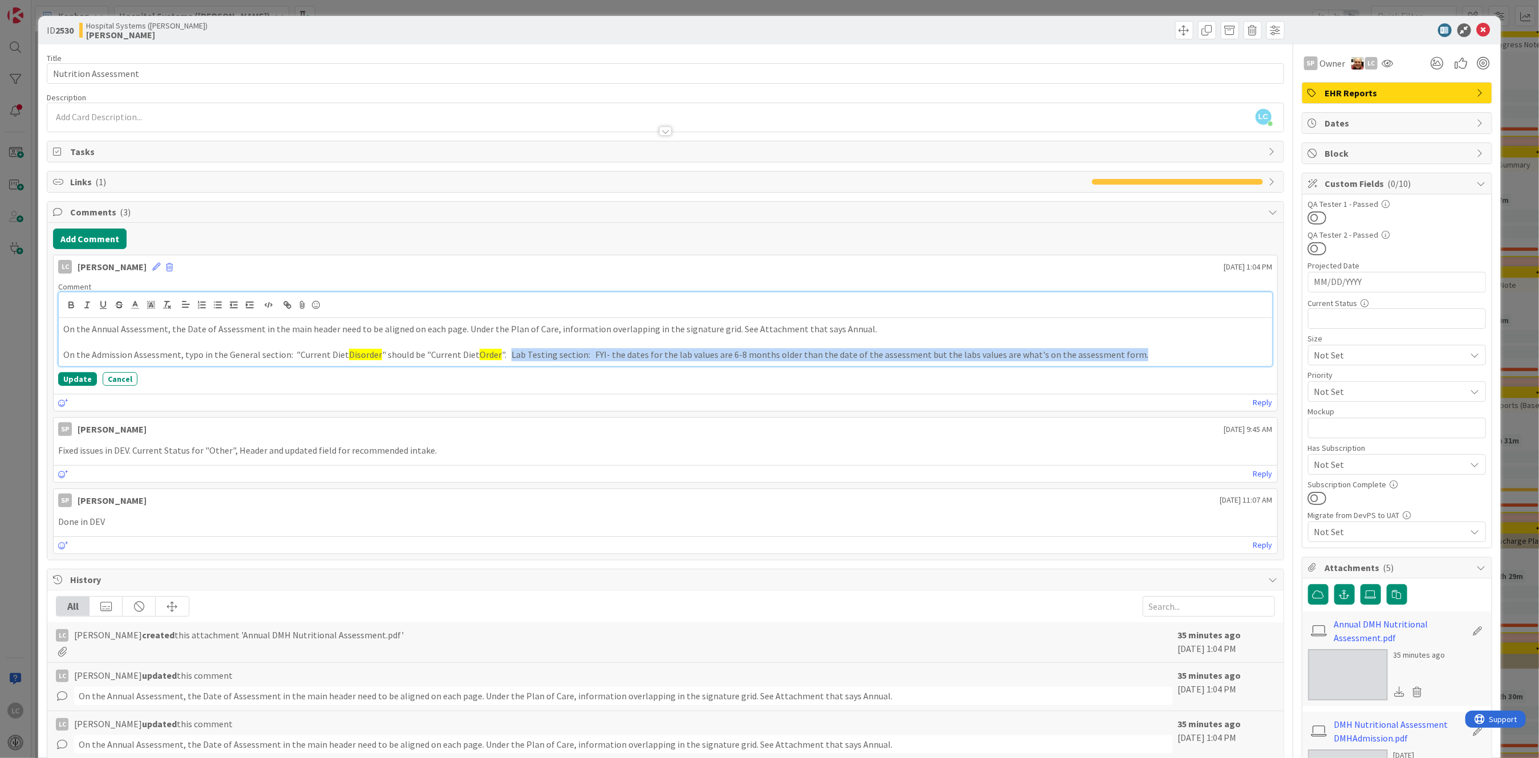
drag, startPoint x: 502, startPoint y: 356, endPoint x: 1146, endPoint y: 356, distance: 643.8
click at [1146, 356] on p "On the Admission Assessment, typo in the General section: "Current Diet Disorde…" at bounding box center [665, 354] width 1204 height 13
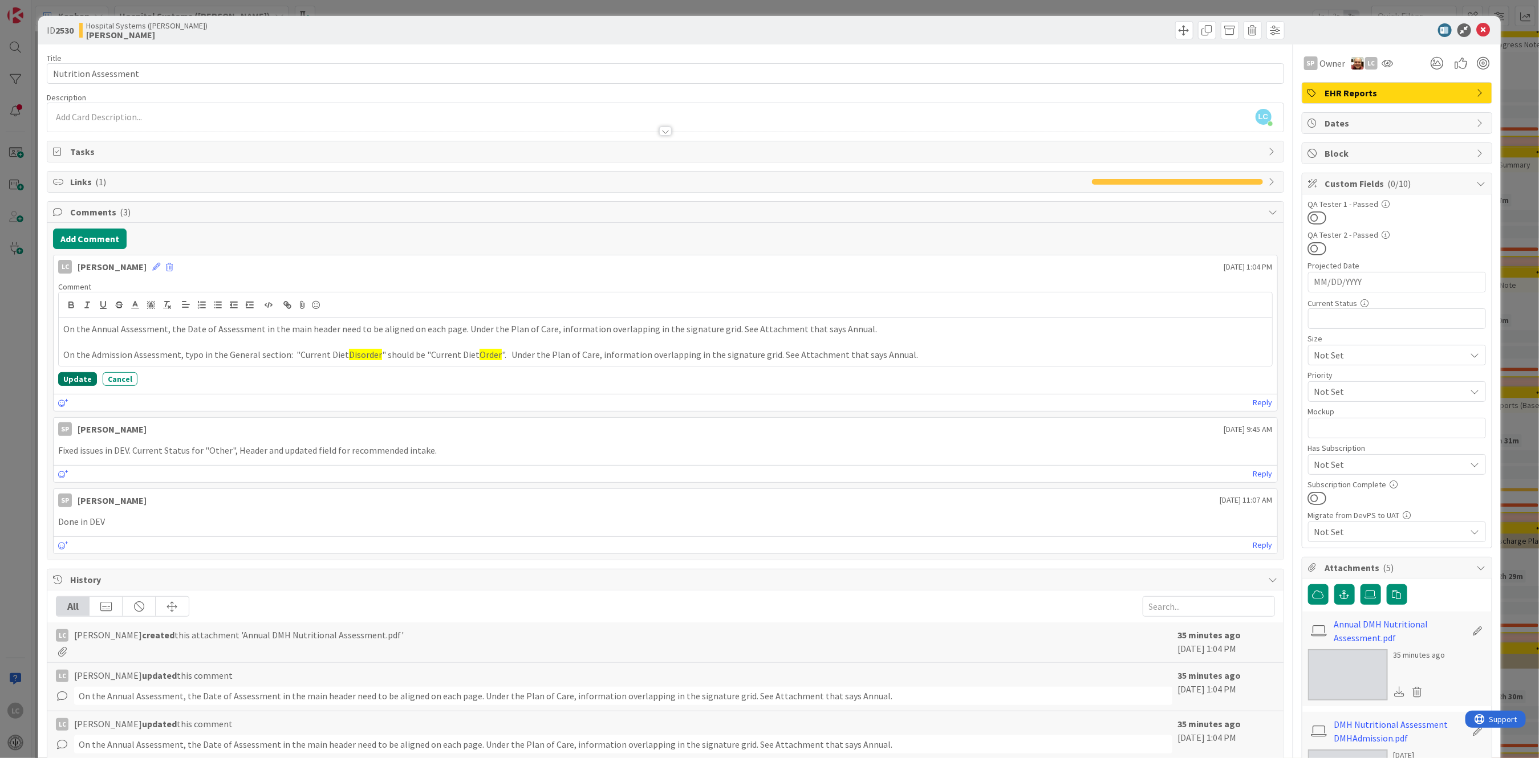
click at [69, 378] on button "Update" at bounding box center [77, 379] width 39 height 14
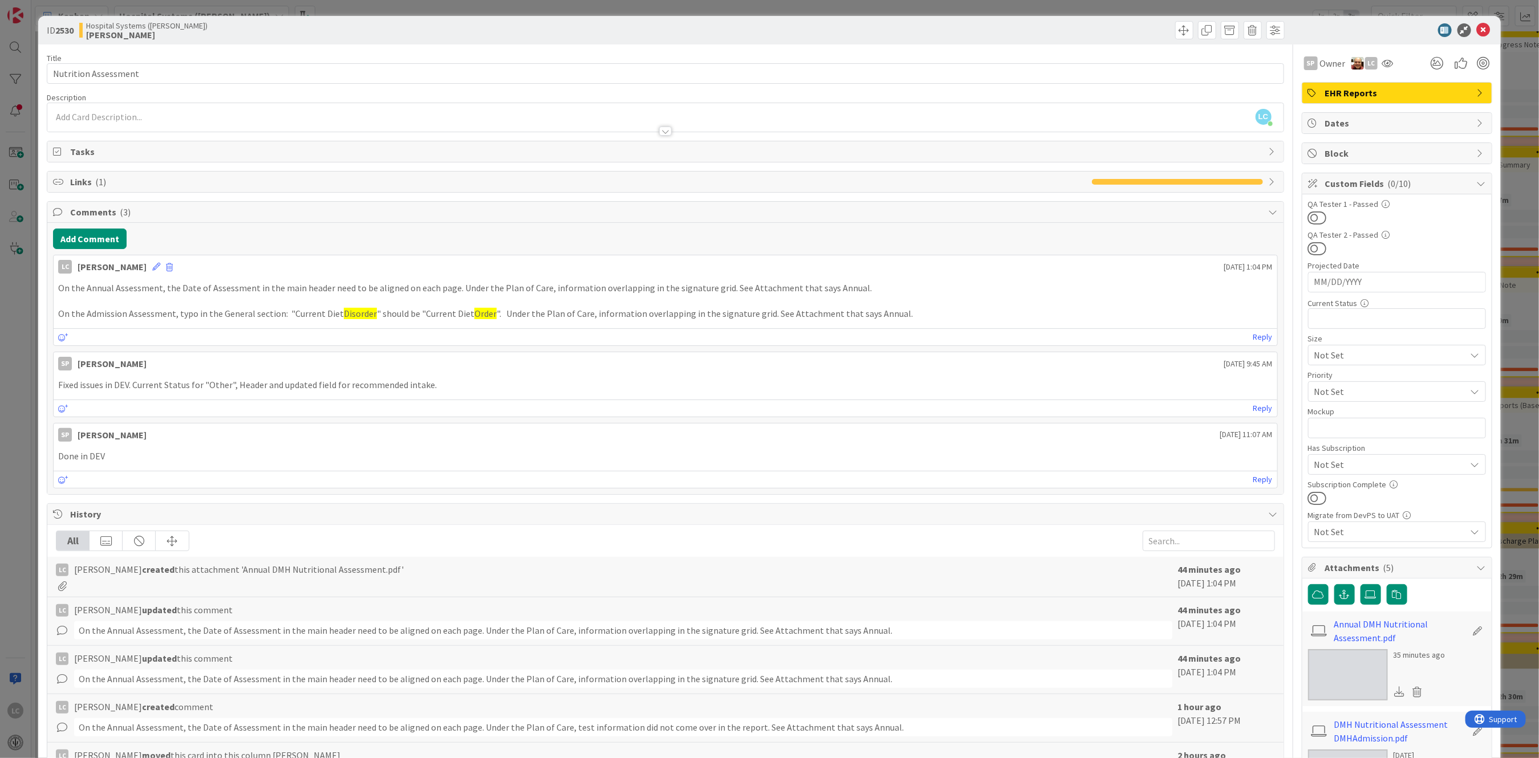
click at [898, 313] on p "On the Admission Assessment, typo in the General section: "Current Diet Disorde…" at bounding box center [665, 313] width 1214 height 13
click at [866, 312] on p "On the Admission Assessment, typo in the General section: "Current Diet Disorde…" at bounding box center [665, 313] width 1214 height 13
drag, startPoint x: 160, startPoint y: 266, endPoint x: 173, endPoint y: 269, distance: 14.1
click at [160, 266] on icon at bounding box center [156, 267] width 8 height 8
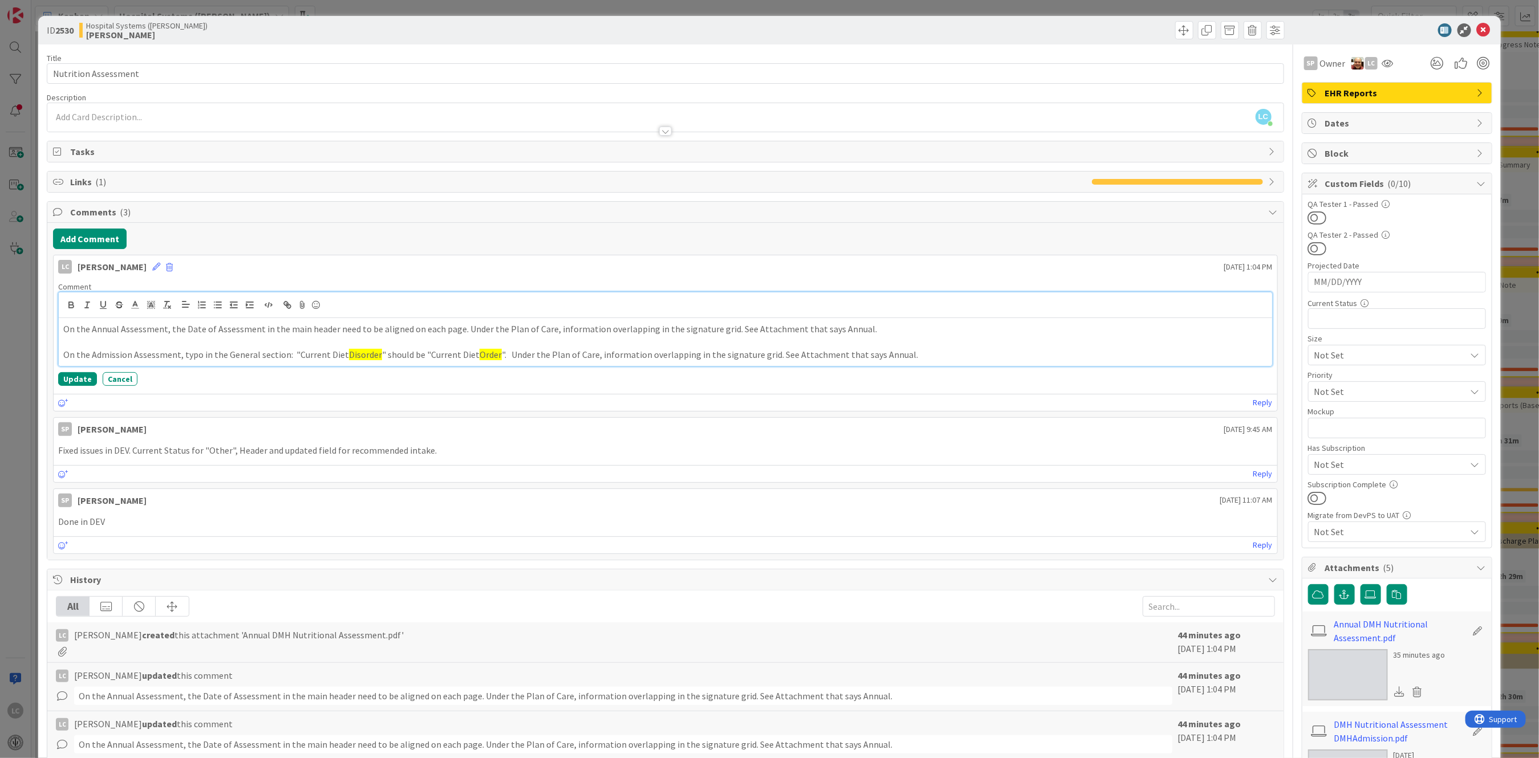
click at [861, 350] on p "On the Admission Assessment, typo in the General section: "Current Diet Disorde…" at bounding box center [665, 354] width 1204 height 13
drag, startPoint x: 869, startPoint y: 352, endPoint x: 902, endPoint y: 358, distance: 33.1
click at [872, 354] on p "On the Admission Assessment, typo in the General section: "Current Diet Disorde…" at bounding box center [665, 354] width 1204 height 13
click at [904, 354] on p "On the Admission Assessment, typo in the General section: "Current Diet Disorde…" at bounding box center [665, 354] width 1204 height 13
click at [928, 569] on div "All" at bounding box center [665, 606] width 1219 height 21
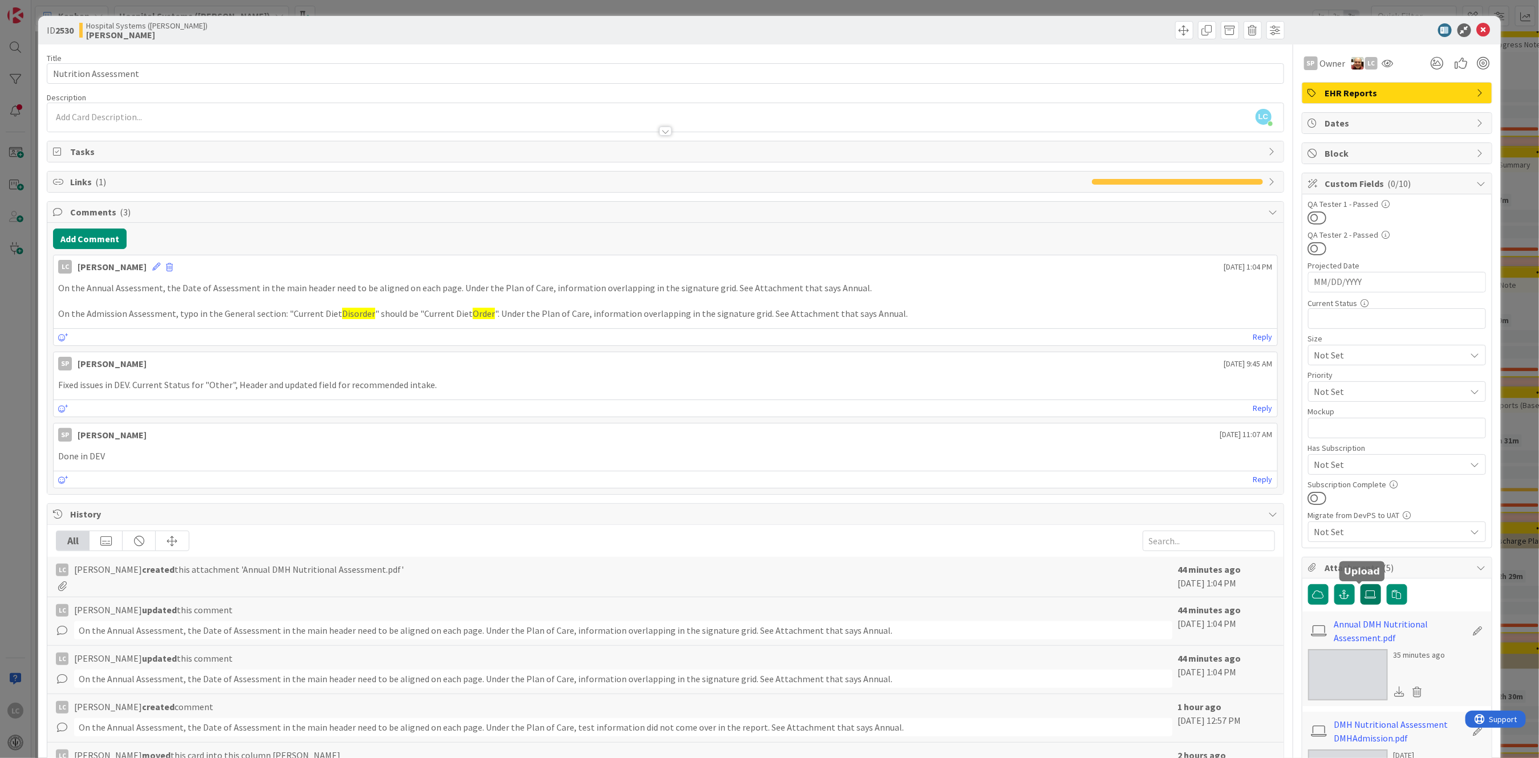
click at [1154, 569] on icon at bounding box center [1370, 594] width 11 height 9
click at [1154, 569] on input "file" at bounding box center [1361, 584] width 0 height 0
click at [137, 300] on p at bounding box center [665, 301] width 1214 height 13
click at [160, 266] on icon at bounding box center [156, 267] width 8 height 8
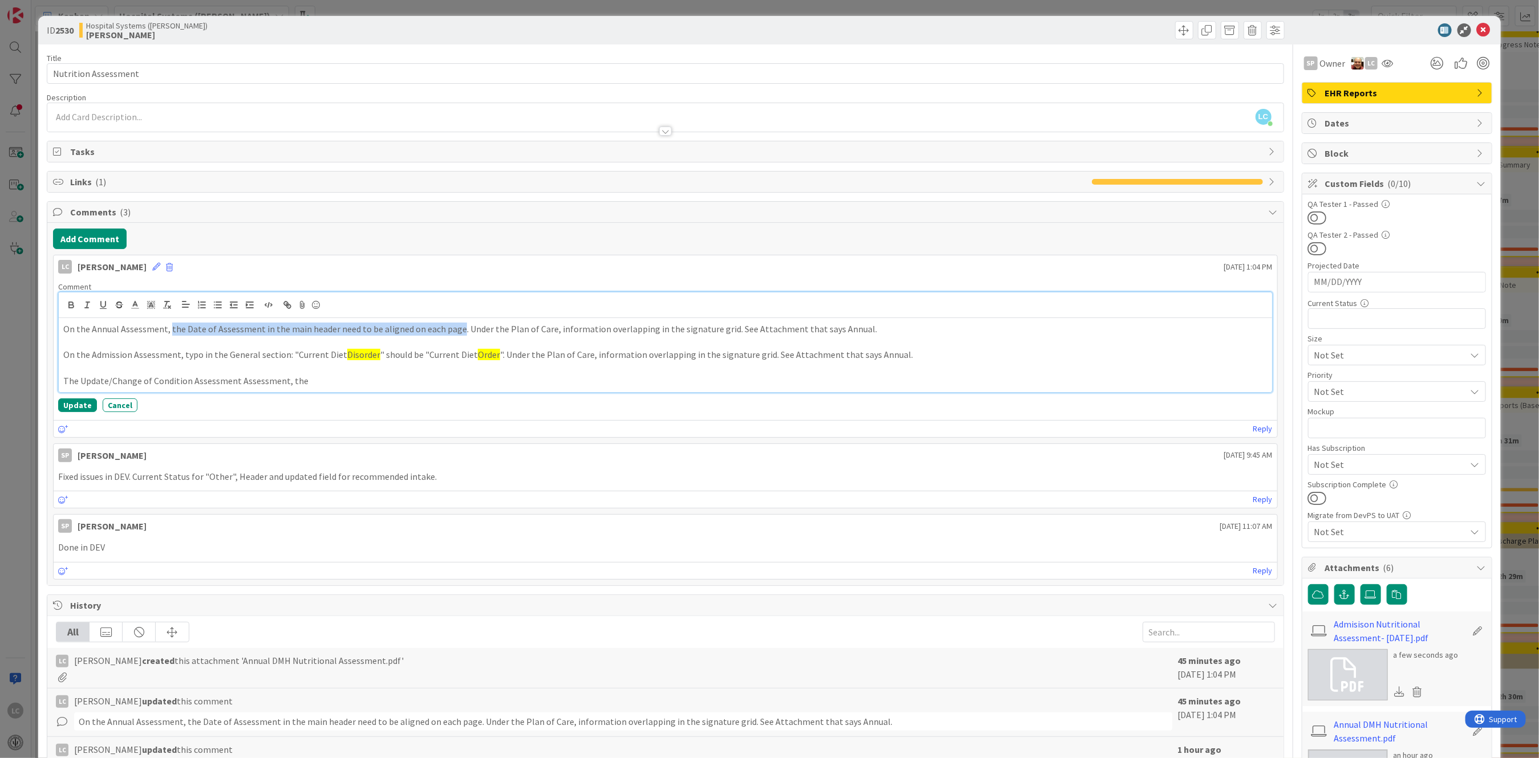
drag, startPoint x: 169, startPoint y: 331, endPoint x: 454, endPoint y: 326, distance: 285.2
click at [454, 326] on p "On the Annual Assessment, the Date of Assessment in the main header need to be …" at bounding box center [665, 329] width 1204 height 13
copy p "the Date of Assessment in the main header need to be aligned on each page"
drag, startPoint x: 300, startPoint y: 380, endPoint x: 309, endPoint y: 383, distance: 9.4
click at [308, 383] on p "The Update/Change of Condition Assessment Assessment, the" at bounding box center [665, 381] width 1204 height 13
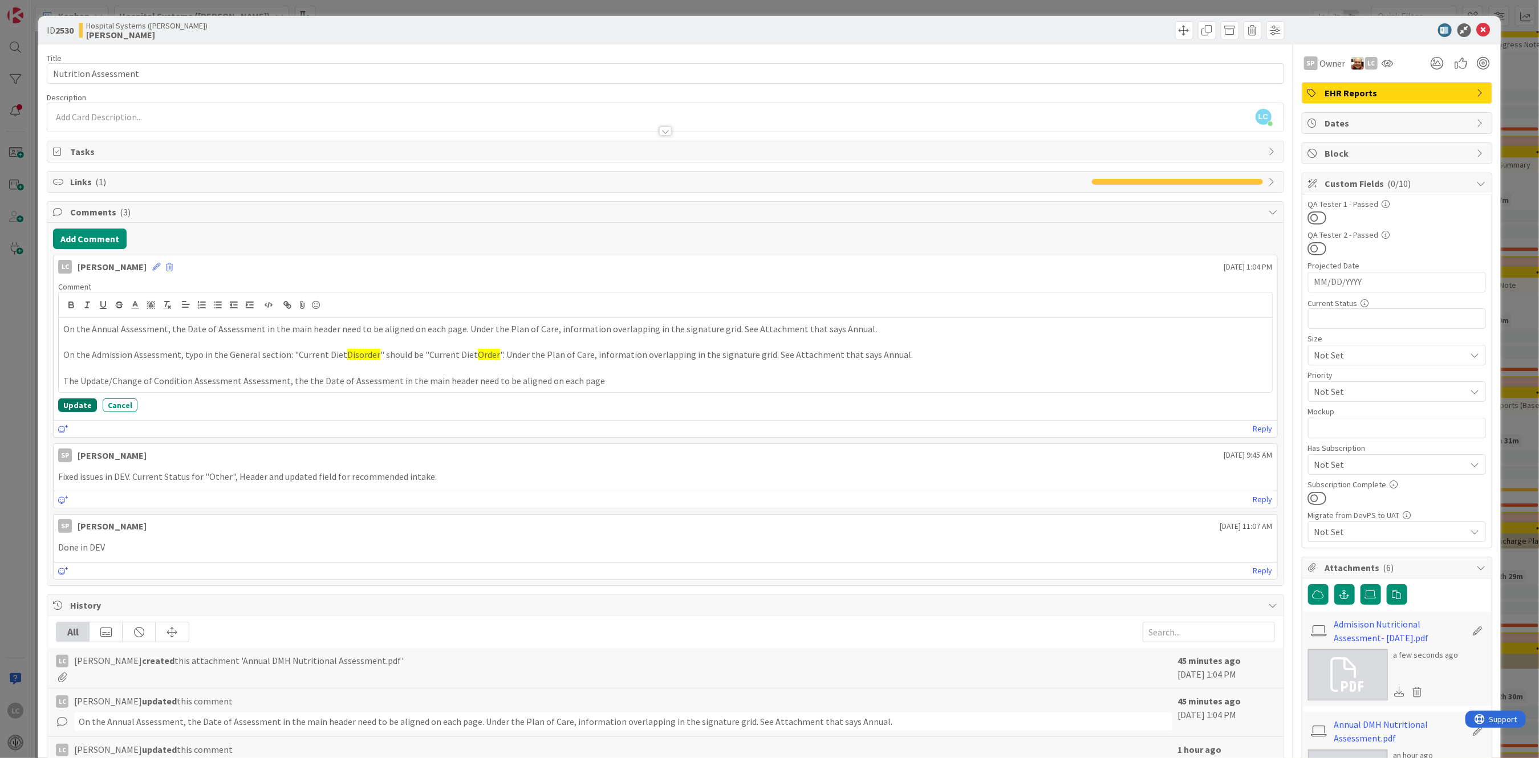
click at [75, 403] on button "Update" at bounding box center [77, 406] width 39 height 14
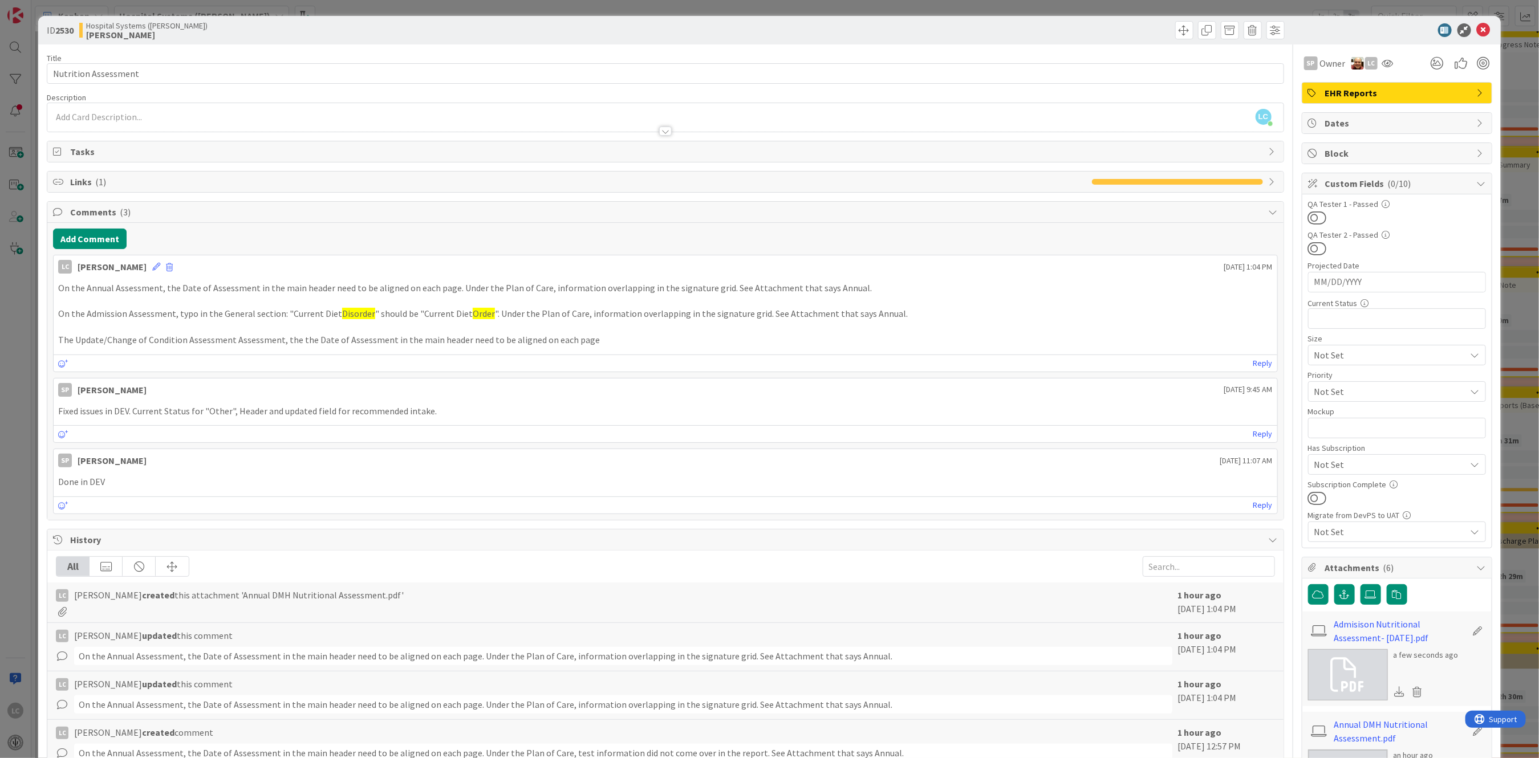
click at [587, 342] on p "The Update/Change of Condition Assessment Assessment, the the Date of Assessmen…" at bounding box center [665, 340] width 1214 height 13
drag, startPoint x: 578, startPoint y: 339, endPoint x: 593, endPoint y: 339, distance: 14.8
click at [579, 339] on p "The Update/Change of Condition Assessment Assessment, the the Date of Assessmen…" at bounding box center [665, 340] width 1214 height 13
click at [160, 265] on icon at bounding box center [156, 267] width 8 height 8
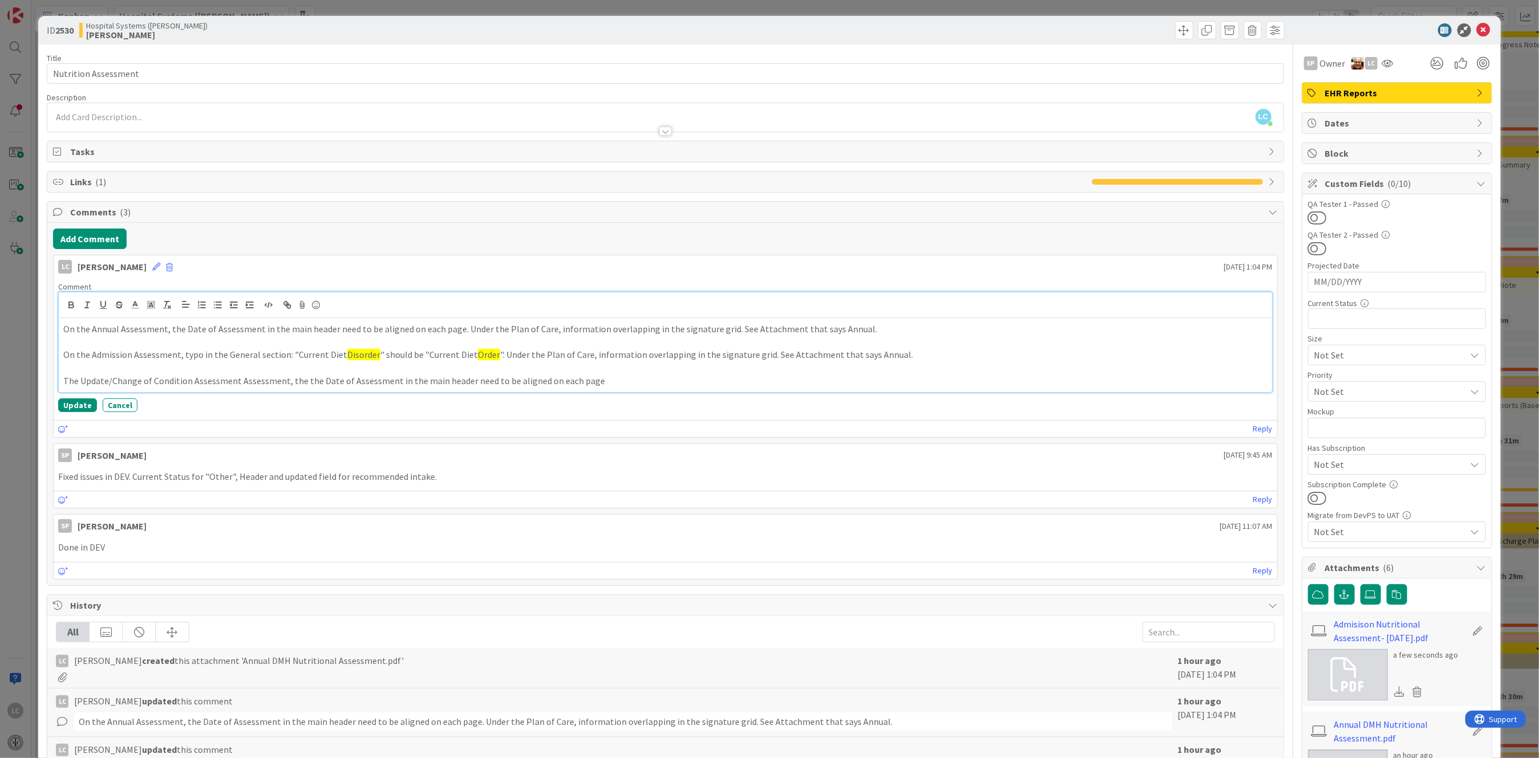
click at [586, 378] on p "The Update/Change of Condition Assessment Assessment, the the Date of Assessmen…" at bounding box center [665, 381] width 1204 height 13
drag, startPoint x: 499, startPoint y: 351, endPoint x: 857, endPoint y: 356, distance: 358.1
click at [857, 356] on p "On the Admission Assessment, typo in the General section: "Current Diet Disorde…" at bounding box center [665, 354] width 1204 height 13
copy p "Under the Plan of Care, information overlapping in the signature grid. See Atta…"
click at [599, 383] on p "The Update/Change of Condition Assessment Assessment, the the Date of Assessmen…" at bounding box center [665, 381] width 1204 height 13
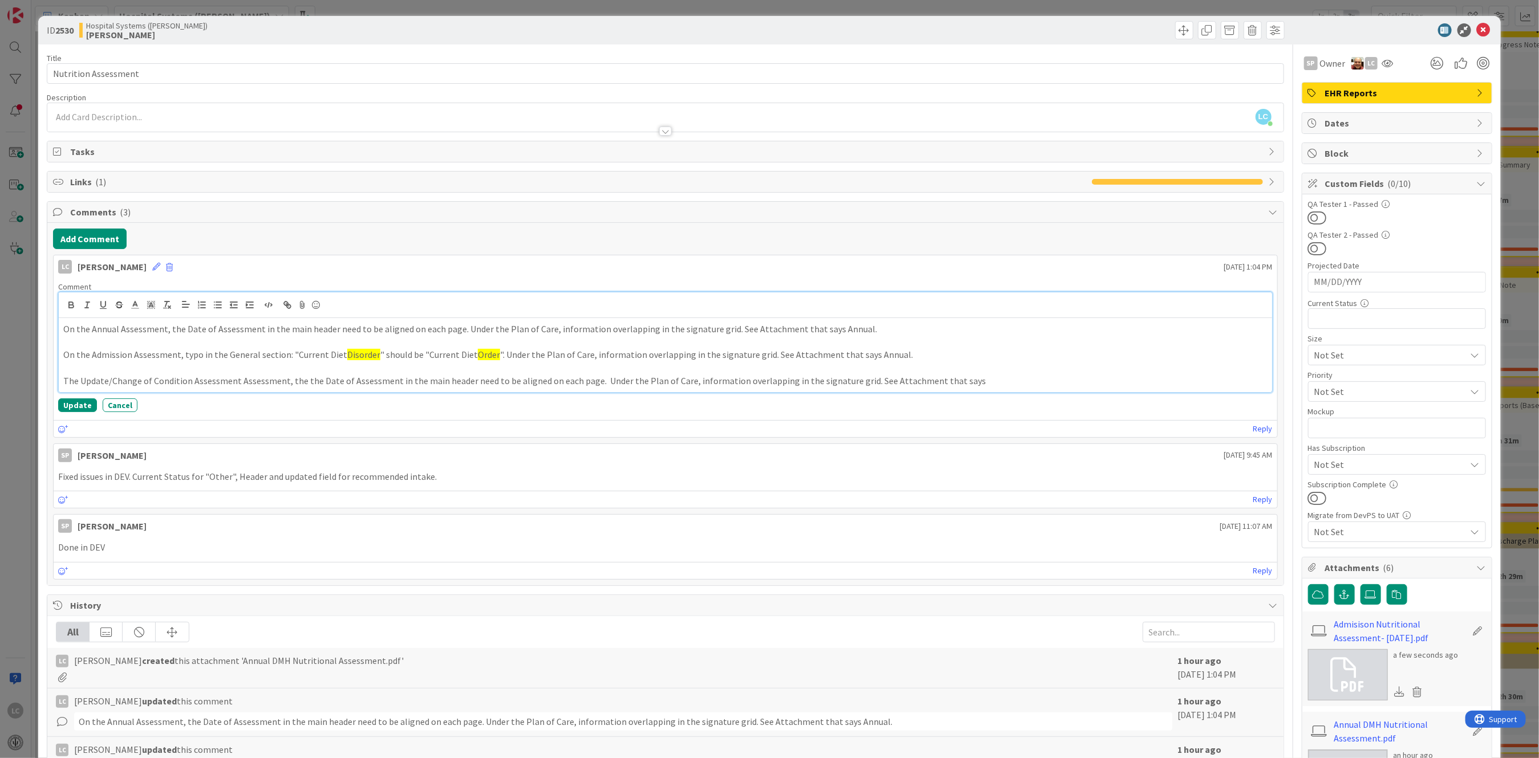
click at [302, 379] on p "The Update/Change of Condition Assessment Assessment, the the Date of Assessmen…" at bounding box center [665, 381] width 1204 height 13
click at [940, 380] on p "The Update/Change of Condition Assessment Assessment, the Date of Assessment in…" at bounding box center [665, 381] width 1204 height 13
drag, startPoint x: 940, startPoint y: 379, endPoint x: 1098, endPoint y: 377, distance: 158.0
click at [1098, 377] on p "The Update/Change of Condition Assessment Assessment, the Date of Assessment in…" at bounding box center [665, 381] width 1204 height 13
copy p "Update/Change of Condition Assessment"
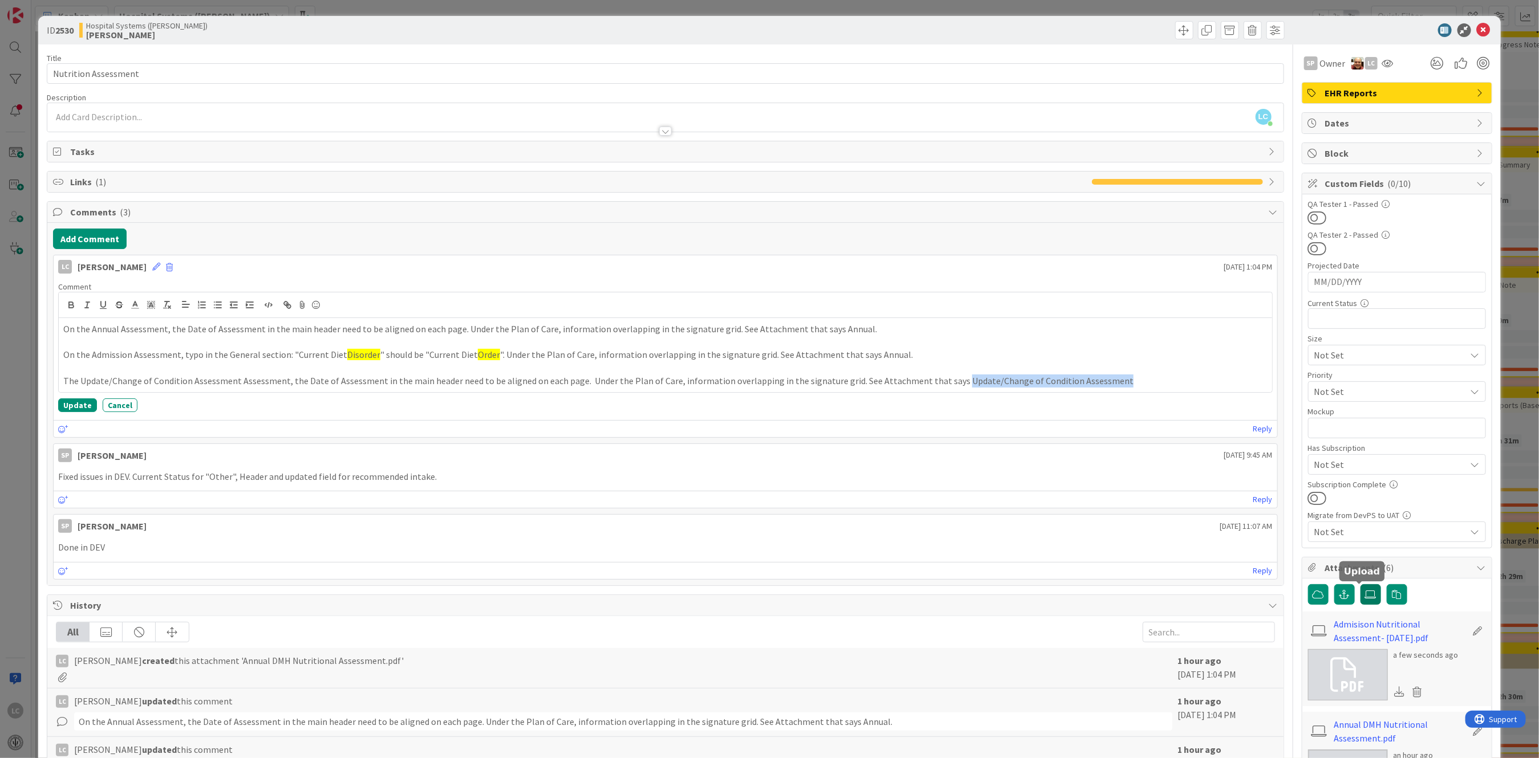
click at [1154, 569] on icon at bounding box center [1370, 594] width 11 height 9
click at [1154, 569] on input "file" at bounding box center [1361, 584] width 0 height 0
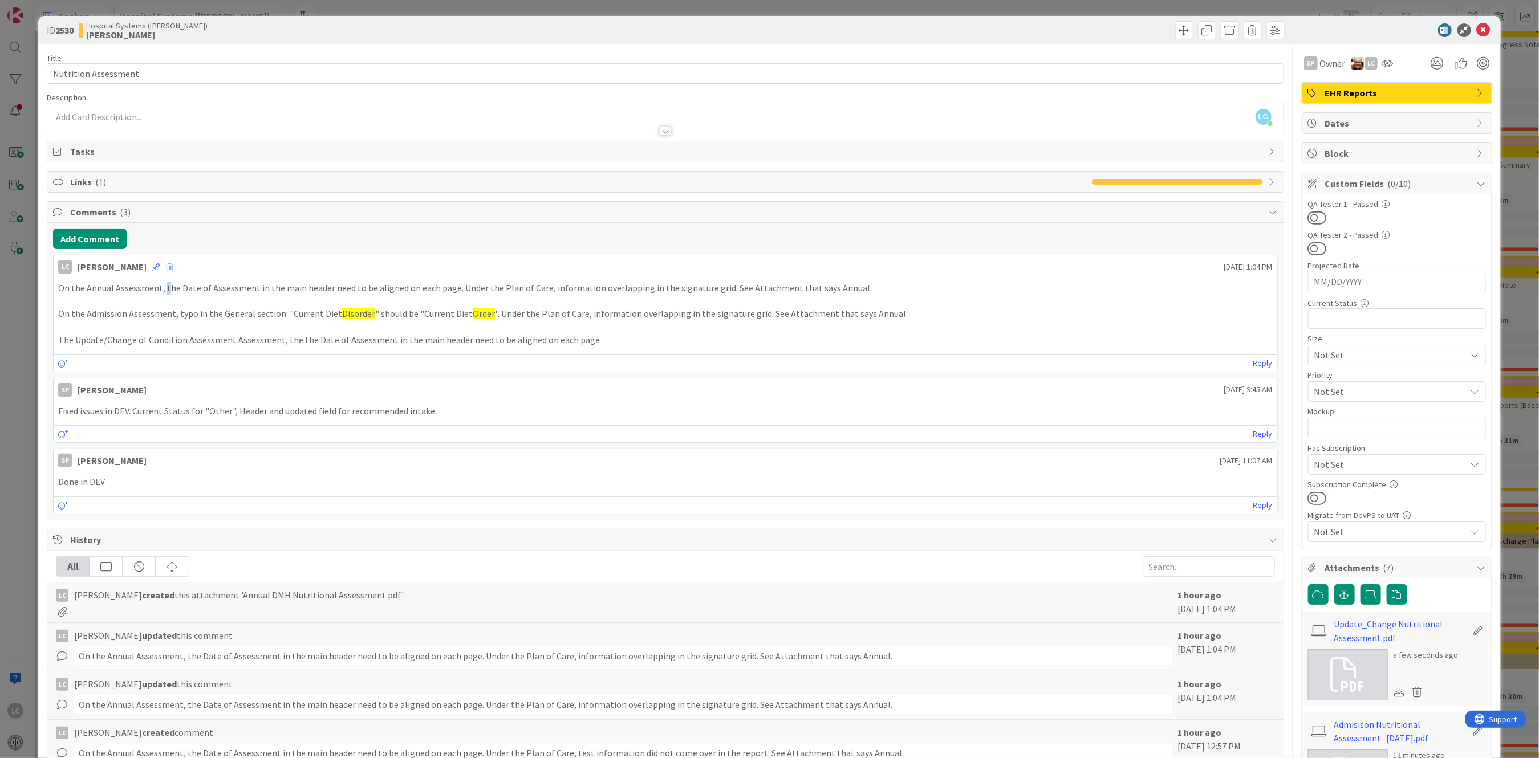
click at [167, 287] on p "On the Annual Assessment, the Date of Assessment in the main header need to be …" at bounding box center [665, 288] width 1214 height 13
drag, startPoint x: 167, startPoint y: 287, endPoint x: 174, endPoint y: 285, distance: 7.2
click at [174, 285] on p "On the Annual Assessment, the Date of Assessment in the main header need to be …" at bounding box center [665, 288] width 1214 height 13
drag, startPoint x: 174, startPoint y: 285, endPoint x: 165, endPoint y: 302, distance: 18.9
click at [163, 302] on p at bounding box center [665, 301] width 1214 height 13
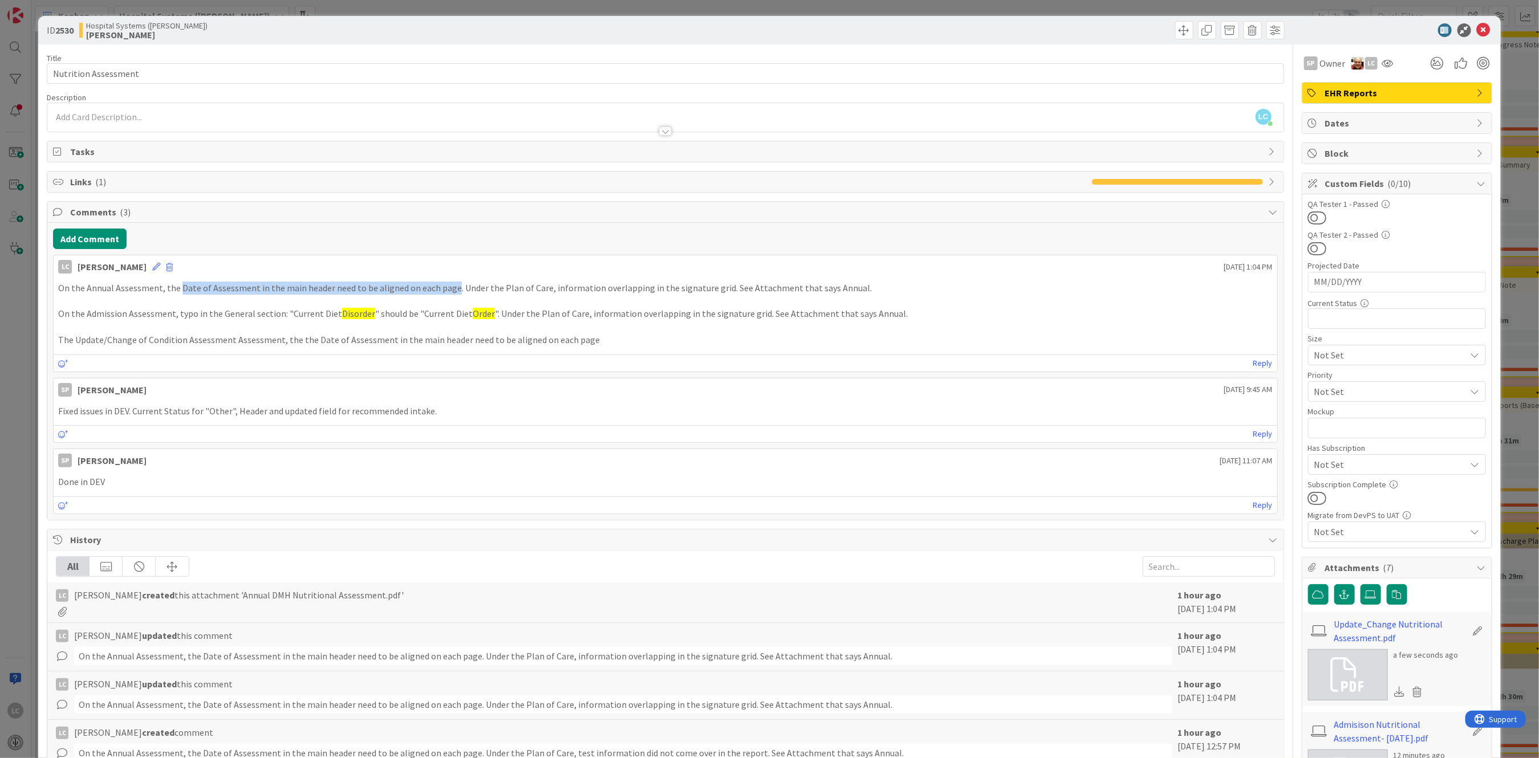
drag, startPoint x: 179, startPoint y: 290, endPoint x: 449, endPoint y: 289, distance: 270.3
click at [449, 289] on p "On the Annual Assessment, the Date of Assessment in the main header need to be …" at bounding box center [665, 288] width 1214 height 13
copy p "Date of Assessment in the main header need to be aligned on each page"
click at [176, 314] on p "On the Admission Assessment, typo in the General section: "Current Diet Disorde…" at bounding box center [665, 313] width 1214 height 13
click at [176, 315] on p "On the Admission Assessment, typo in the General section: "Current Diet Disorde…" at bounding box center [665, 313] width 1214 height 13
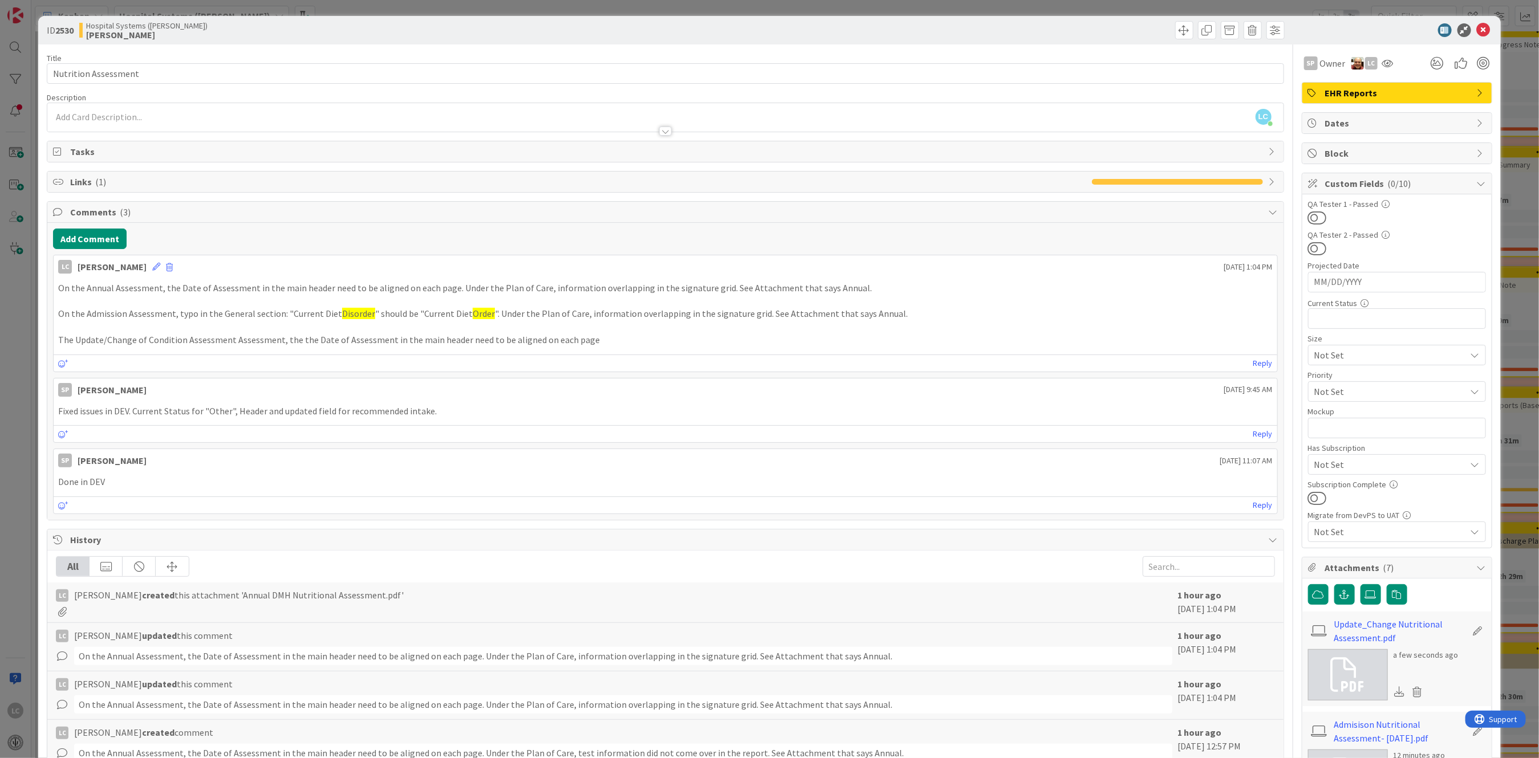
click at [170, 310] on p "On the Admission Assessment, typo in the General section: "Current Diet Disorde…" at bounding box center [665, 313] width 1214 height 13
click at [182, 315] on p "On the Admission Assessment, typo in the General section: "Current Diet Disorde…" at bounding box center [665, 313] width 1214 height 13
click at [160, 265] on icon at bounding box center [156, 267] width 8 height 8
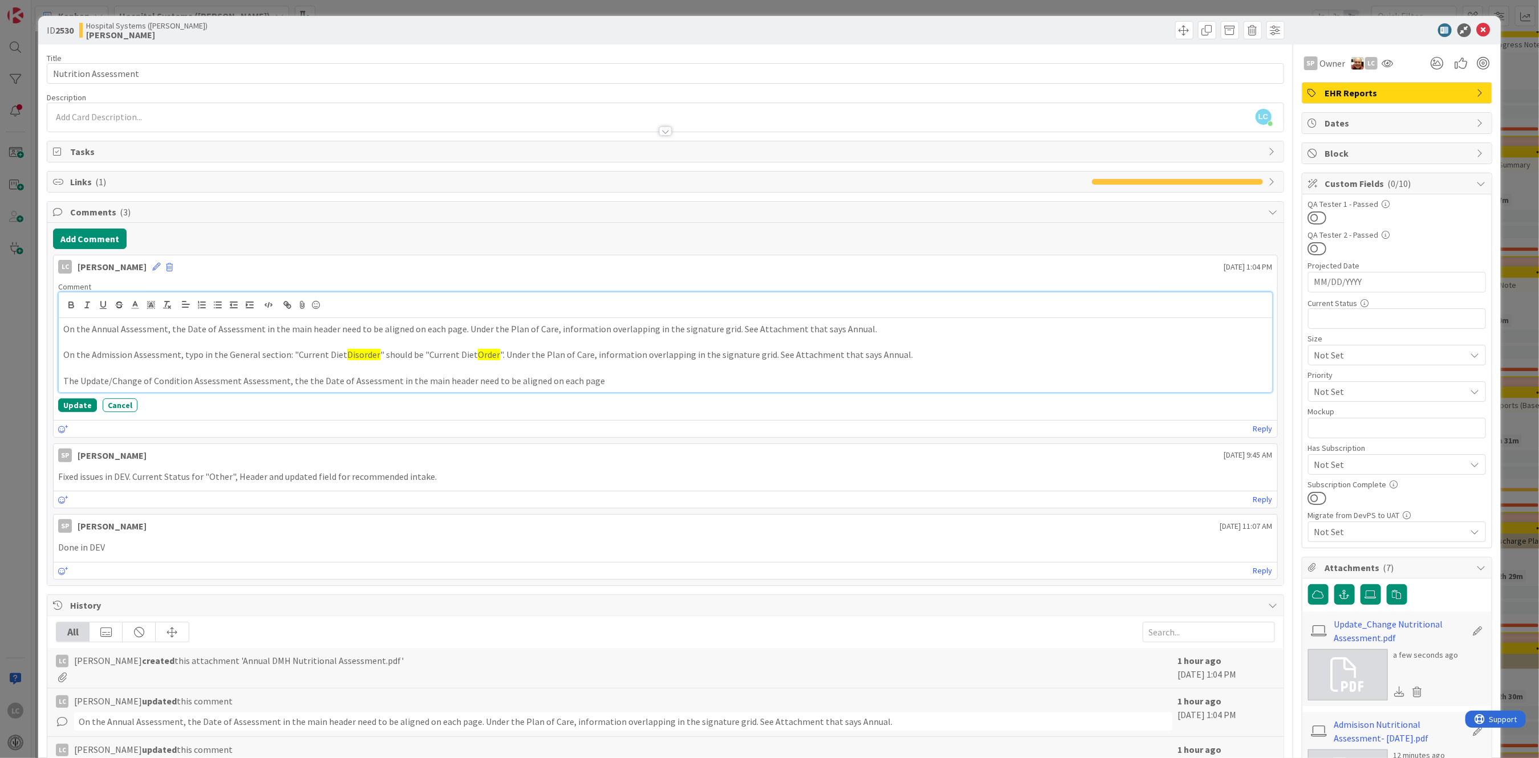
click at [181, 355] on p "On the Admission Assessment, typo in the General section: "Current Diet Disorde…" at bounding box center [665, 354] width 1204 height 13
drag, startPoint x: 183, startPoint y: 329, endPoint x: 454, endPoint y: 326, distance: 271.4
click at [454, 326] on p "On the Annual Assessment, the Date of Assessment in the main header need to be …" at bounding box center [665, 329] width 1204 height 13
copy p "Date of Assessment in the main header need to be aligned on each page"
click at [181, 355] on p "On the Admission Assessment, typo in the General section: "Current Diet Disorde…" at bounding box center [665, 354] width 1204 height 13
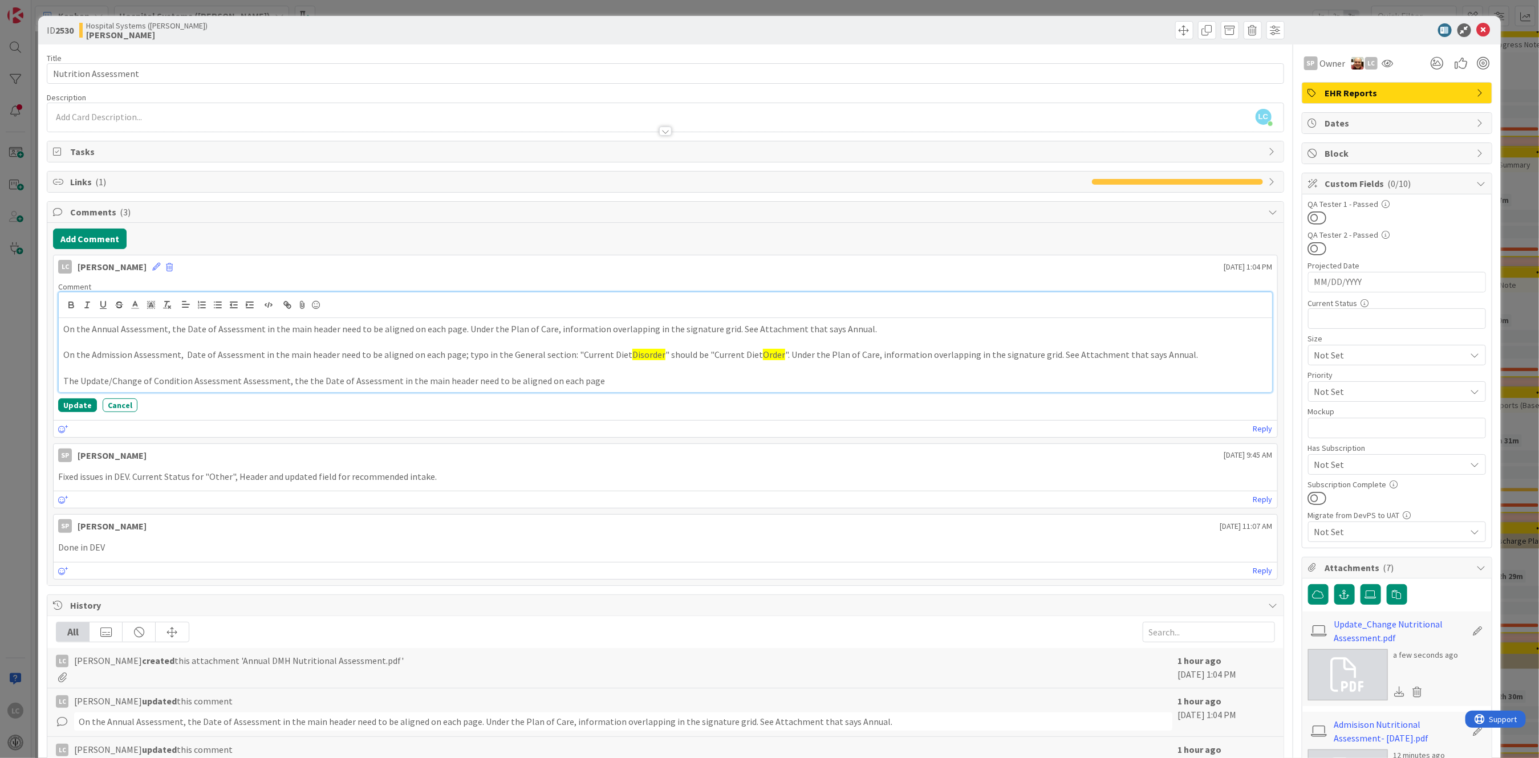
click at [294, 382] on p "The Update/Change of Condition Assessment Assessment, the the Date of Assessmen…" at bounding box center [665, 381] width 1204 height 13
drag, startPoint x: 302, startPoint y: 379, endPoint x: 346, endPoint y: 381, distance: 43.4
click at [320, 379] on p "The Update/Change of Condition Assessment Assessment, the the Date of Assessmen…" at bounding box center [665, 381] width 1204 height 13
drag, startPoint x: 312, startPoint y: 384, endPoint x: 302, endPoint y: 387, distance: 11.2
click at [302, 387] on p "The Update/Change of Condition Assessment Assessment, the the Date of Assessmen…" at bounding box center [665, 381] width 1204 height 13
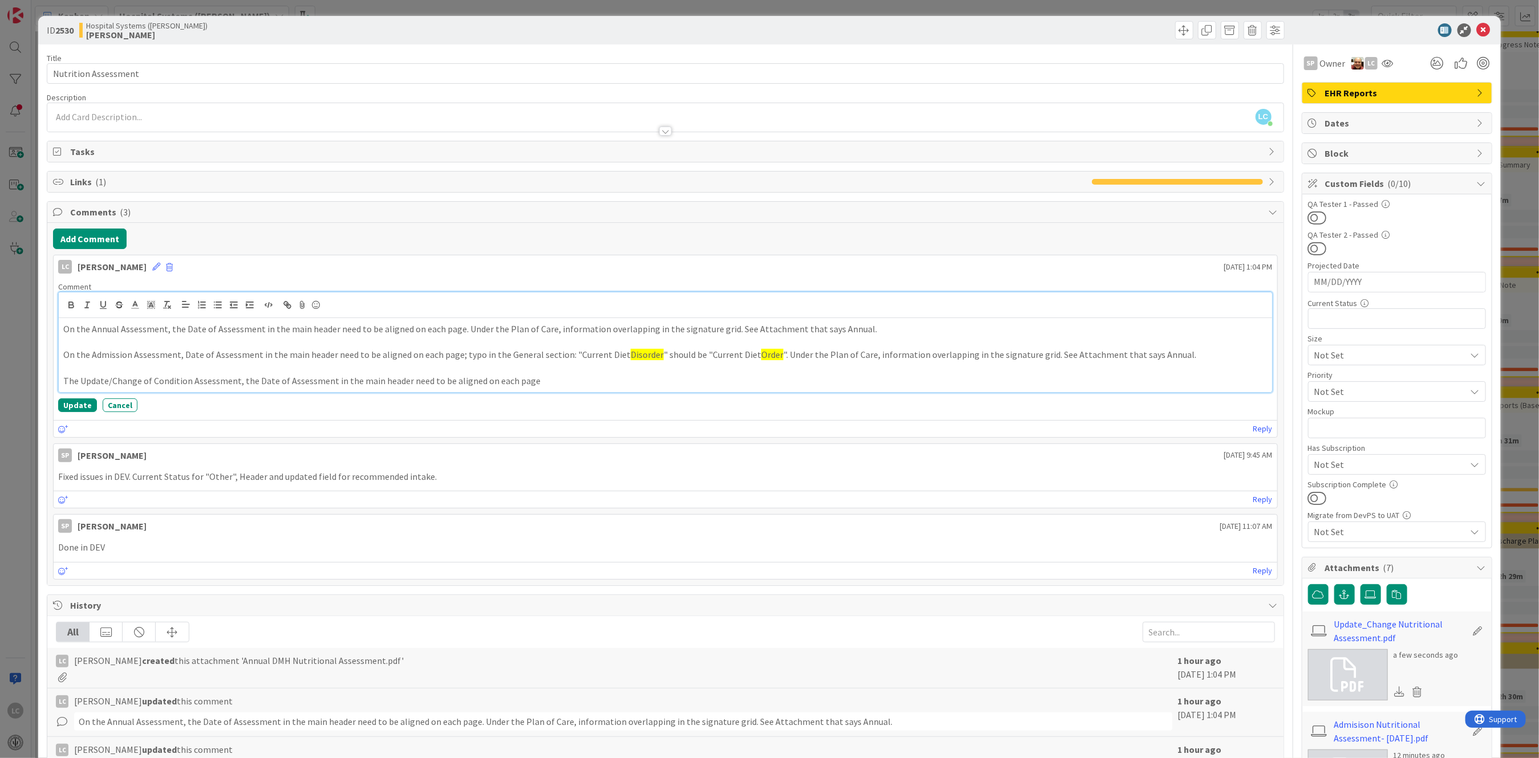
click at [554, 380] on p "The Update/Change of Condition Assessment, the Date of Assessment in the main h…" at bounding box center [665, 381] width 1204 height 13
click at [72, 405] on button "Update" at bounding box center [77, 406] width 39 height 14
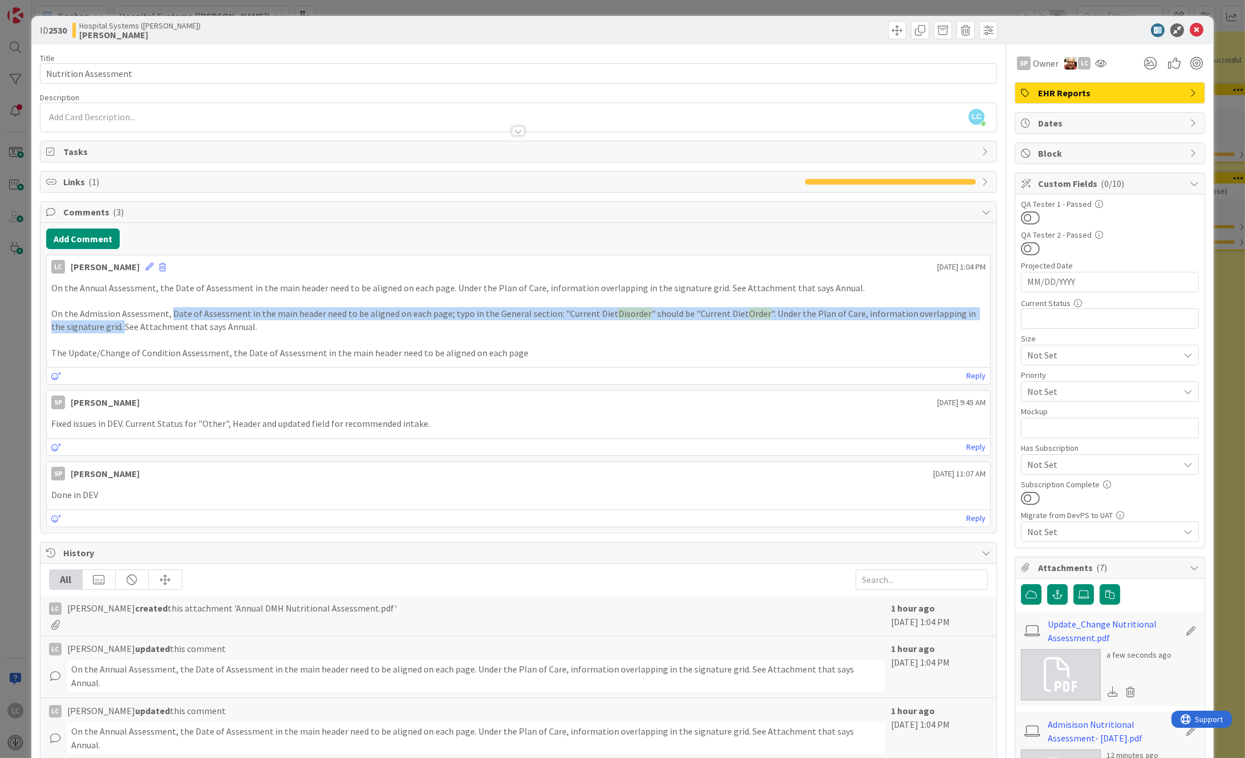
drag, startPoint x: 169, startPoint y: 314, endPoint x: 109, endPoint y: 325, distance: 60.3
click at [109, 325] on p "On the Admission Assessment, Date of Assessment in the main header need to be a…" at bounding box center [518, 320] width 935 height 26
copy p "Date of Assessment in the main header need to be aligned on each page; typo in …"
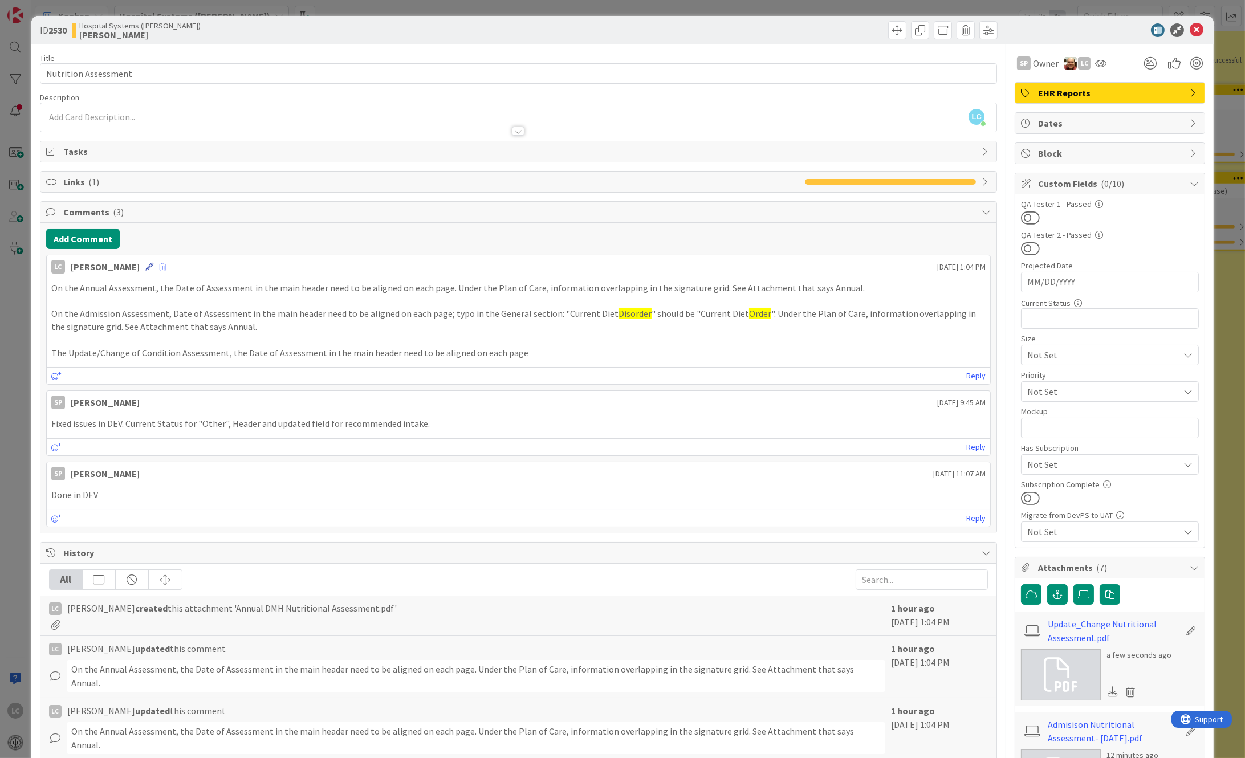
click at [153, 267] on icon at bounding box center [149, 267] width 8 height 8
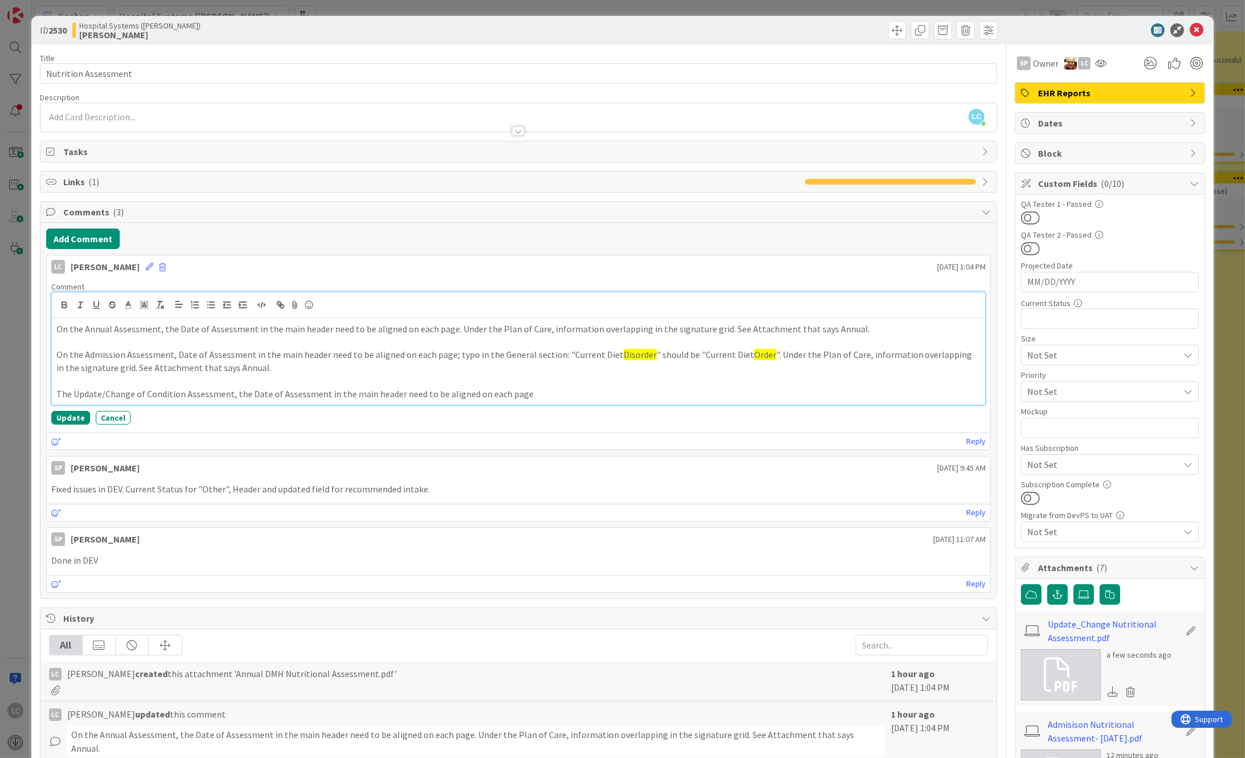
click at [532, 392] on p "The Update/Change of Condition Assessment, the Date of Assessment in the main h…" at bounding box center [518, 394] width 925 height 13
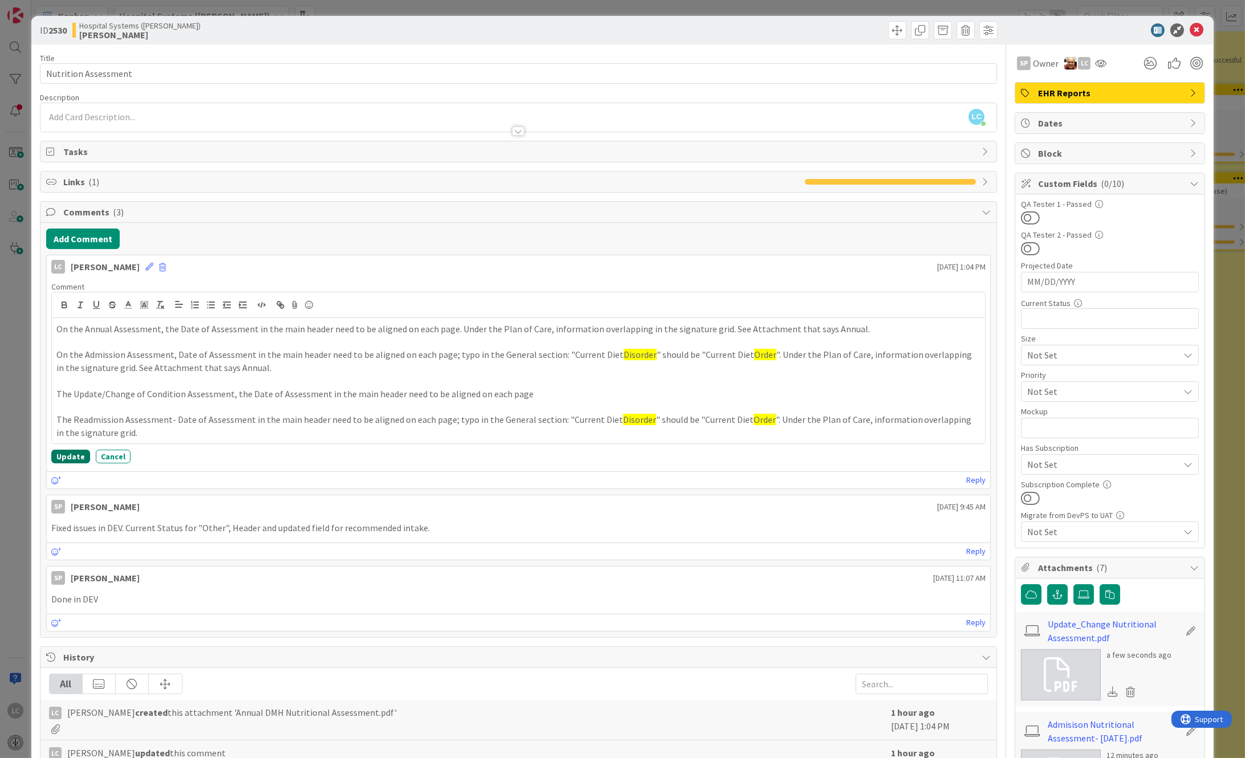
click at [66, 458] on button "Update" at bounding box center [70, 457] width 39 height 14
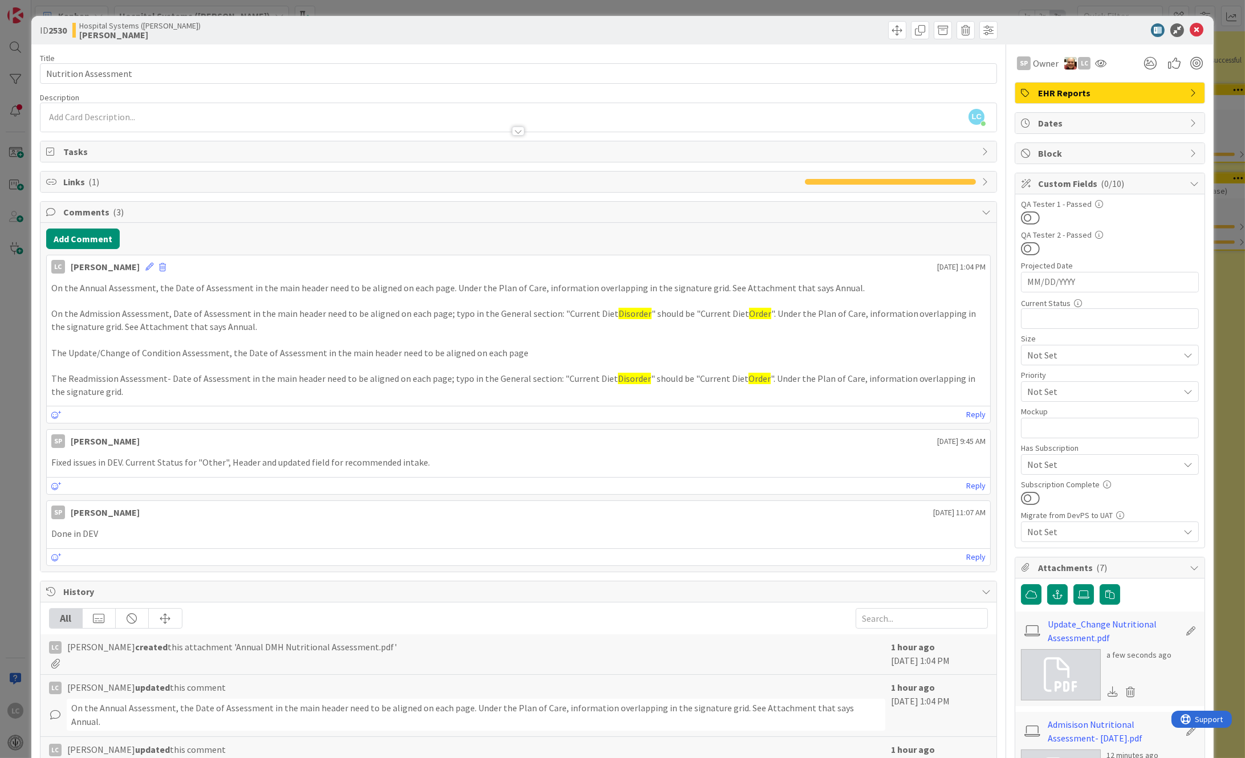
click at [117, 392] on p "The Readmission Assessment- Date of Assessment in the main header need to be al…" at bounding box center [518, 385] width 935 height 26
click at [153, 267] on icon at bounding box center [149, 267] width 8 height 8
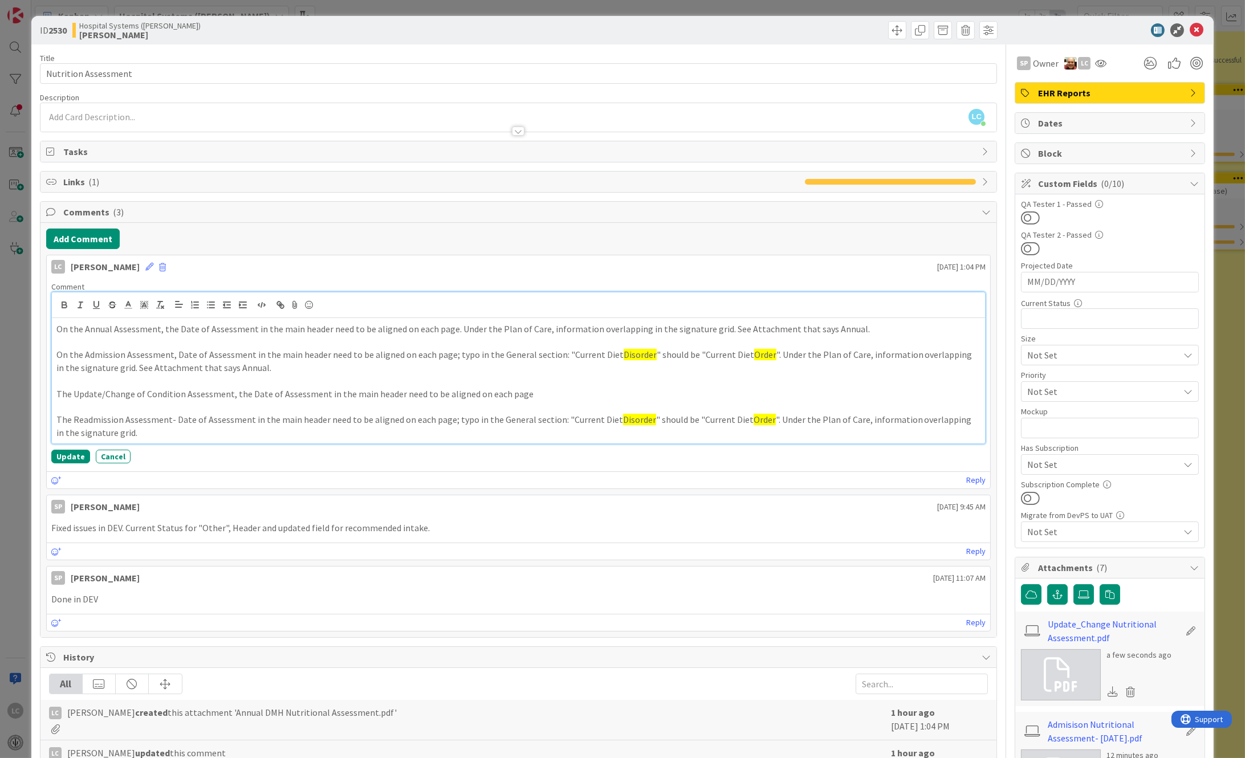
click at [764, 420] on p "The Readmission Assessment- Date of Assessment in the main header need to be al…" at bounding box center [518, 426] width 925 height 26
click at [66, 451] on button "Update" at bounding box center [70, 457] width 39 height 14
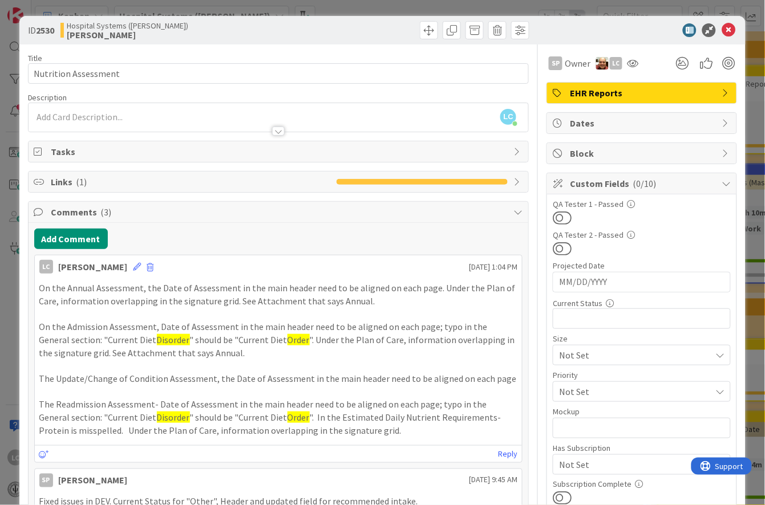
click at [360, 436] on p "The Readmission Assessment- Date of Assessment in the main header need to be al…" at bounding box center [278, 417] width 478 height 39
click at [177, 430] on p "The Readmission Assessment- Date of Assessment in the main header need to be al…" at bounding box center [278, 417] width 478 height 39
drag, startPoint x: 177, startPoint y: 431, endPoint x: 206, endPoint y: 429, distance: 29.7
click at [179, 430] on p "The Readmission Assessment- Date of Assessment in the main header need to be al…" at bounding box center [278, 417] width 478 height 39
click at [141, 266] on icon at bounding box center [137, 267] width 8 height 8
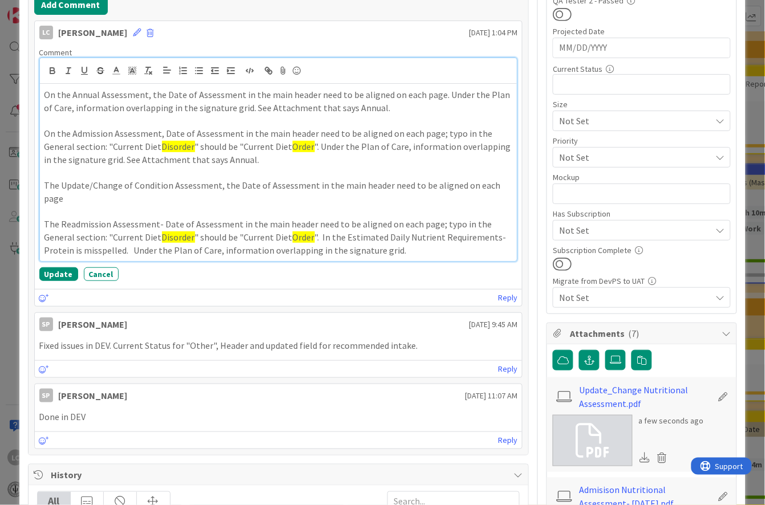
scroll to position [304, 0]
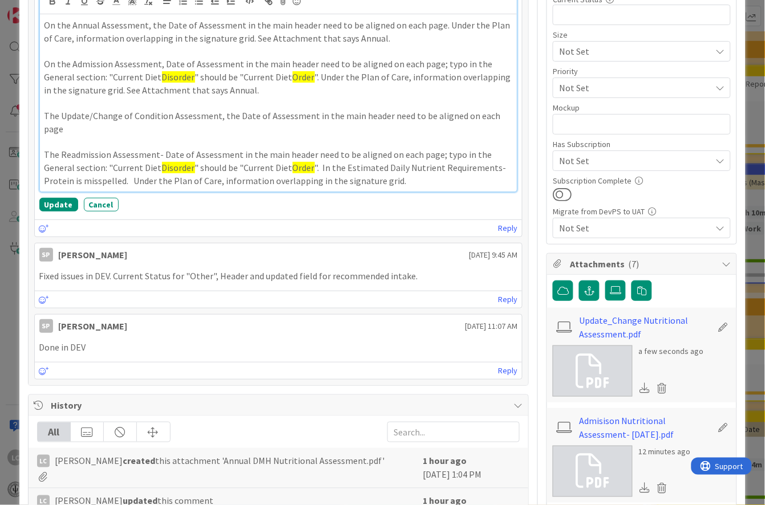
drag, startPoint x: 220, startPoint y: 182, endPoint x: 412, endPoint y: 181, distance: 191.6
click at [412, 181] on p "The Readmission Assessment- Date of Assessment in the main header need to be al…" at bounding box center [278, 167] width 468 height 39
click at [387, 179] on p "The Readmission Assessment- Date of Assessment in the main header need to be al…" at bounding box center [278, 167] width 468 height 39
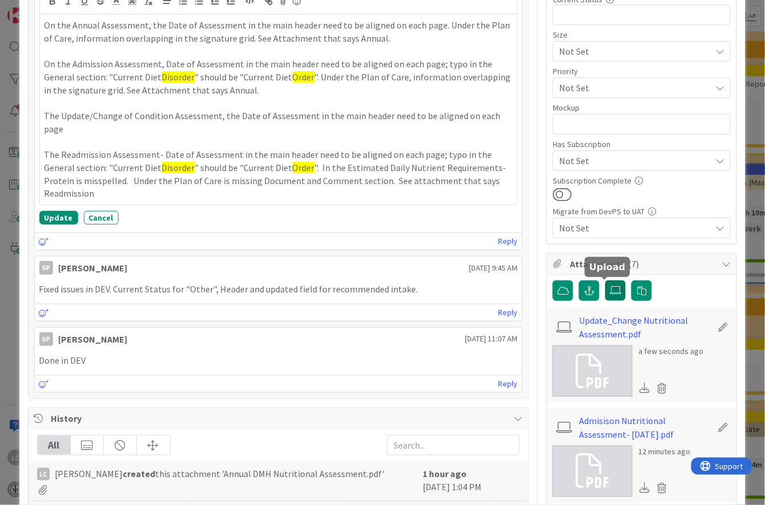
click at [610, 292] on icon at bounding box center [615, 290] width 11 height 9
click at [605, 281] on input "file" at bounding box center [605, 281] width 0 height 0
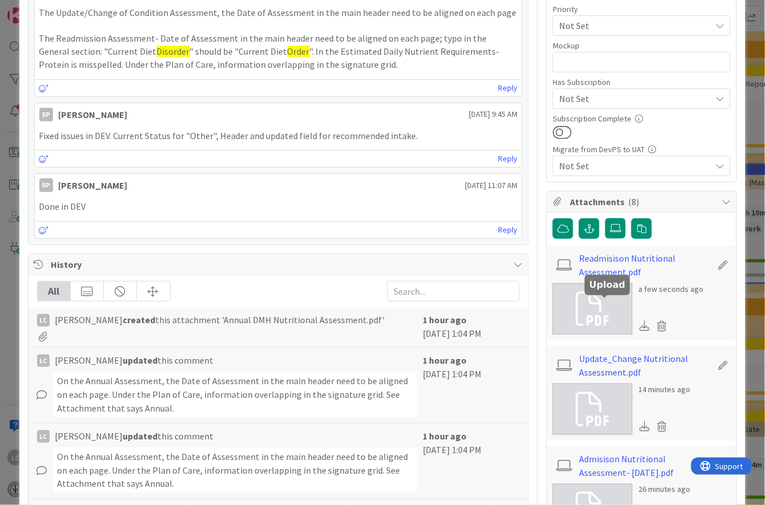
scroll to position [456, 0]
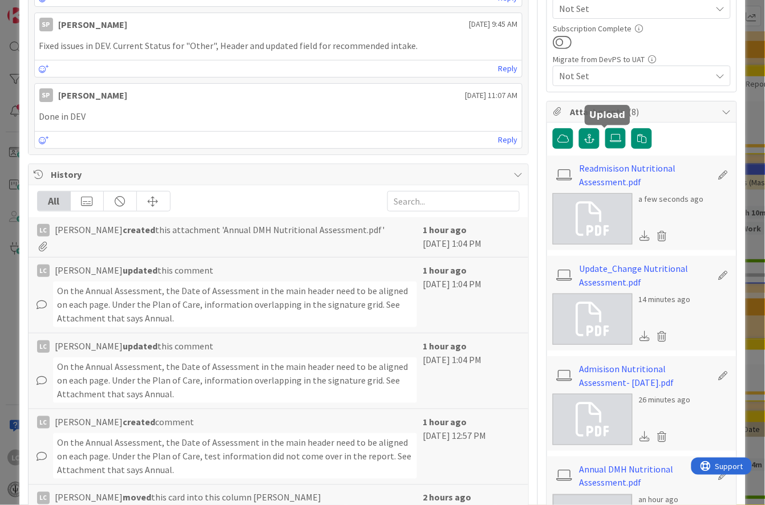
click at [582, 407] on icon at bounding box center [592, 420] width 34 height 34
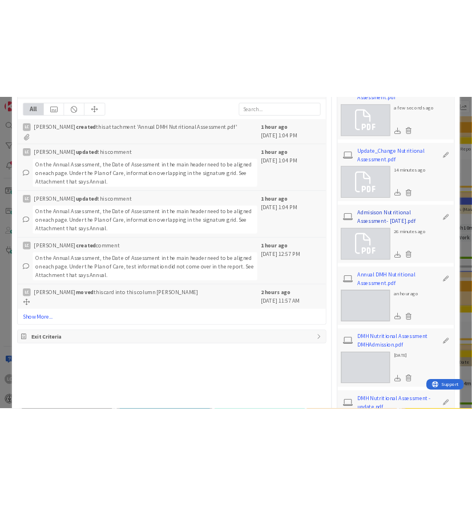
scroll to position [760, 0]
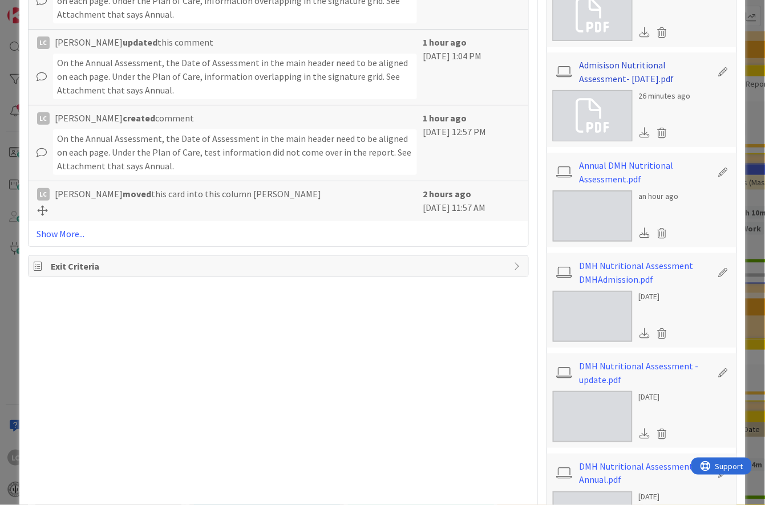
click at [590, 67] on link "Admisison Nutritional Assessment- [DATE].pdf" at bounding box center [645, 71] width 132 height 27
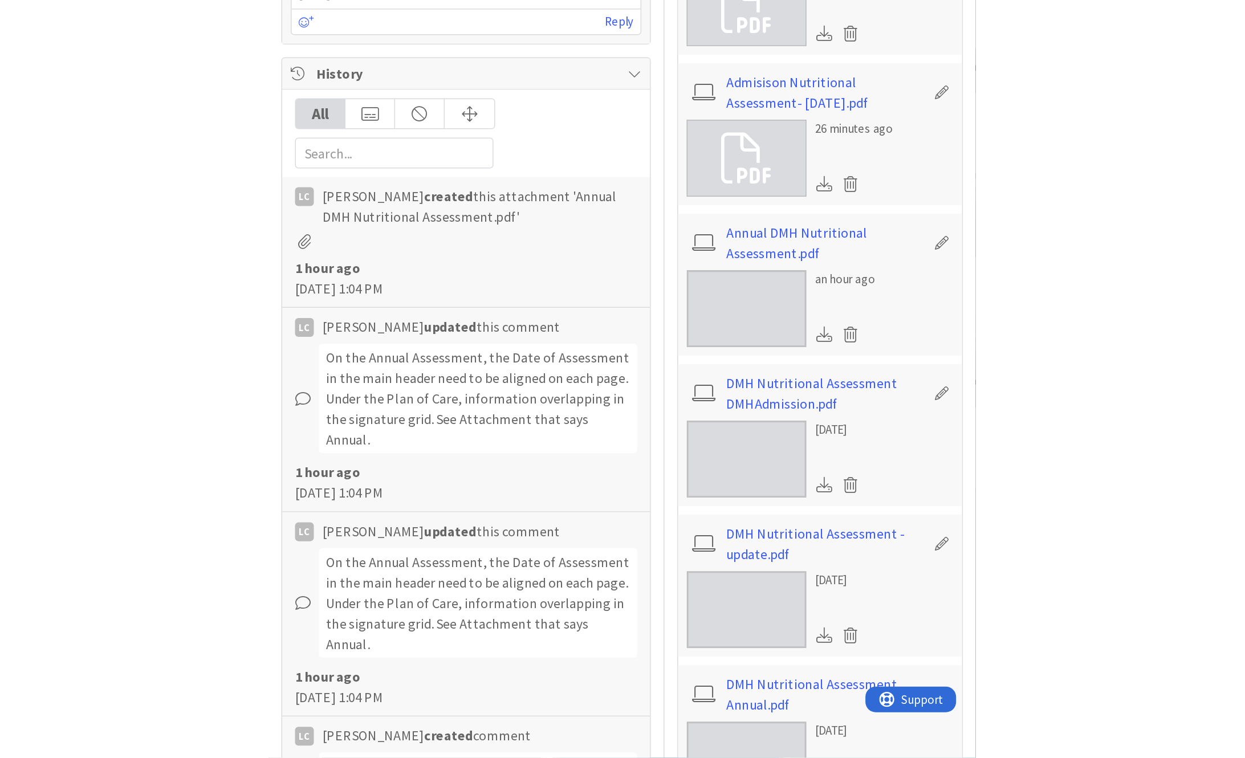
scroll to position [684, 0]
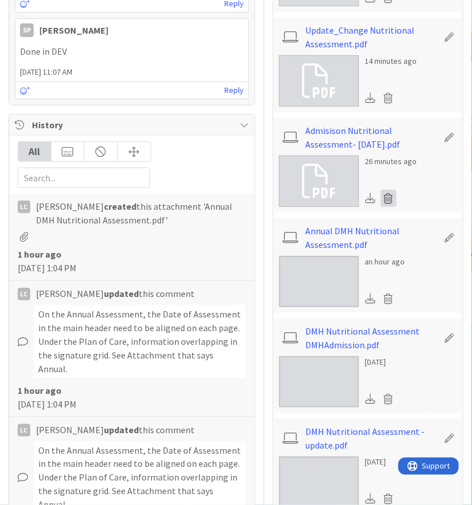
click at [380, 199] on icon at bounding box center [388, 198] width 16 height 17
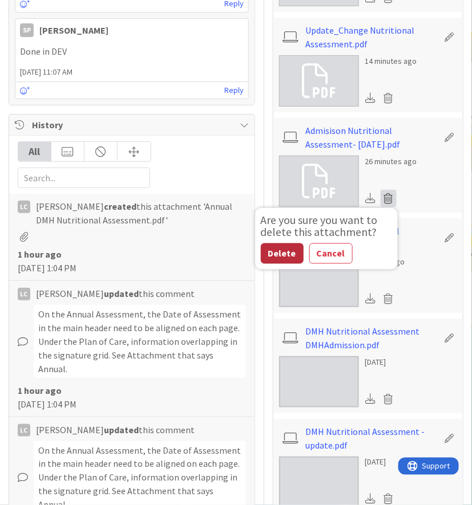
click at [267, 251] on button "Delete" at bounding box center [282, 253] width 43 height 21
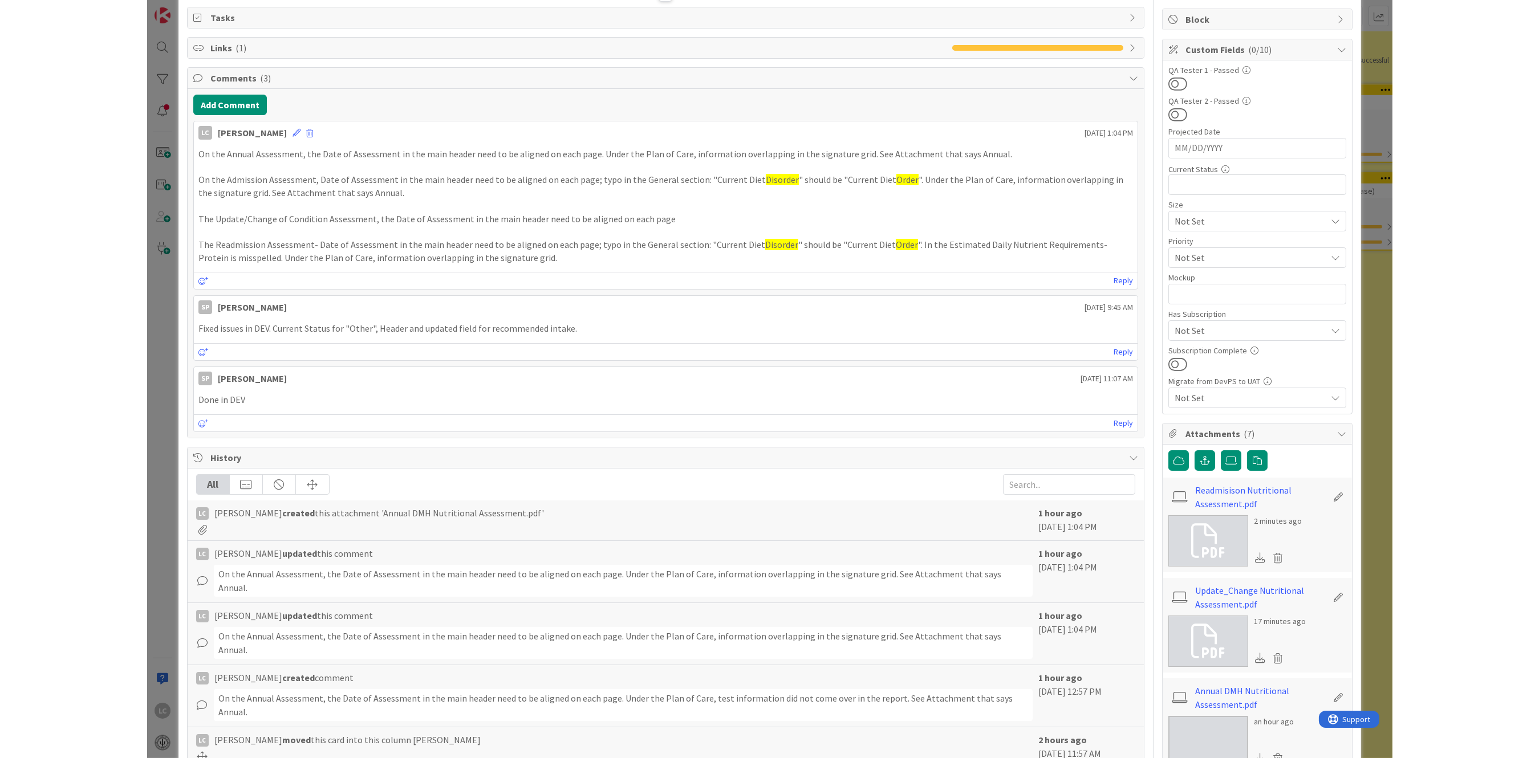
scroll to position [109, 0]
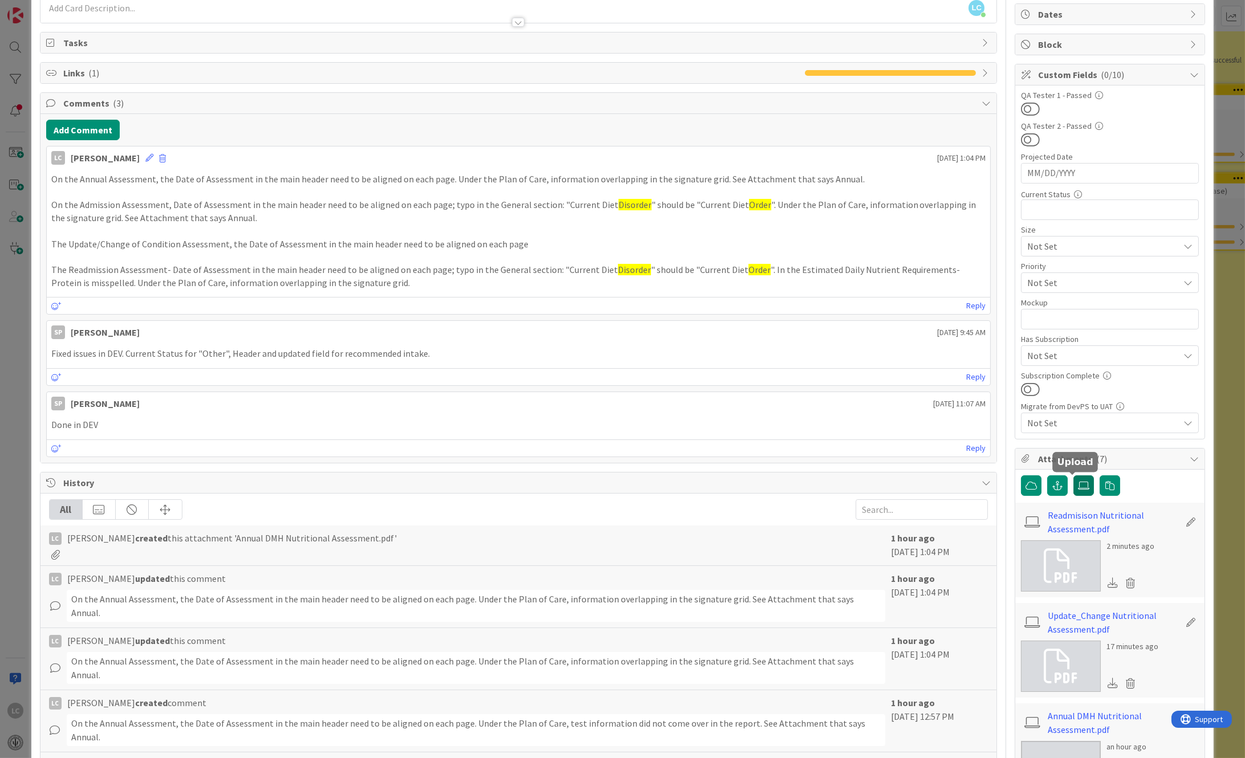
click at [1078, 485] on icon at bounding box center [1083, 485] width 11 height 9
click at [1074, 476] on input "file" at bounding box center [1074, 476] width 0 height 0
drag, startPoint x: 784, startPoint y: 269, endPoint x: 965, endPoint y: 266, distance: 181.3
click at [965, 266] on p "The Readmission Assessment- Date of Assessment in the main header need to be al…" at bounding box center [518, 276] width 935 height 26
copy p "Estimated Daily Nutrient Requirements- Protein"
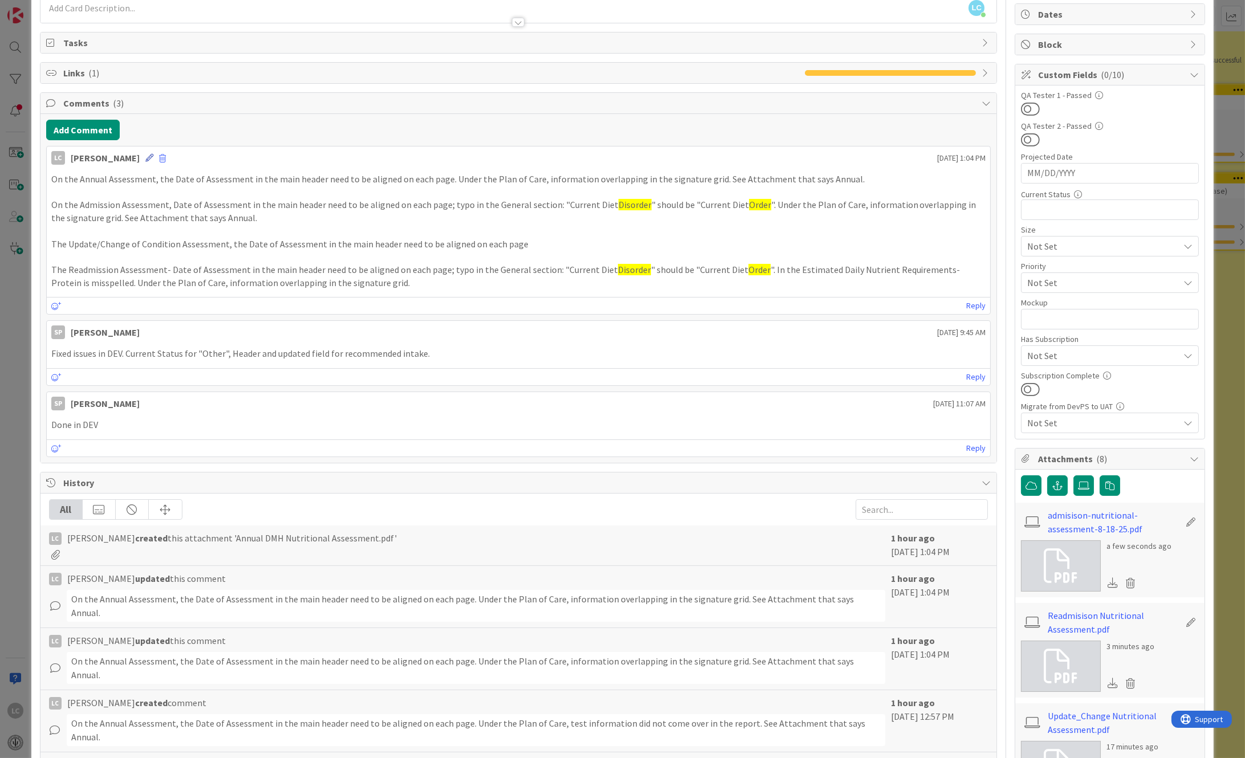
click at [153, 155] on icon at bounding box center [149, 158] width 8 height 8
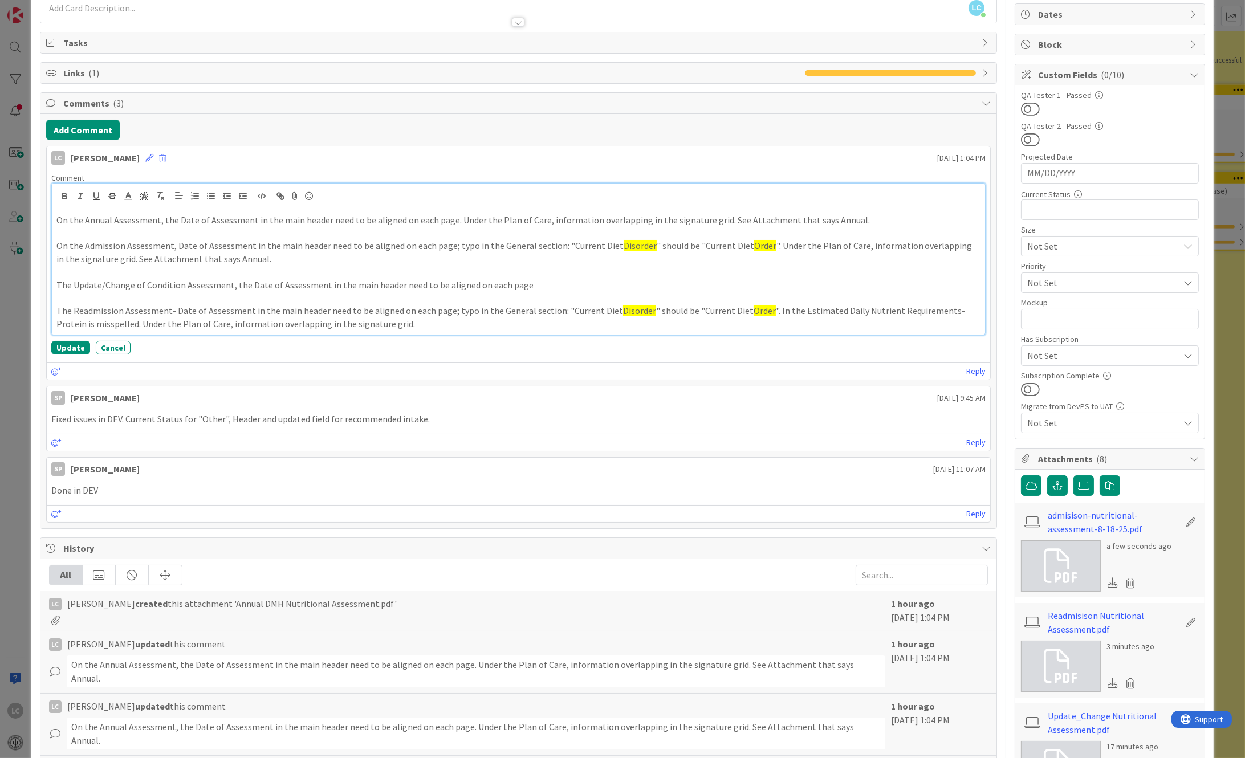
click at [760, 247] on p "On the Admission Assessment, Date of Assessment in the main header need to be a…" at bounding box center [518, 252] width 925 height 26
click at [787, 243] on p "On the Admission Assessment, Date of Assessment in the main header need to be a…" at bounding box center [518, 252] width 925 height 26
drag, startPoint x: 57, startPoint y: 261, endPoint x: 82, endPoint y: 261, distance: 25.1
click at [82, 261] on p "On the Admission Assessment, Date of Assessment in the main header need to be a…" at bounding box center [518, 252] width 925 height 26
click at [125, 194] on icon at bounding box center [128, 196] width 10 height 10
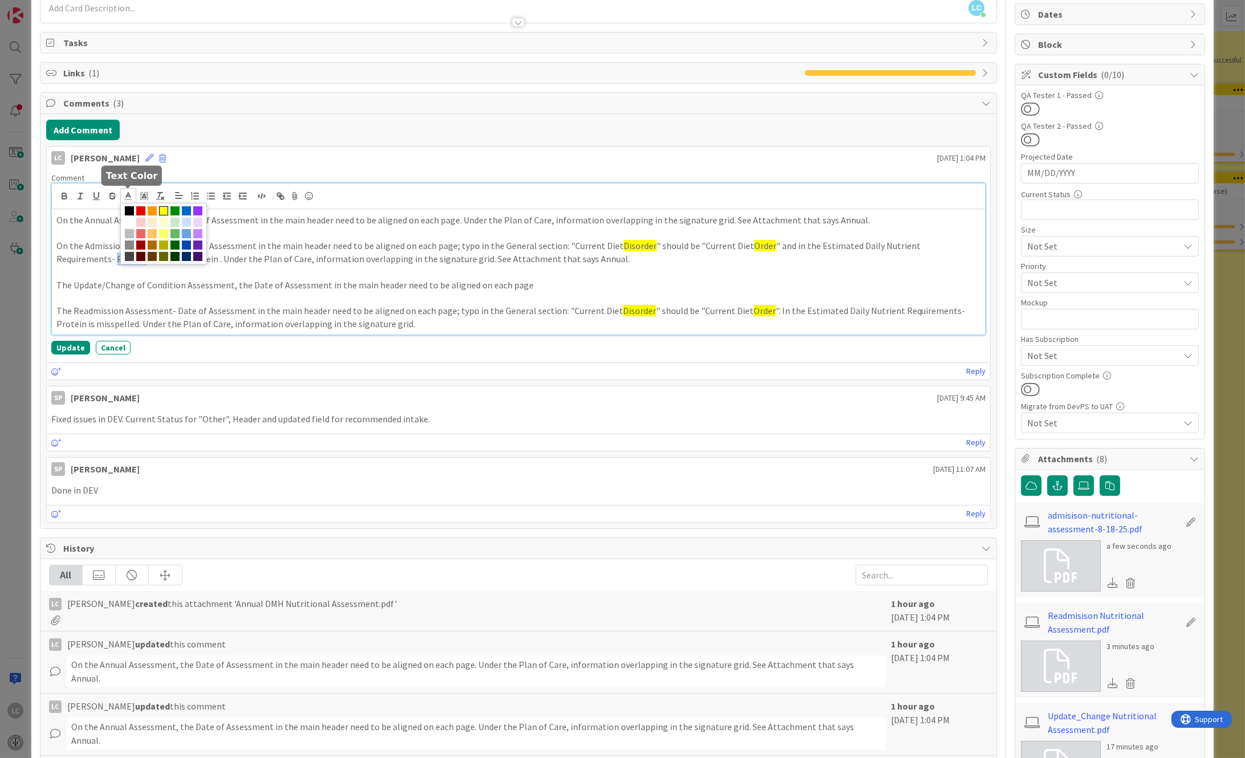
click at [160, 209] on span at bounding box center [163, 210] width 9 height 9
click at [127, 196] on line at bounding box center [128, 196] width 3 height 0
click at [126, 210] on span at bounding box center [129, 210] width 9 height 9
click at [144, 194] on polyline at bounding box center [144, 196] width 4 height 5
click at [177, 212] on span at bounding box center [179, 210] width 9 height 9
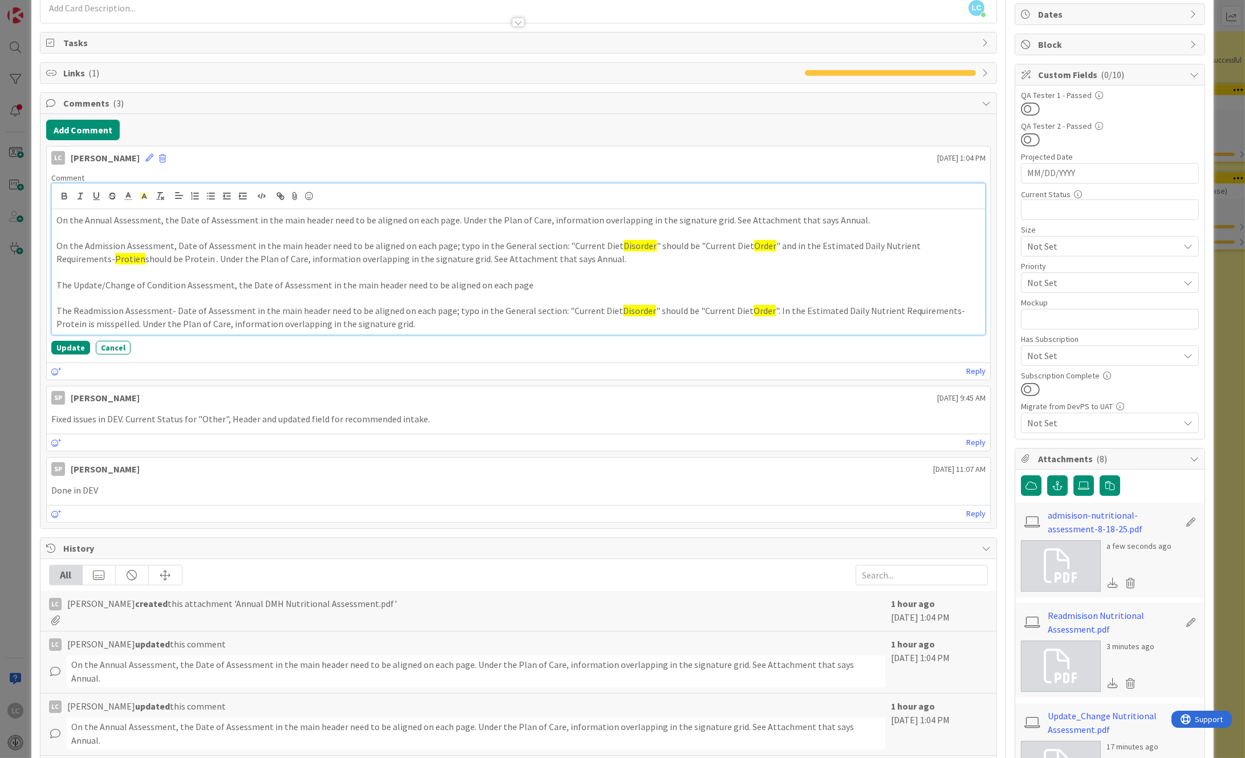
drag, startPoint x: 124, startPoint y: 259, endPoint x: 137, endPoint y: 259, distance: 13.7
click at [145, 259] on p "On the Admission Assessment, Date of Assessment in the main header need to be a…" at bounding box center [518, 252] width 925 height 26
drag, startPoint x: 128, startPoint y: 258, endPoint x: 137, endPoint y: 258, distance: 9.1
click at [137, 258] on p "On the Admission Assessment, Date of Assessment in the main header need to be a…" at bounding box center [518, 252] width 925 height 26
drag, startPoint x: 124, startPoint y: 259, endPoint x: 137, endPoint y: 261, distance: 13.8
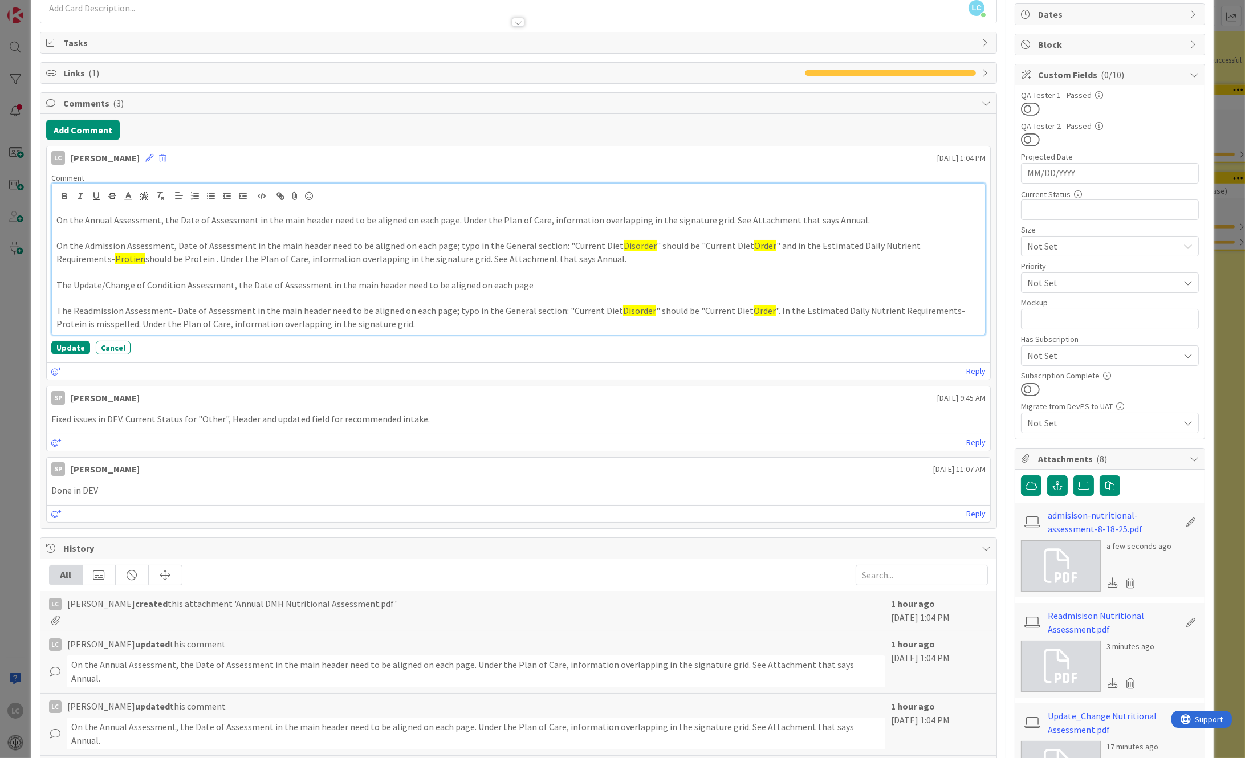
click at [141, 259] on p "On the Admission Assessment, Date of Assessment in the main header need to be a…" at bounding box center [518, 252] width 925 height 26
drag, startPoint x: 109, startPoint y: 286, endPoint x: 128, endPoint y: 266, distance: 27.4
click at [109, 285] on p "The Update/Change of Condition Assessment, the Date of Assessment in the main h…" at bounding box center [518, 285] width 925 height 13
drag, startPoint x: 123, startPoint y: 260, endPoint x: 152, endPoint y: 260, distance: 28.5
click at [152, 260] on p "On the Admission Assessment, Date of Assessment in the main header need to be a…" at bounding box center [518, 252] width 925 height 26
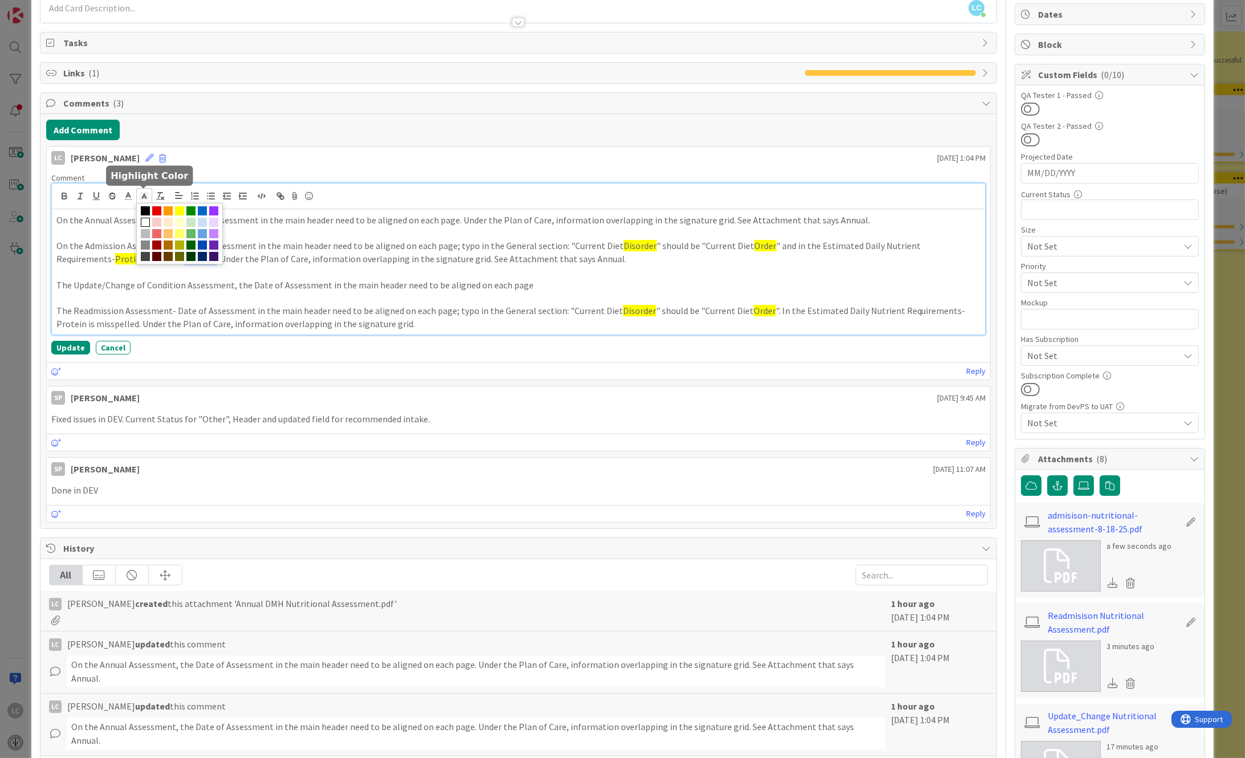
click at [144, 195] on polyline at bounding box center [144, 196] width 4 height 5
click at [177, 210] on span at bounding box center [179, 210] width 9 height 9
click at [147, 275] on p at bounding box center [518, 272] width 925 height 13
click at [183, 257] on span "Protein" at bounding box center [198, 258] width 30 height 11
click at [71, 347] on button "Update" at bounding box center [70, 348] width 39 height 14
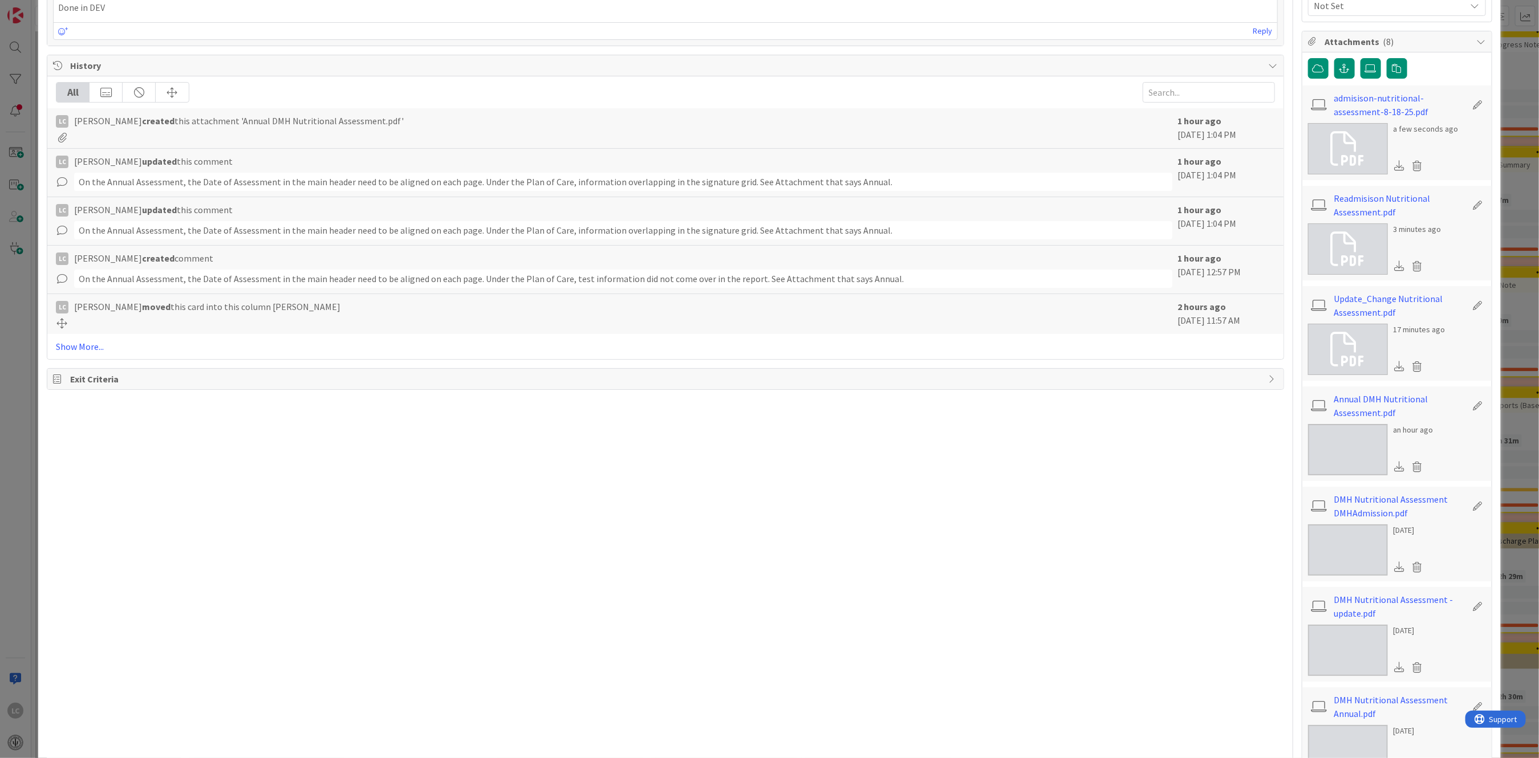
scroll to position [565, 0]
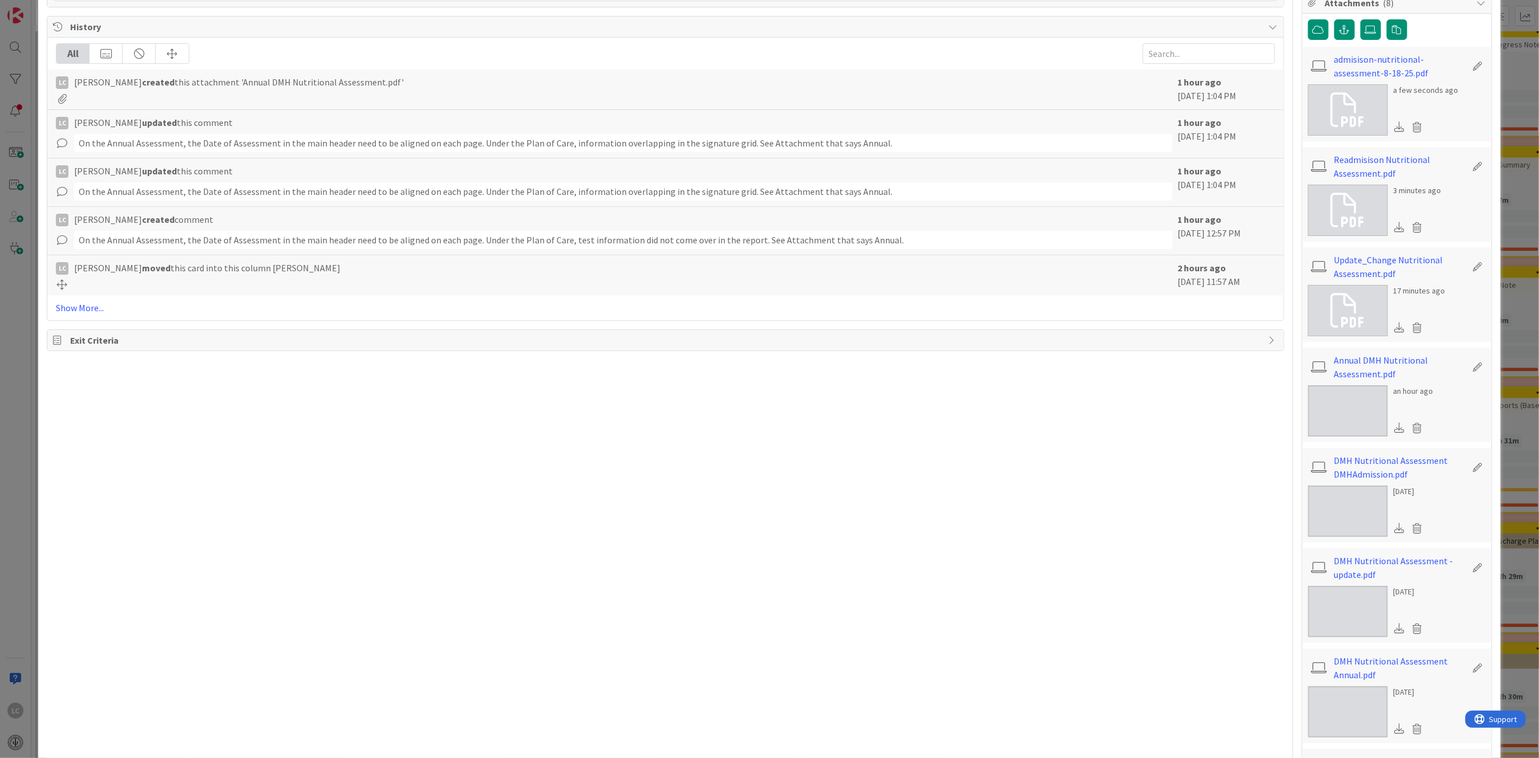
click at [1154, 409] on img at bounding box center [1348, 410] width 80 height 51
click at [1154, 429] on icon at bounding box center [1417, 428] width 16 height 17
click at [1154, 482] on button "Delete" at bounding box center [1310, 483] width 43 height 21
click at [1154, 29] on icon at bounding box center [1370, 29] width 11 height 9
click at [1154, 19] on input "file" at bounding box center [1361, 19] width 0 height 0
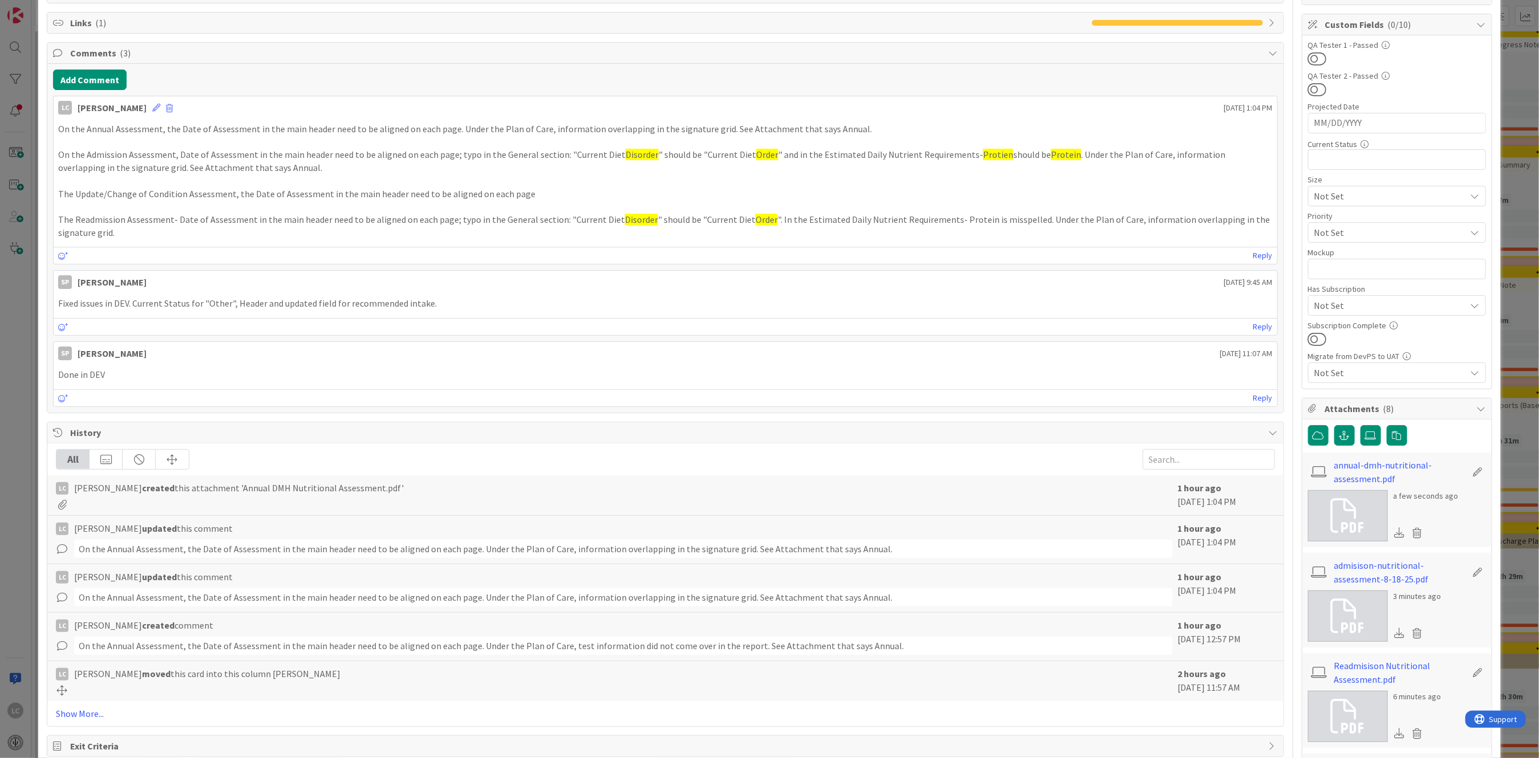
scroll to position [109, 0]
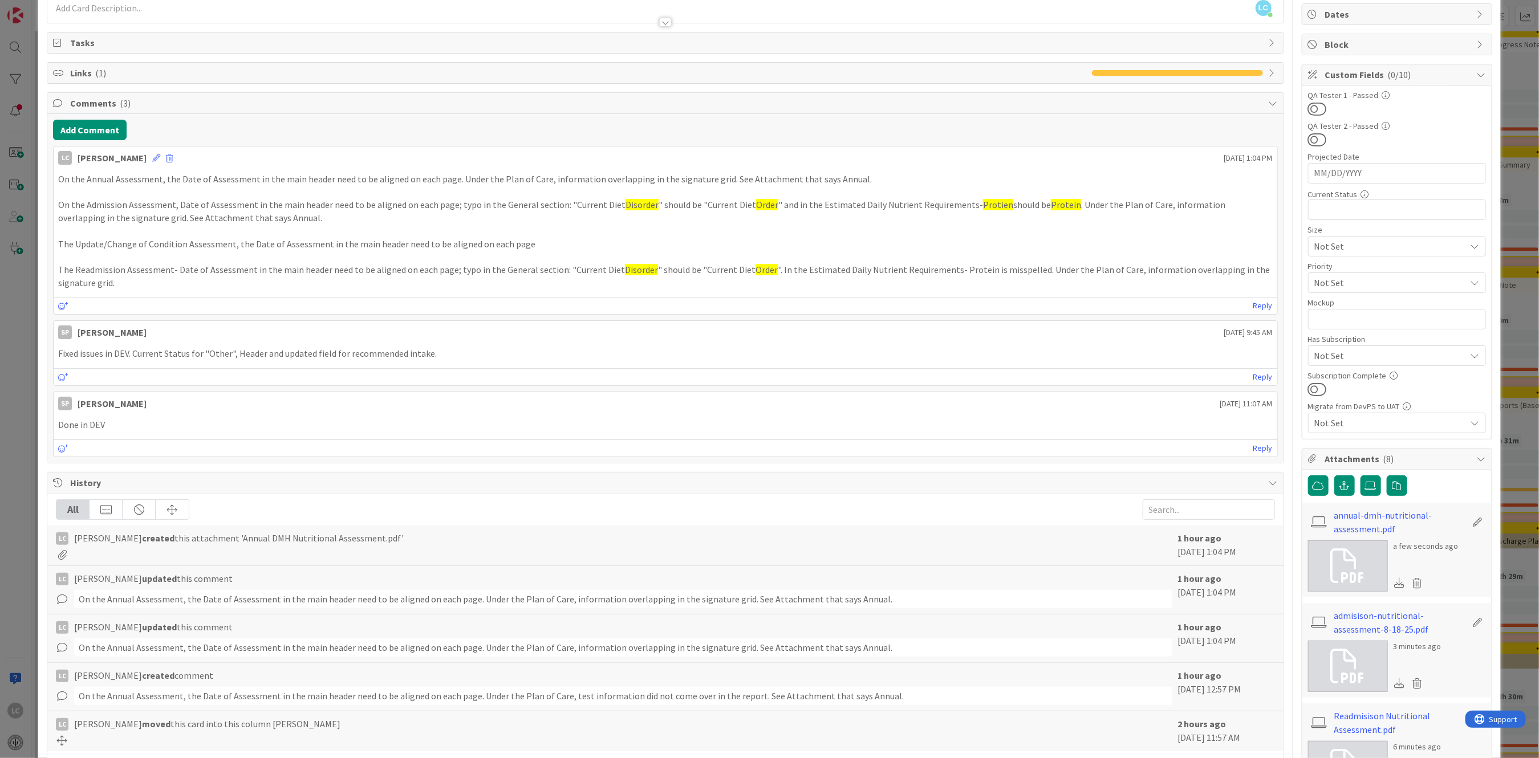
drag, startPoint x: 783, startPoint y: 204, endPoint x: 1057, endPoint y: 204, distance: 274.3
click at [1057, 204] on p "On the Admission Assessment, Date of Assessment in the main header need to be a…" at bounding box center [665, 211] width 1214 height 26
copy p "in the Estimated Daily Nutrient Requirements- Protien should be Protein"
click at [453, 177] on p "On the Annual Assessment, the Date of Assessment in the main header need to be …" at bounding box center [665, 179] width 1214 height 13
click at [452, 177] on p "On the Annual Assessment, the Date of Assessment in the main header need to be …" at bounding box center [665, 179] width 1214 height 13
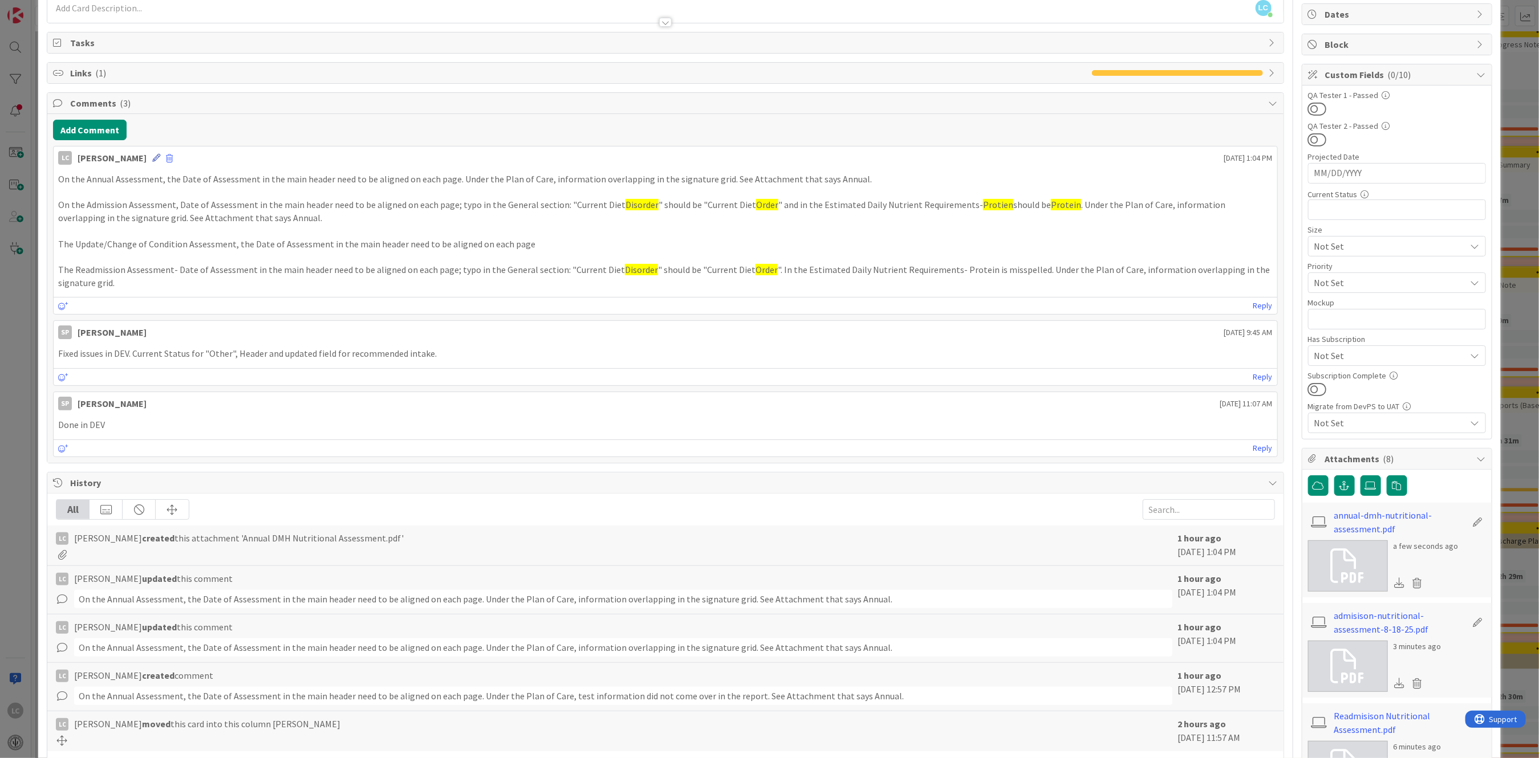
click at [160, 158] on icon at bounding box center [156, 158] width 8 height 8
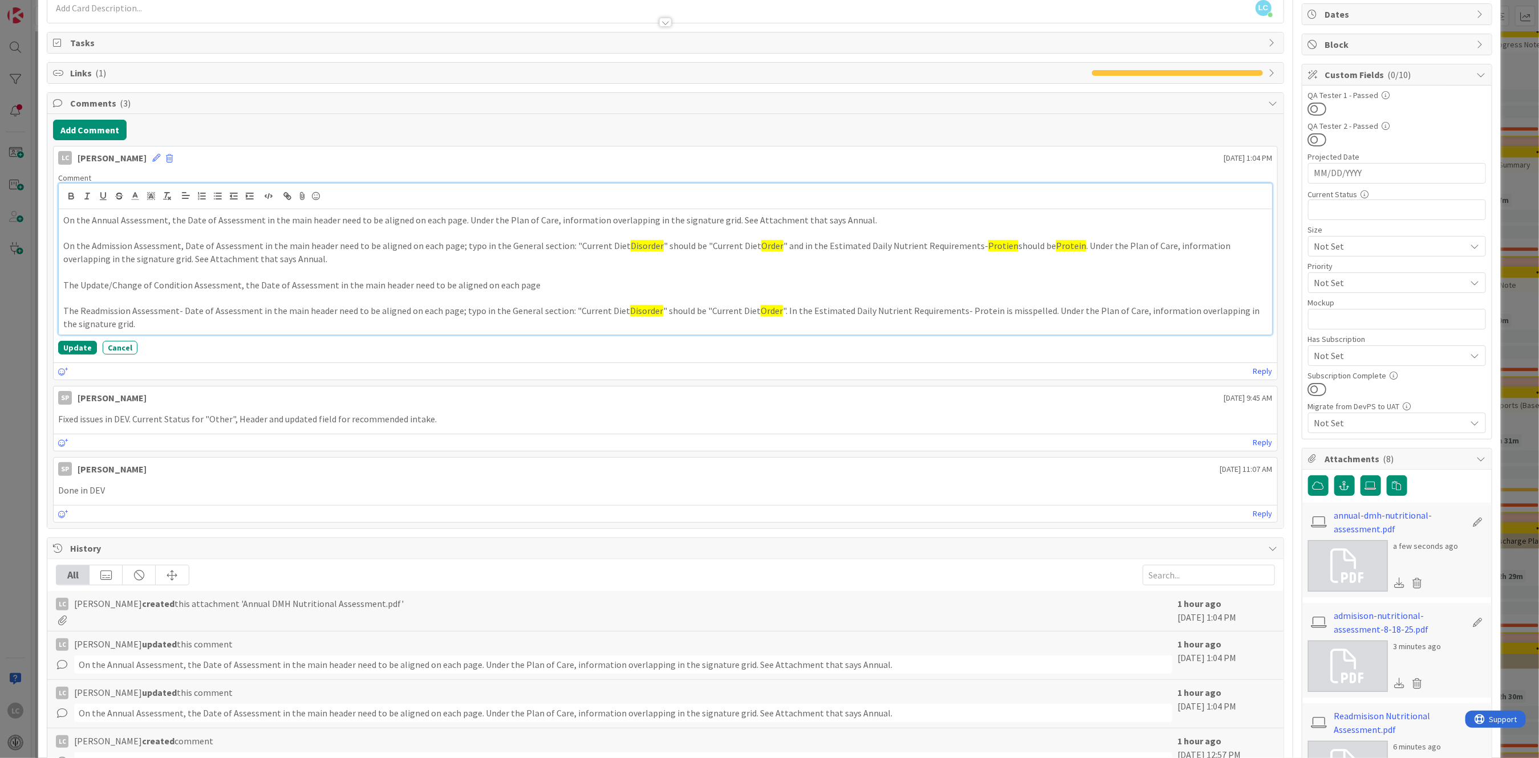
click at [547, 220] on p "On the Annual Assessment, the Date of Assessment in the main header need to be …" at bounding box center [665, 220] width 1204 height 13
click at [457, 217] on p "On the Annual Assessment, the Date of Assessment in the main header need to be …" at bounding box center [665, 220] width 1204 height 13
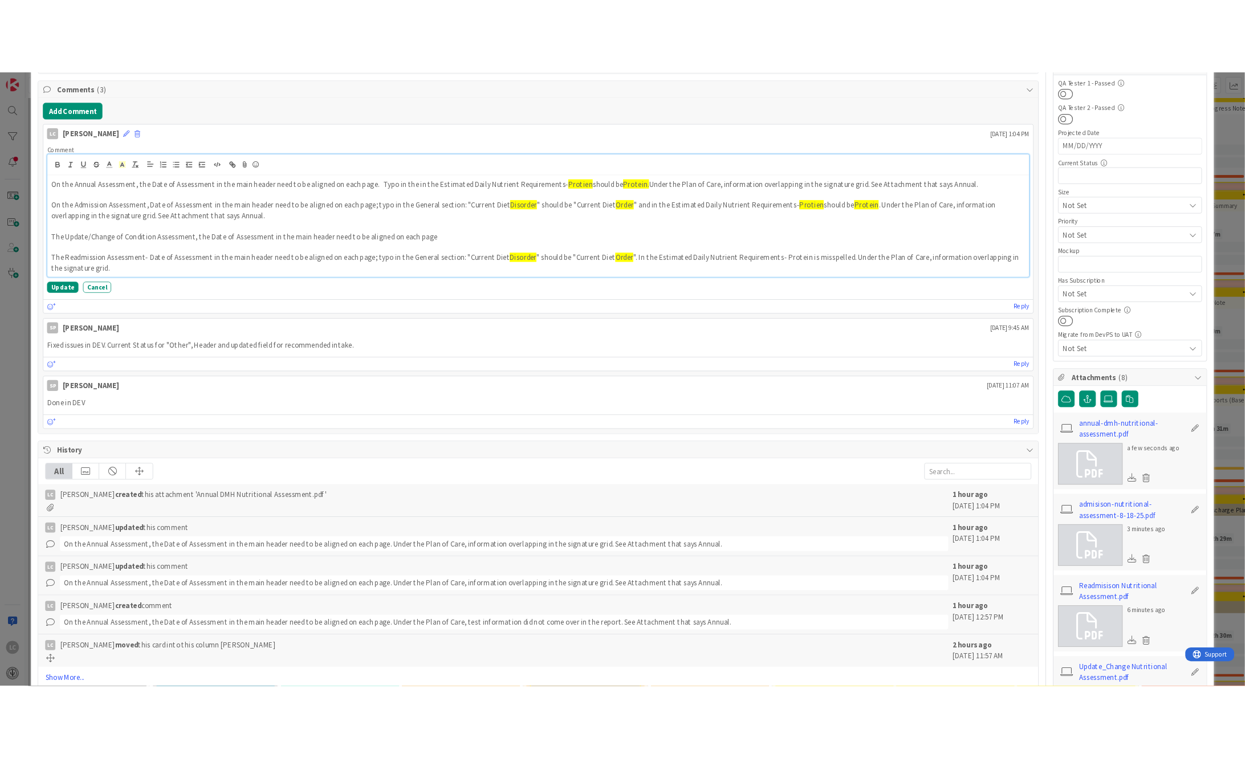
scroll to position [261, 0]
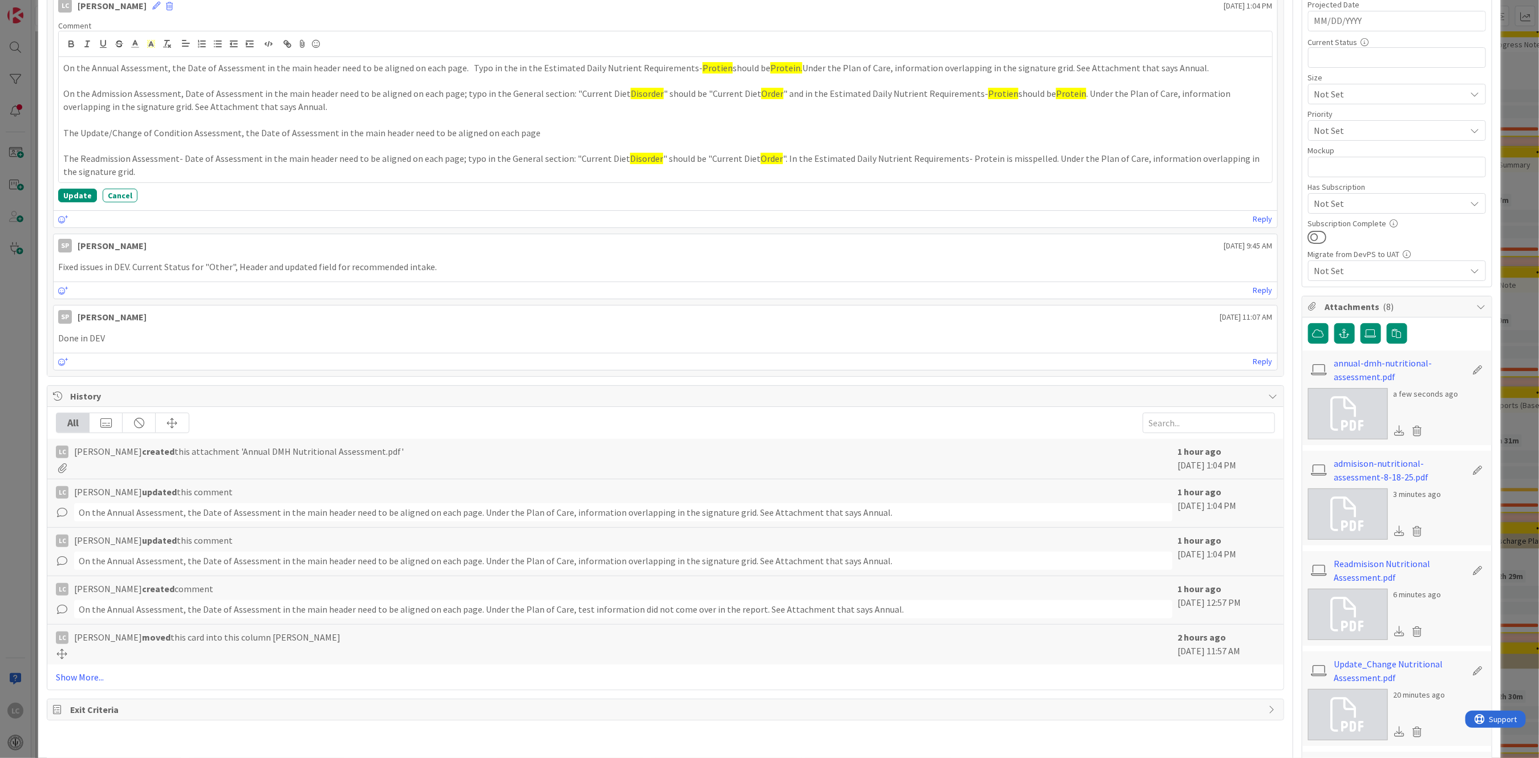
click at [1154, 569] on icon at bounding box center [1348, 715] width 34 height 34
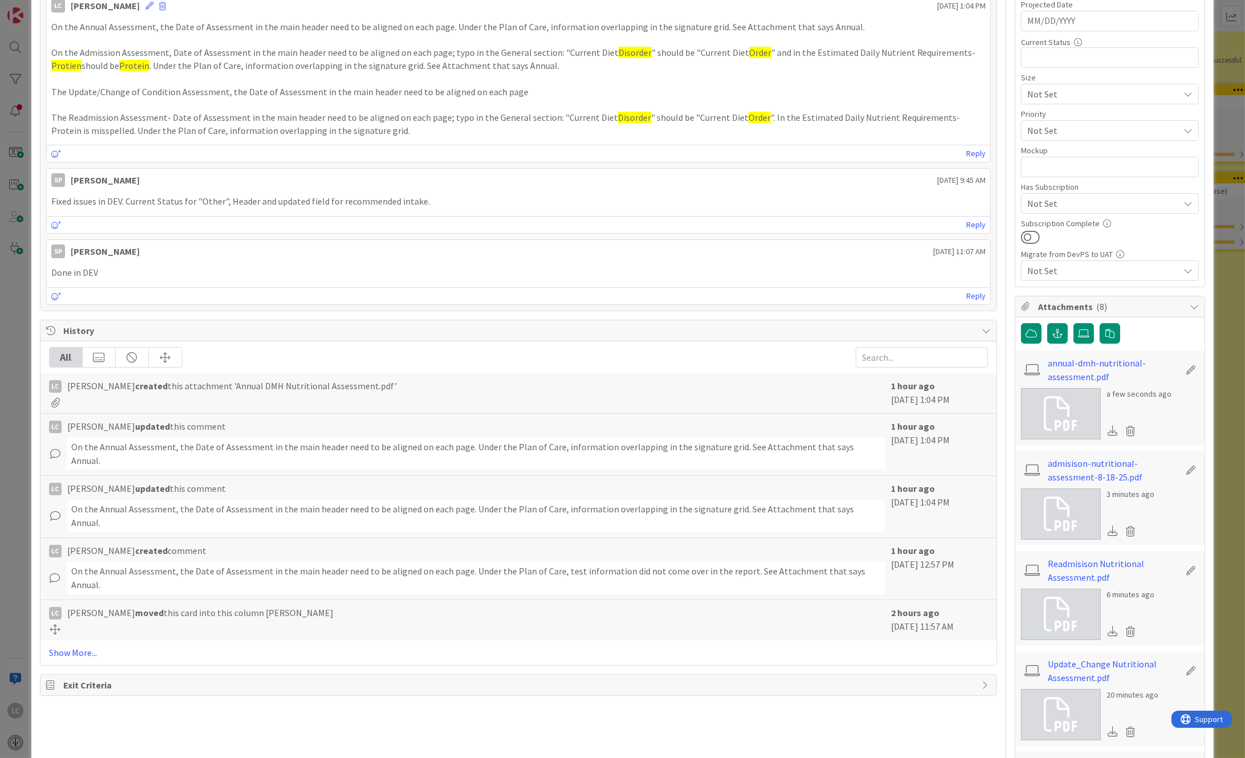
click at [511, 92] on p "The Update/Change of Condition Assessment, the Date of Assessment in the main h…" at bounding box center [518, 92] width 935 height 13
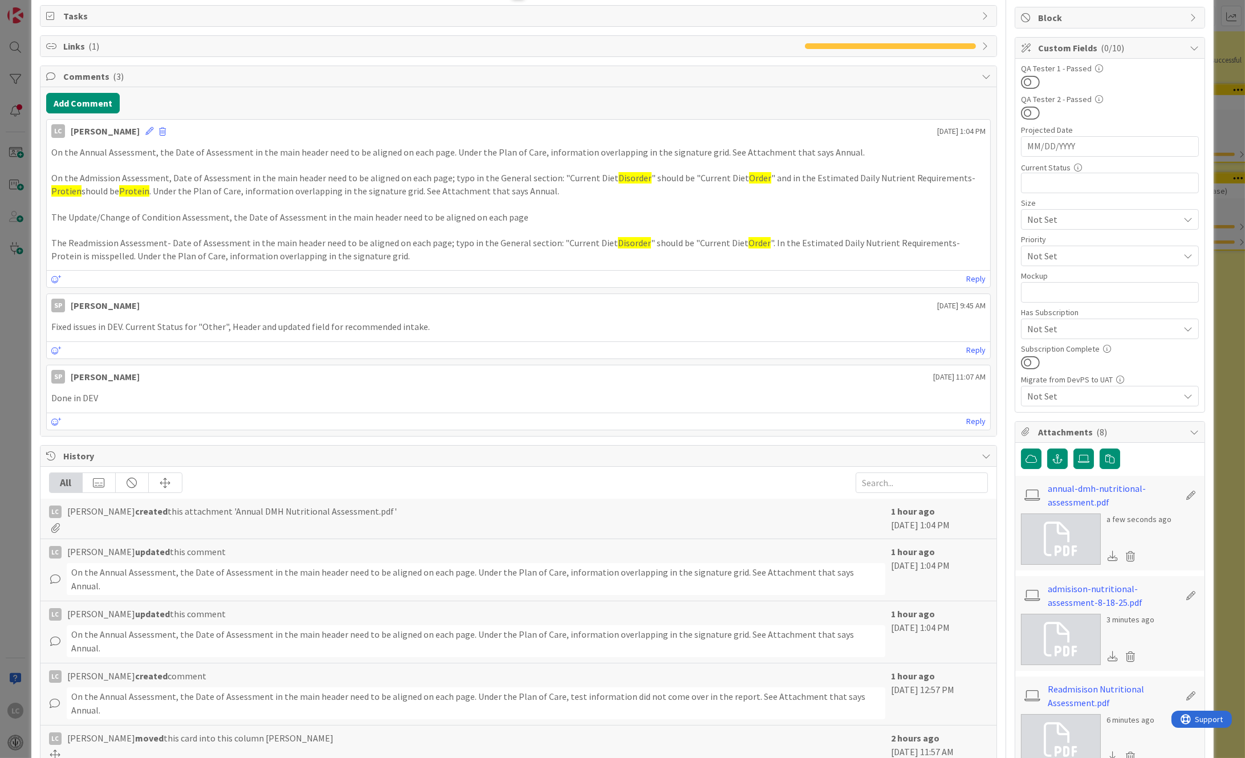
scroll to position [133, 0]
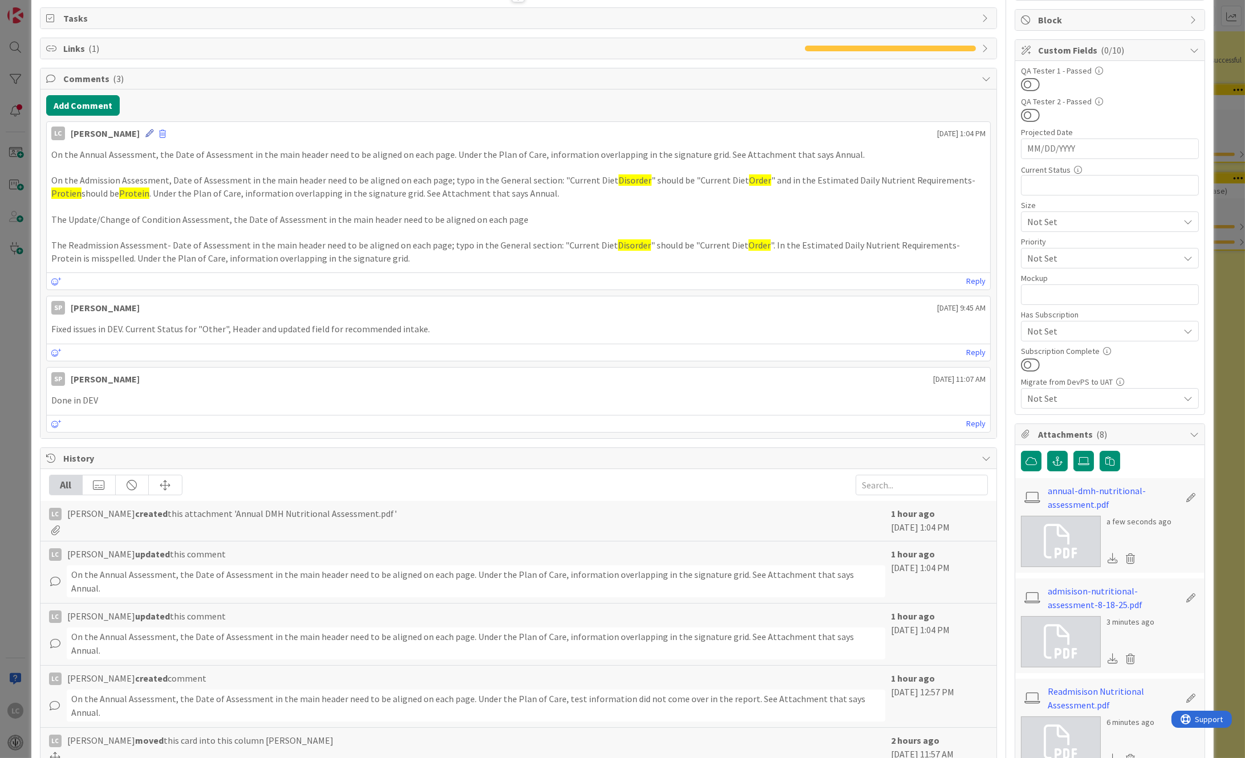
click at [153, 131] on icon at bounding box center [149, 133] width 8 height 8
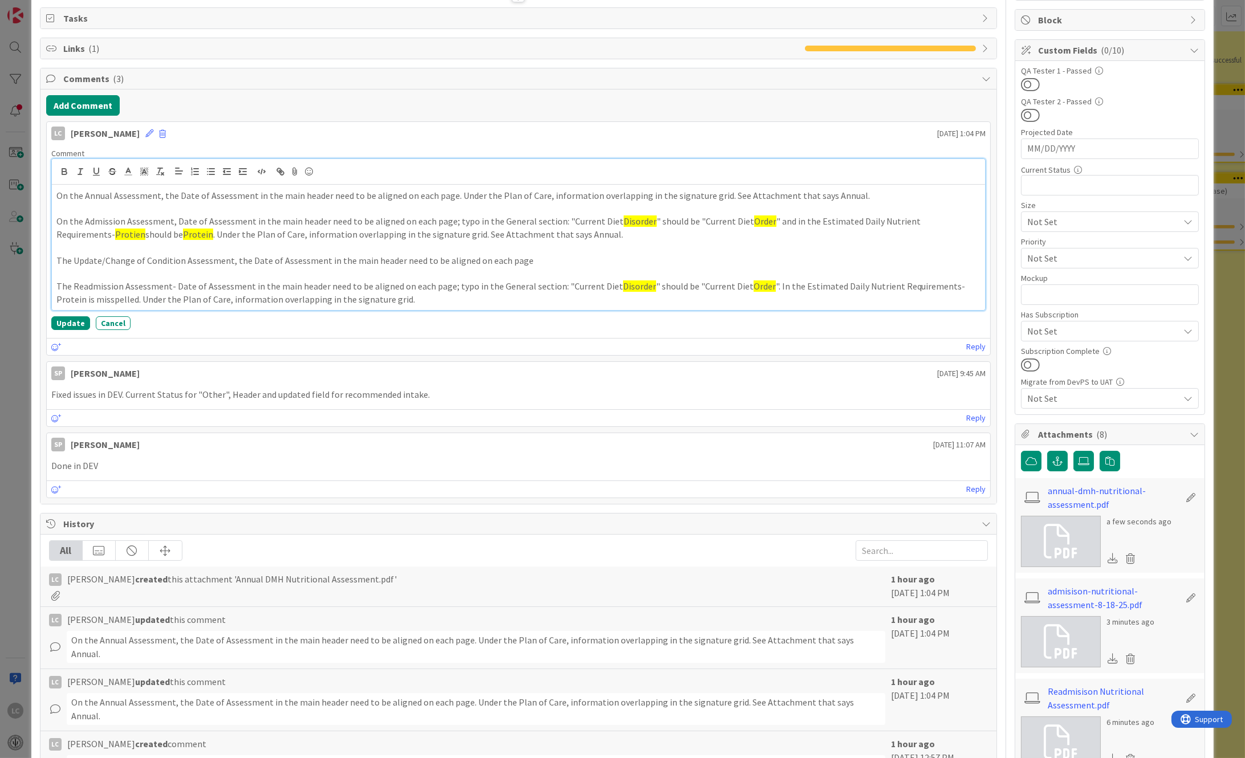
drag, startPoint x: 764, startPoint y: 221, endPoint x: 152, endPoint y: 236, distance: 612.0
click at [152, 236] on p "On the Admission Assessment, Date of Assessment in the main header need to be a…" at bounding box center [518, 228] width 925 height 26
click at [446, 196] on p "On the Annual Assessment, the Date of Assessment in the main header need to be …" at bounding box center [518, 195] width 925 height 13
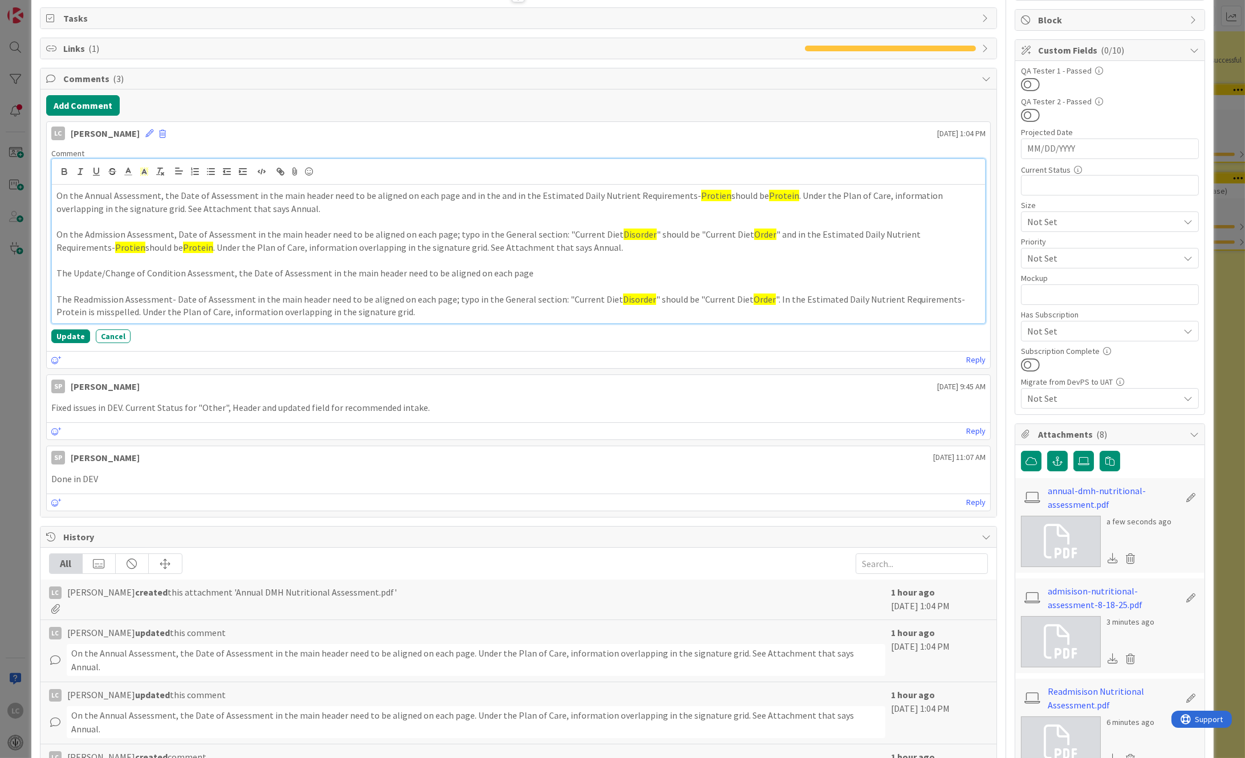
click at [476, 194] on p "On the Annual Assessment, the Date of Assessment in the main header need to be …" at bounding box center [518, 202] width 925 height 26
click at [489, 194] on p "On the Annual Assessment, the Date of Assessment in the main header need to be …" at bounding box center [518, 202] width 925 height 26
click at [466, 194] on p "On the Annual Assessment, the Date of Assessment in the main header need to be …" at bounding box center [518, 202] width 925 height 26
click at [505, 198] on p "On the Annual Assessment, the Date of Assessment in the main header need to be …" at bounding box center [518, 202] width 925 height 26
drag, startPoint x: 450, startPoint y: 194, endPoint x: 757, endPoint y: 196, distance: 306.8
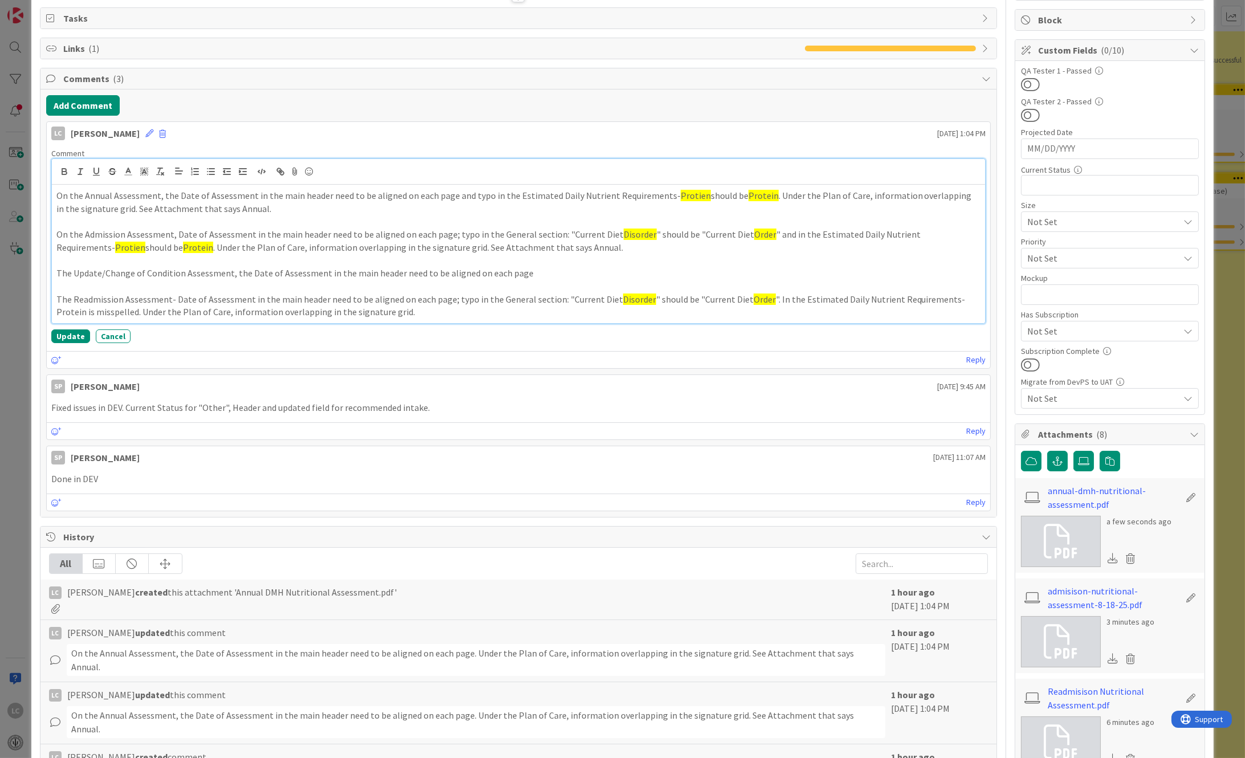
click at [757, 196] on p "On the Annual Assessment, the Date of Assessment in the main header need to be …" at bounding box center [518, 202] width 925 height 26
click at [521, 273] on p "The Update/Change of Condition Assessment, the Date of Assessment in the main h…" at bounding box center [518, 273] width 925 height 13
drag, startPoint x: 653, startPoint y: 404, endPoint x: 646, endPoint y: 406, distance: 7.2
click at [653, 407] on p "Fixed issues in DEV. Current Status for "Other", Header and updated field for r…" at bounding box center [518, 407] width 935 height 13
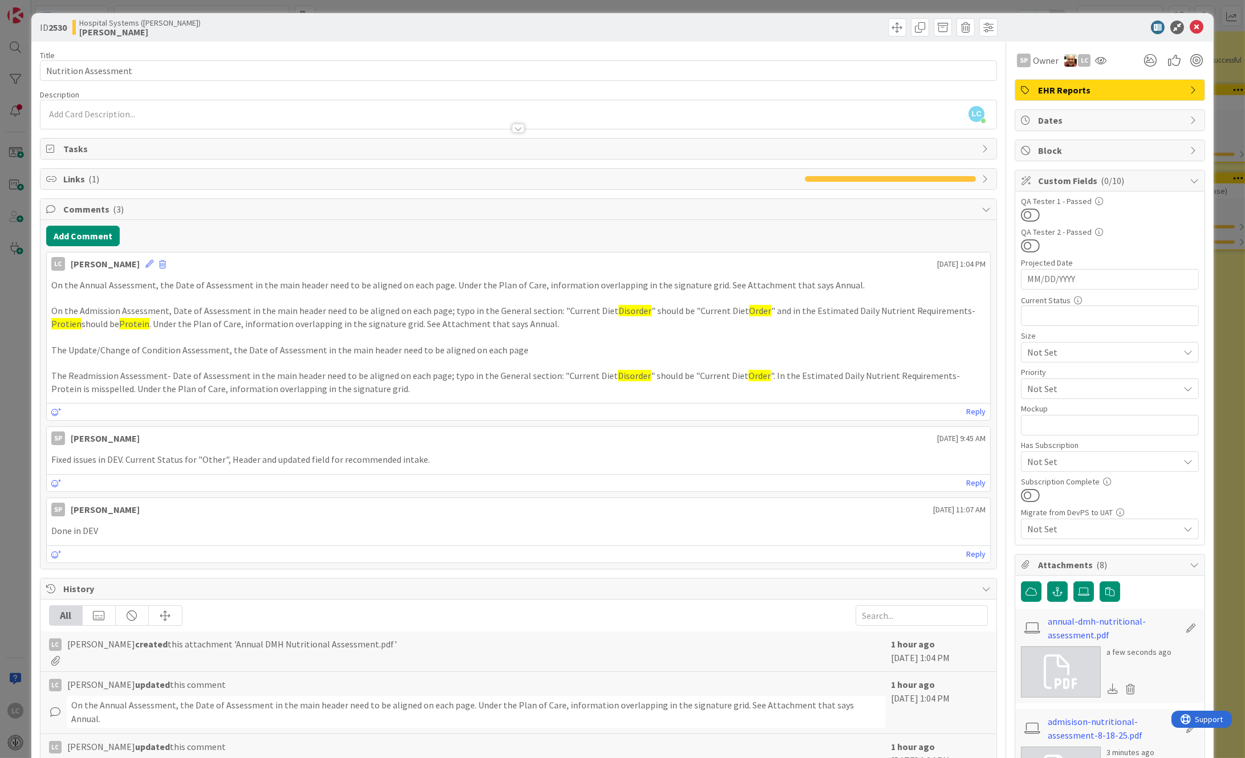
scroll to position [0, 0]
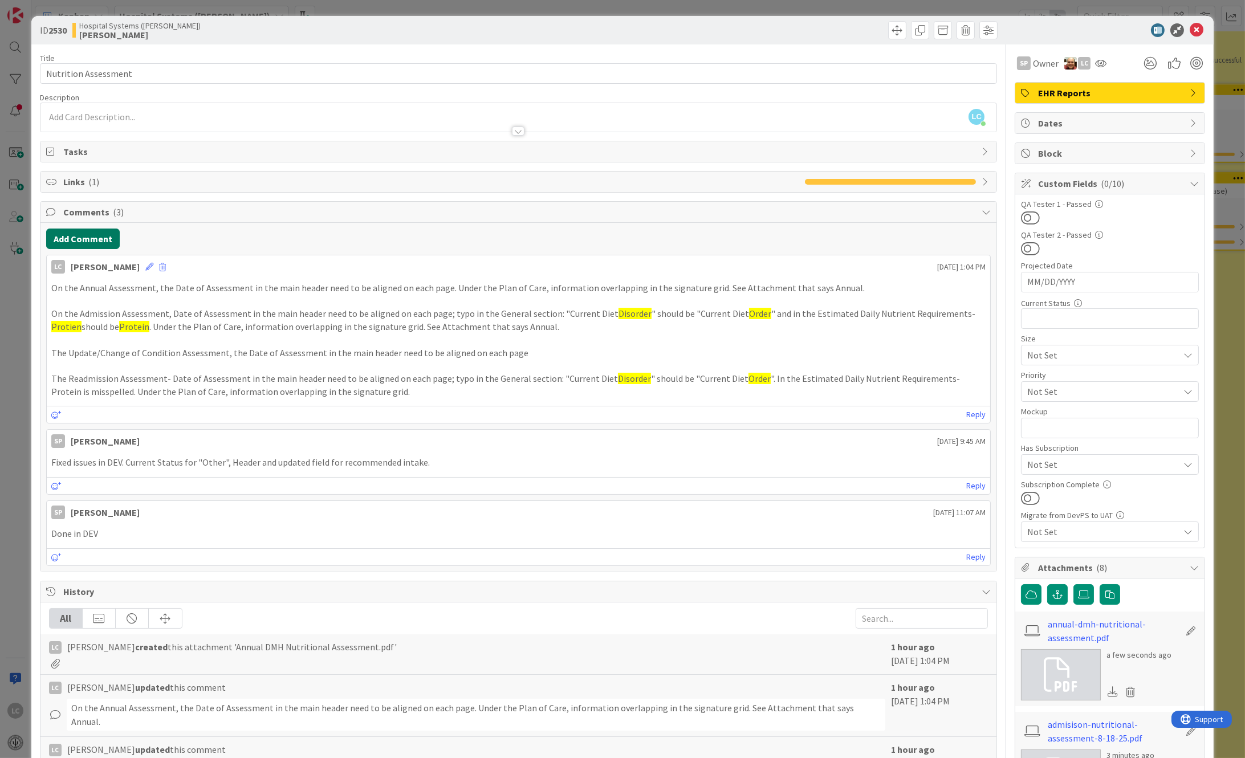
click at [59, 241] on button "Add Comment" at bounding box center [83, 239] width 74 height 21
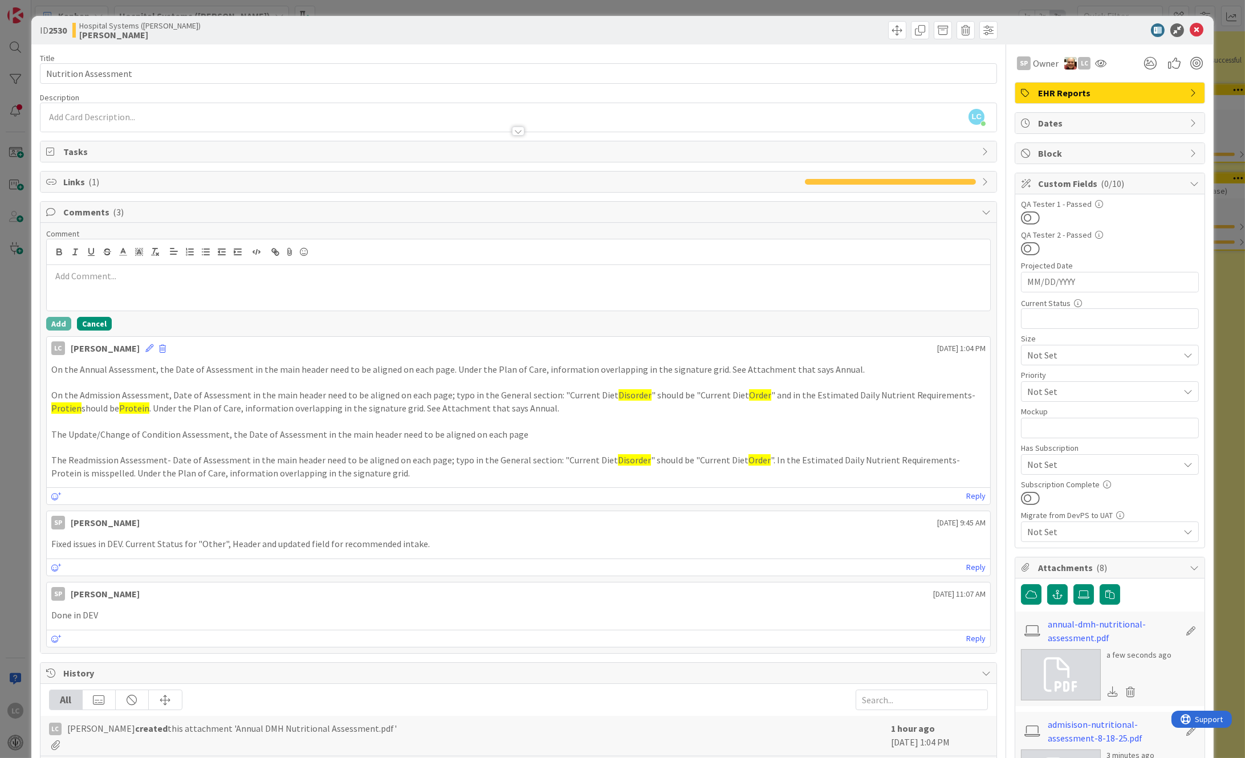
click at [91, 321] on button "Cancel" at bounding box center [94, 324] width 35 height 14
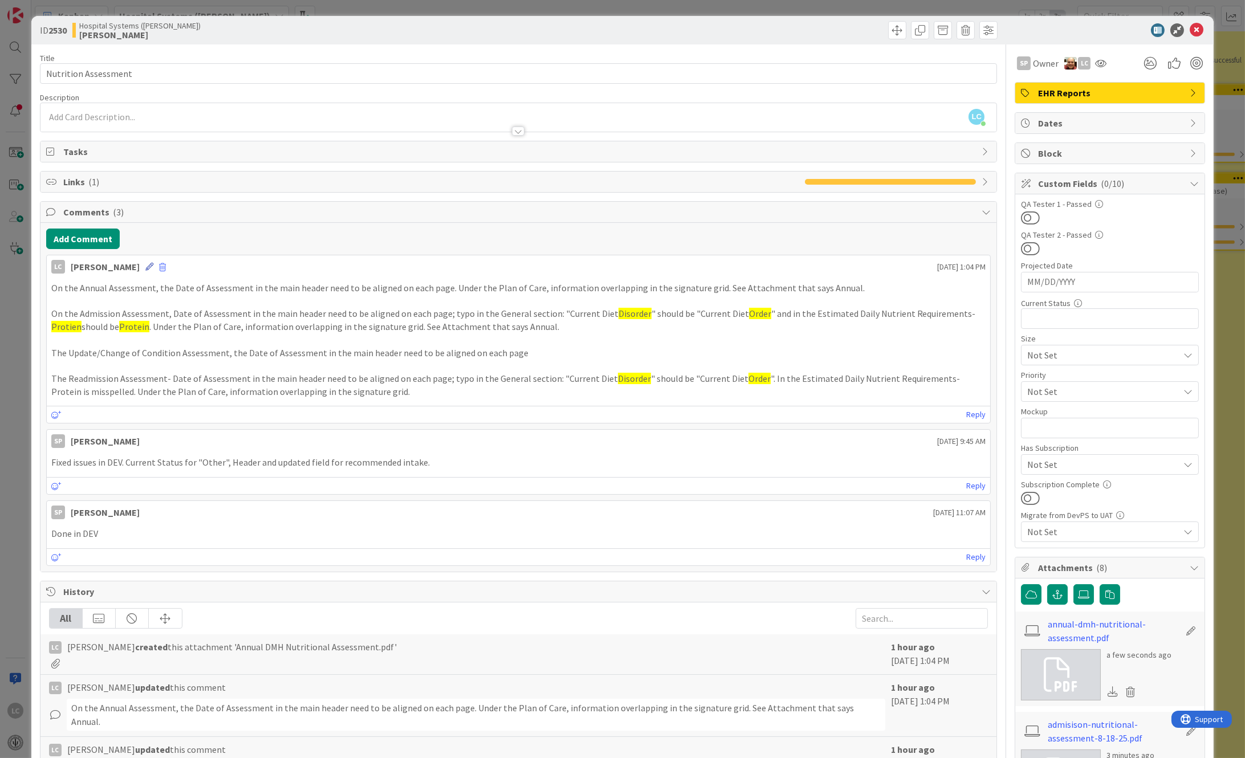
click at [153, 266] on icon at bounding box center [149, 267] width 8 height 8
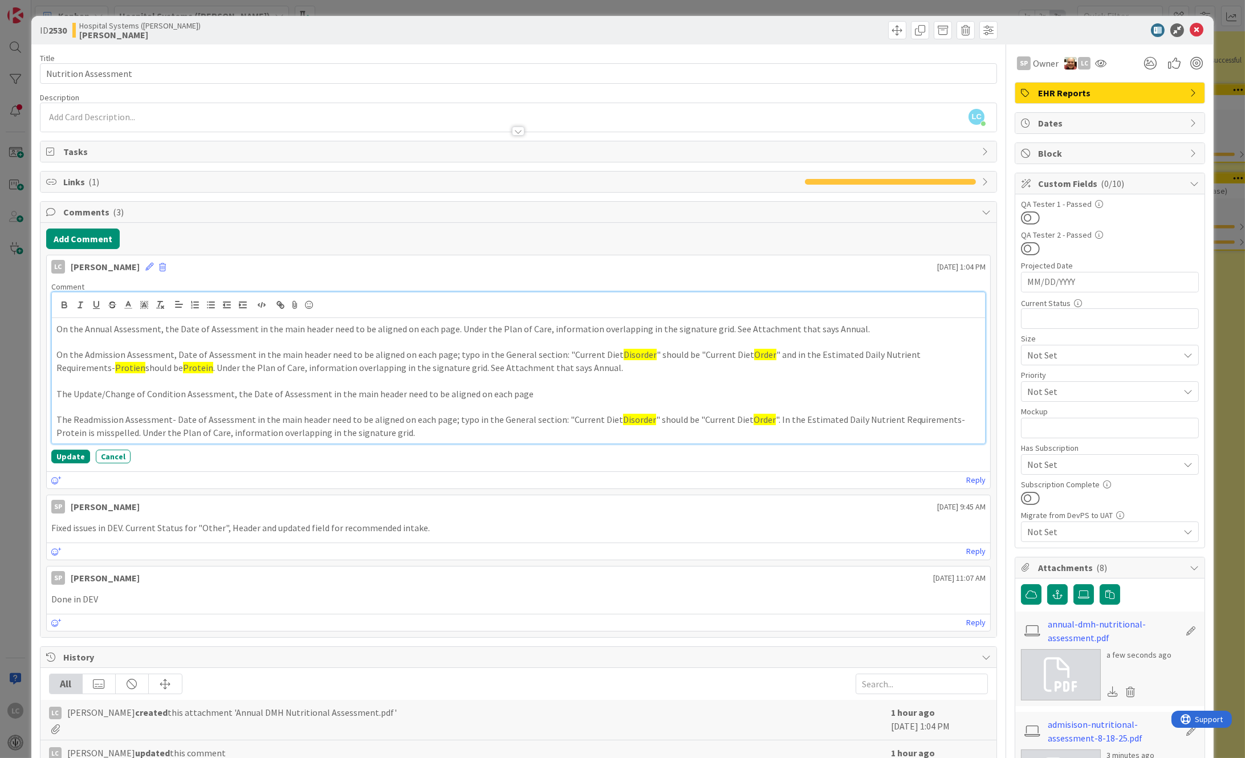
click at [453, 328] on p "On the Annual Assessment, the Date of Assessment in the main header need to be …" at bounding box center [518, 329] width 925 height 13
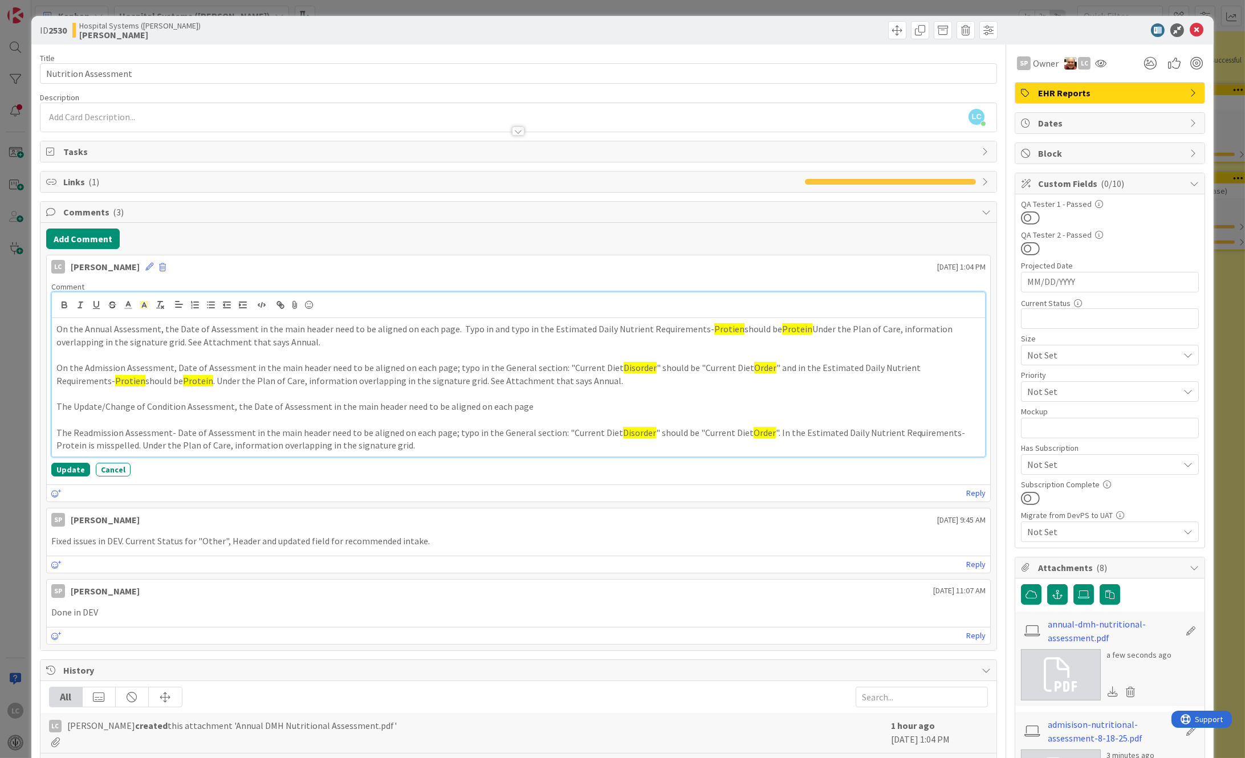
click at [485, 331] on p "On the Annual Assessment, the Date of Assessment in the main header need to be …" at bounding box center [518, 336] width 925 height 26
click at [523, 405] on p "The Update/Change of Condition Assessment, the Date of Assessment in the main h…" at bounding box center [518, 406] width 925 height 13
click at [559, 406] on p "The Update/Change of Condition Assessment, the Date of Assessment in the main h…" at bounding box center [518, 406] width 925 height 13
click at [834, 400] on p at bounding box center [518, 394] width 925 height 13
click at [829, 408] on p "The Update/Change of Condition Assessment, the Date of Assessment in the main h…" at bounding box center [518, 406] width 925 height 13
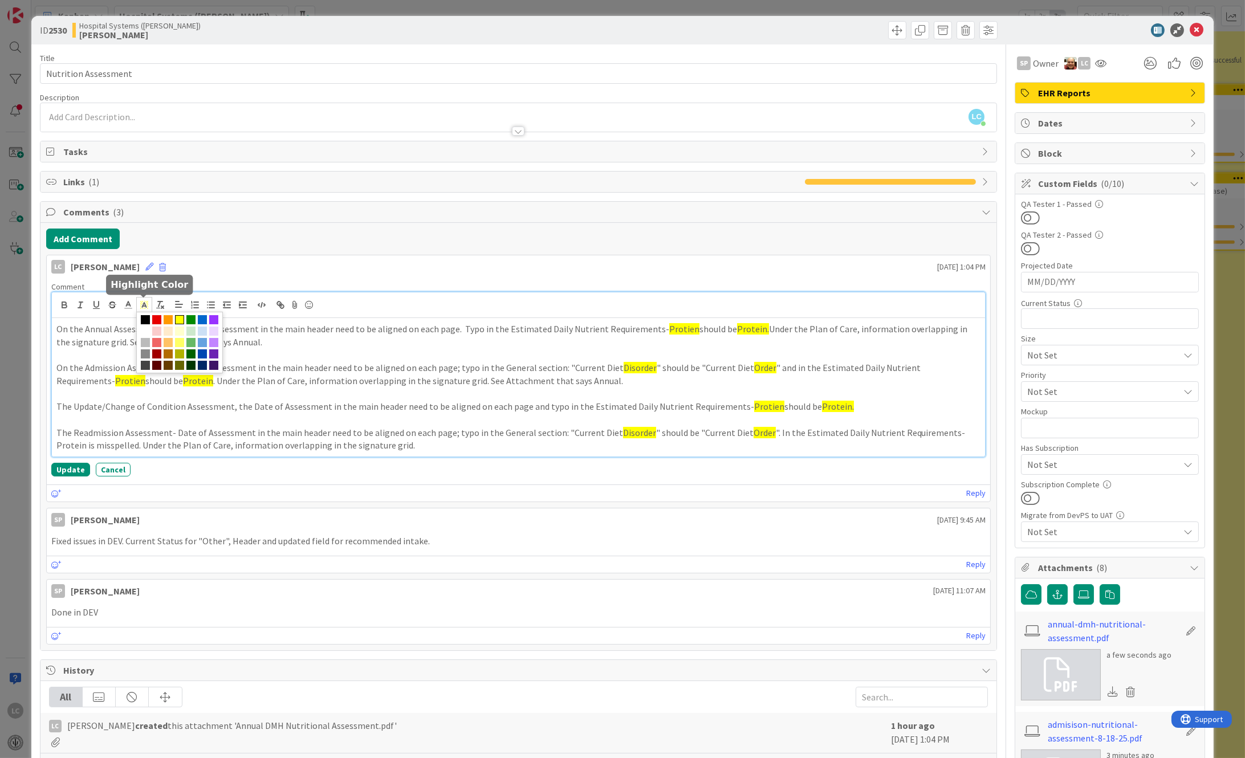
click at [147, 303] on icon at bounding box center [144, 305] width 10 height 10
click at [141, 317] on span at bounding box center [145, 319] width 9 height 9
click at [144, 303] on icon at bounding box center [144, 305] width 10 height 10
click at [60, 469] on button "Update" at bounding box center [70, 470] width 39 height 14
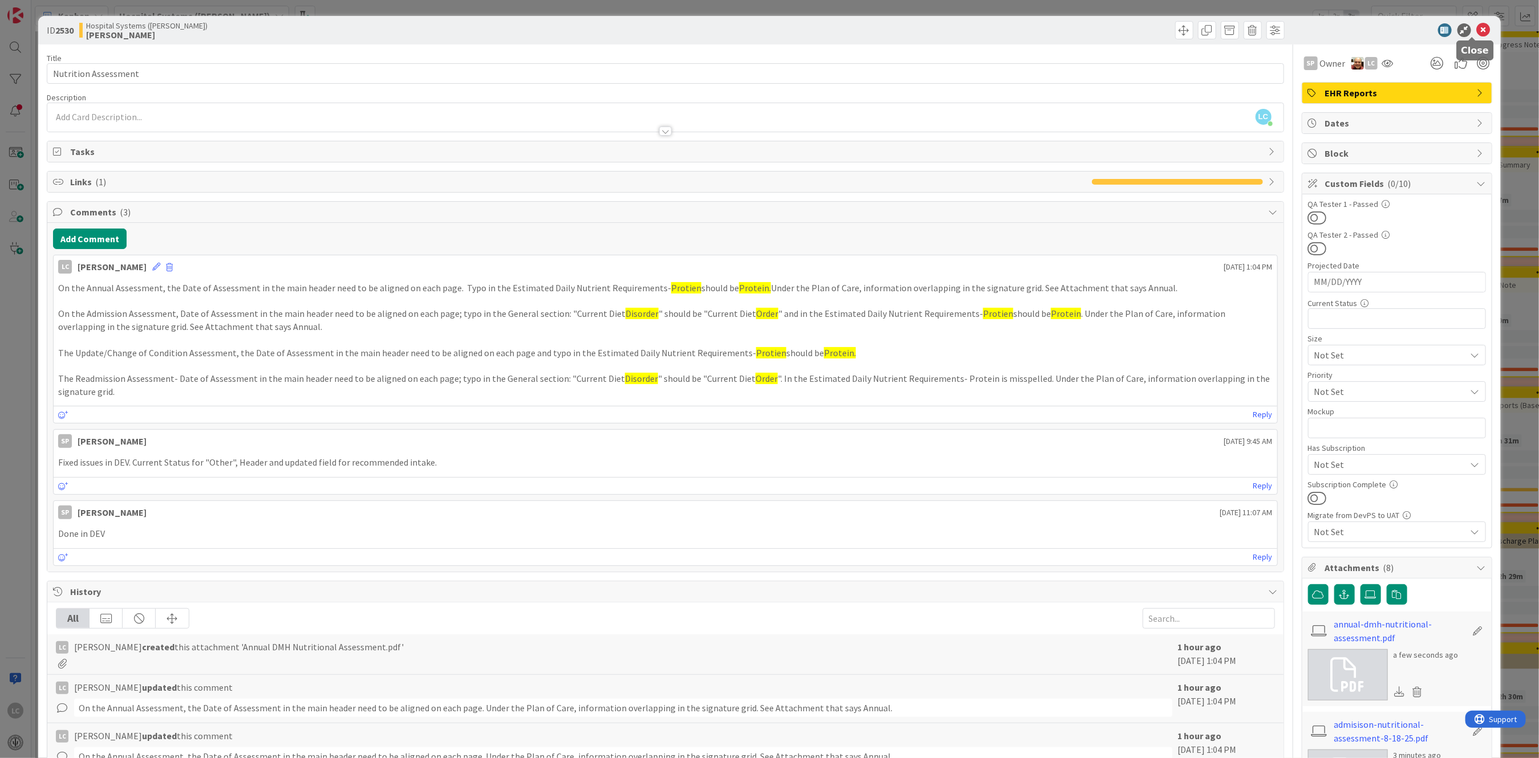
click at [1154, 27] on icon at bounding box center [1484, 30] width 14 height 14
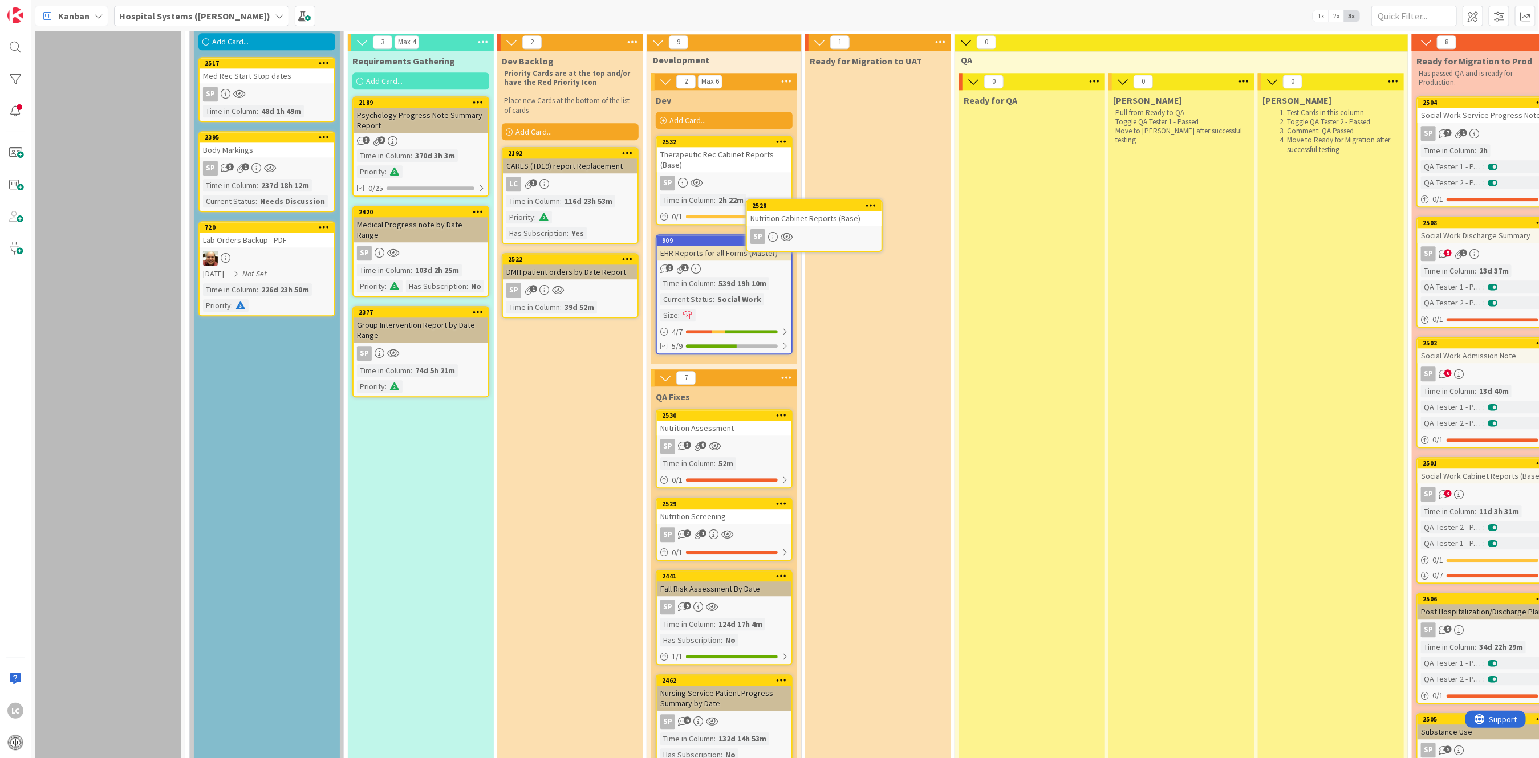
scroll to position [2031, 0]
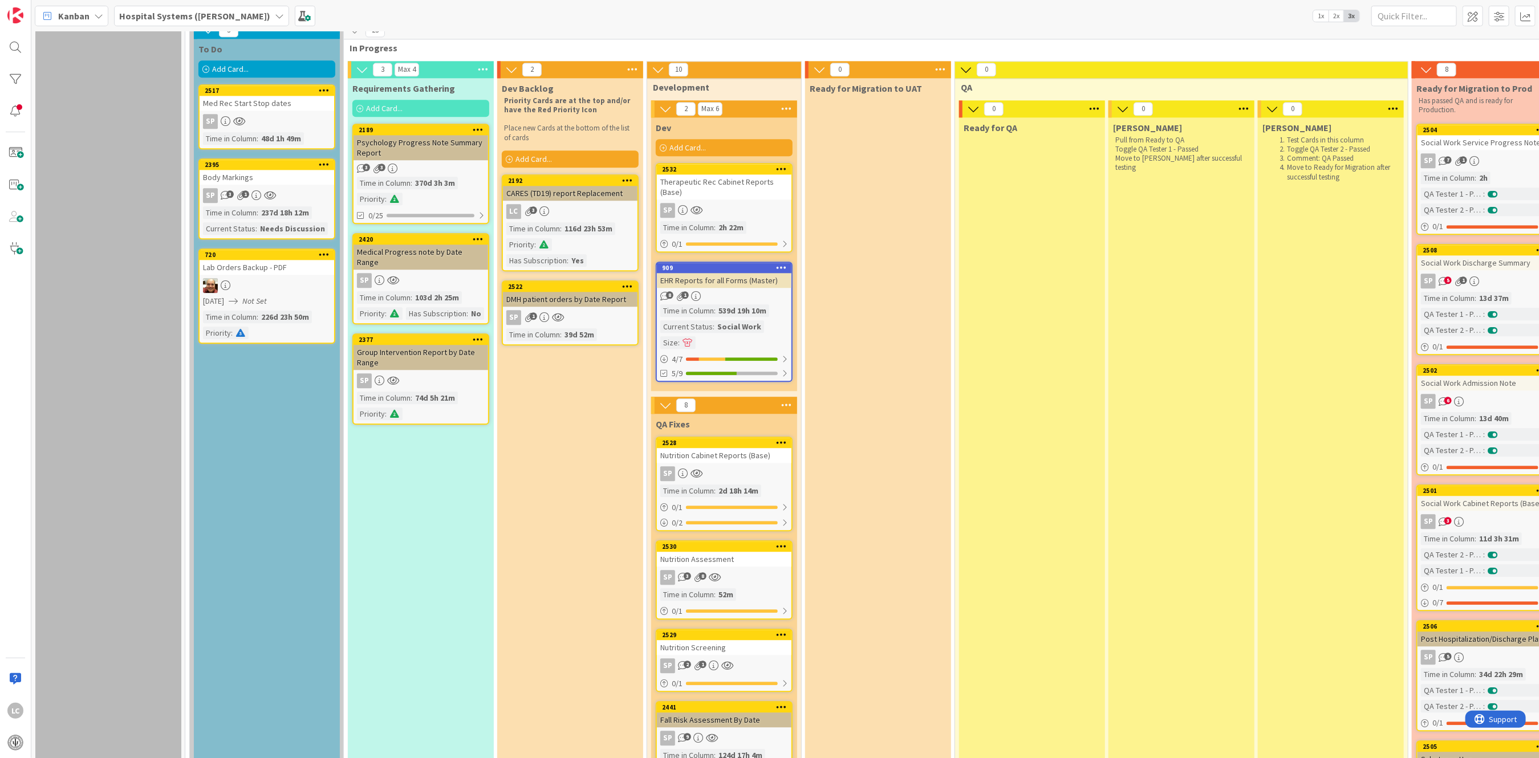
click at [892, 480] on div "Ready for Migration to UAT" at bounding box center [878, 664] width 146 height 1172
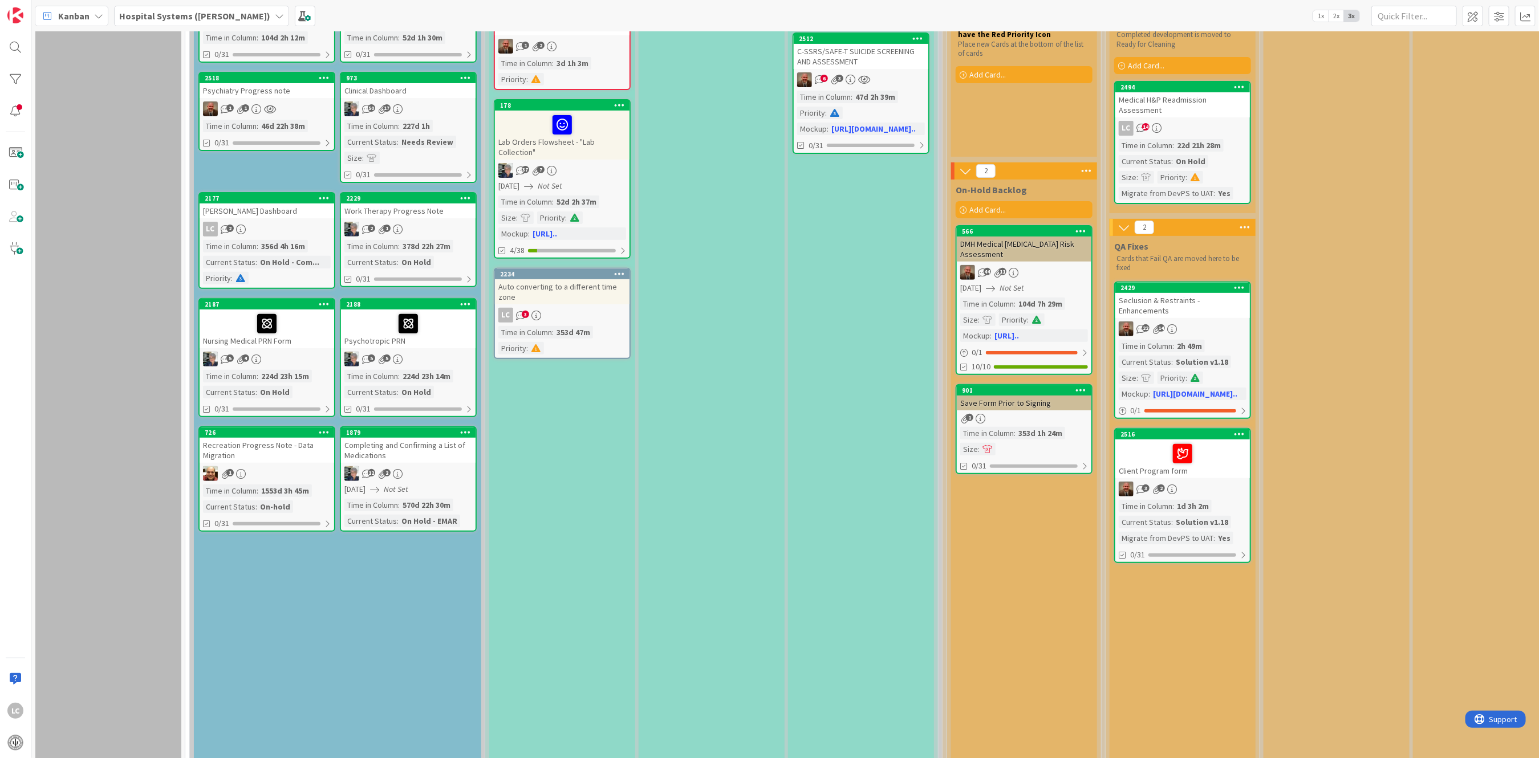
scroll to position [0, 0]
